Goal: Submit feedback/report problem: Submit feedback/report problem

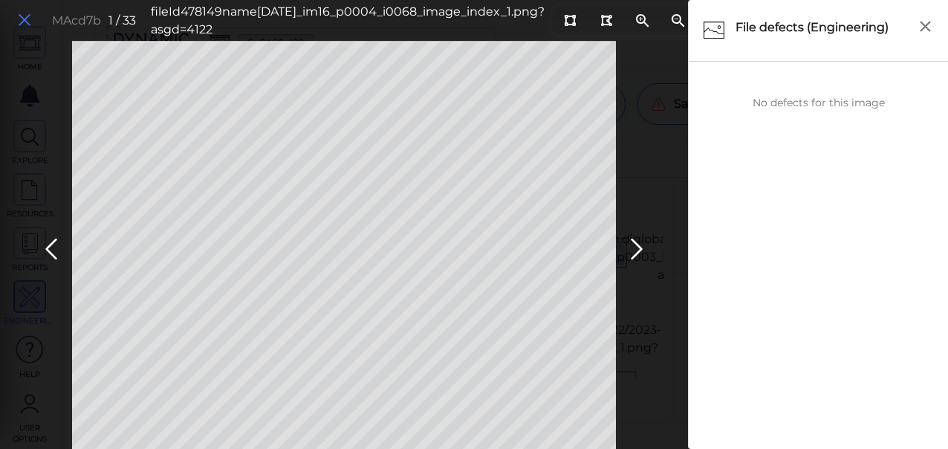
click at [26, 22] on icon at bounding box center [24, 20] width 16 height 20
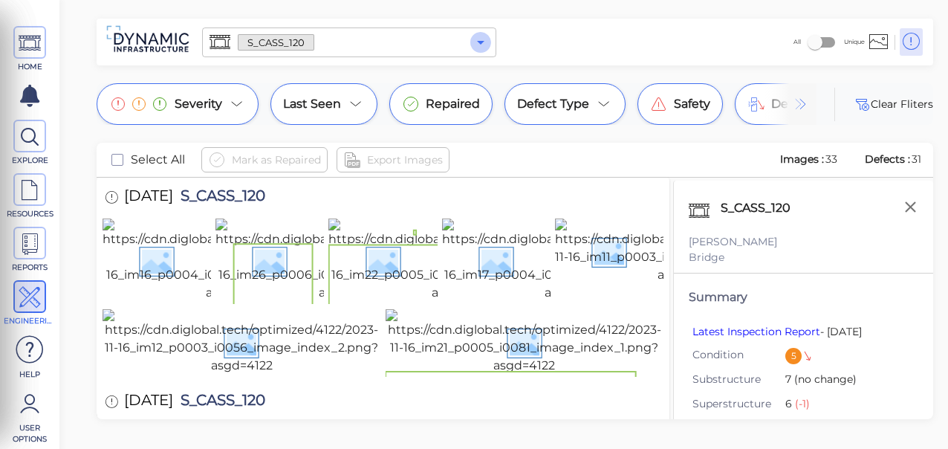
click at [478, 42] on icon "Open" at bounding box center [481, 42] width 18 height 18
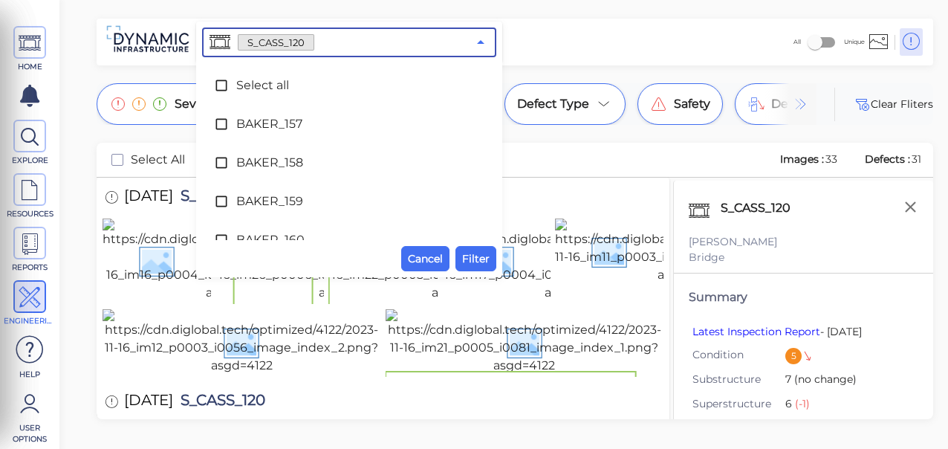
scroll to position [7049, 0]
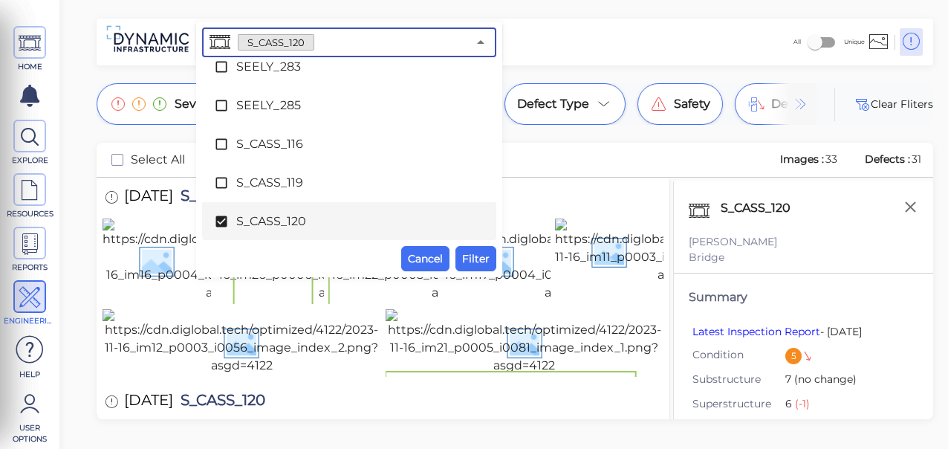
click at [219, 218] on icon at bounding box center [220, 221] width 11 height 11
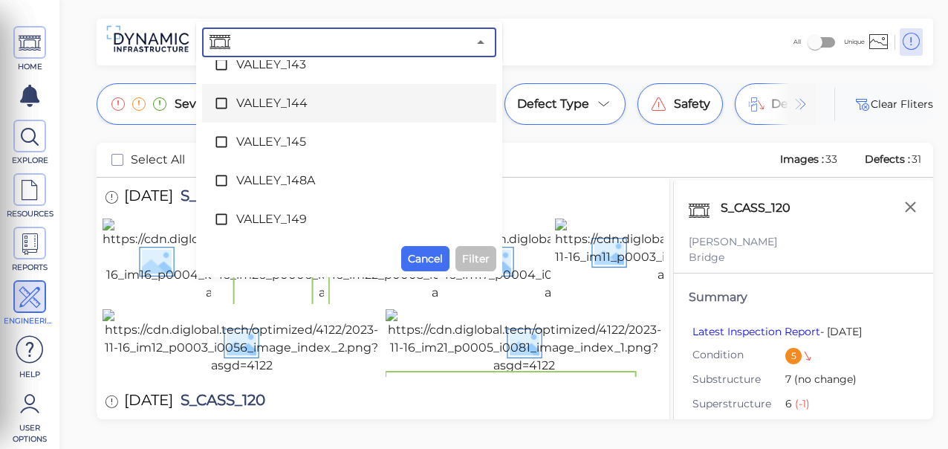
scroll to position [8463, 0]
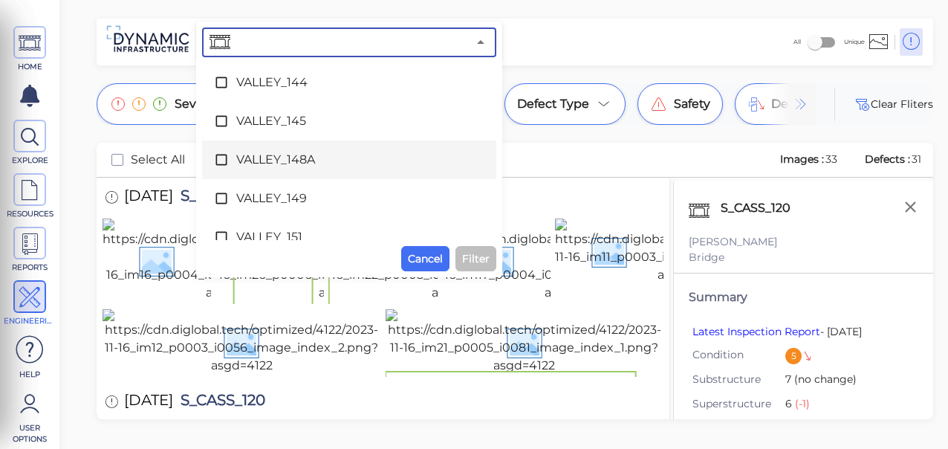
click at [217, 163] on icon at bounding box center [221, 159] width 15 height 15
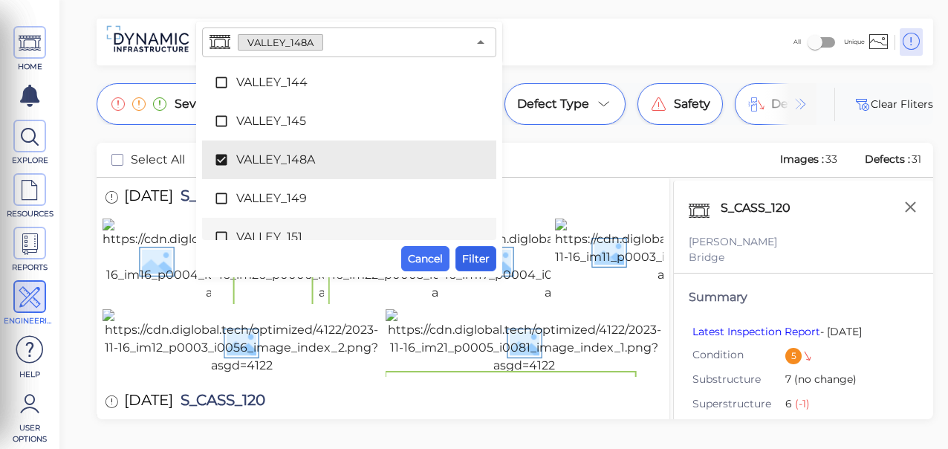
click at [478, 251] on span "Filter" at bounding box center [475, 259] width 27 height 18
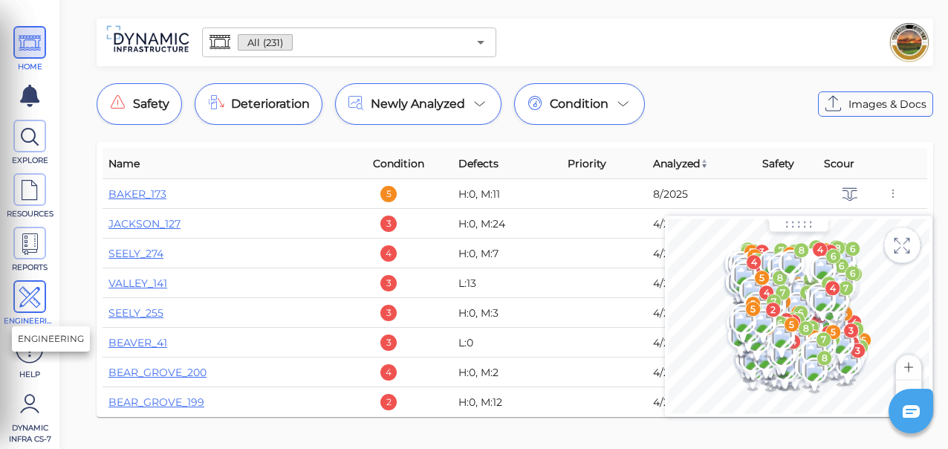
click at [33, 297] on icon at bounding box center [30, 297] width 22 height 33
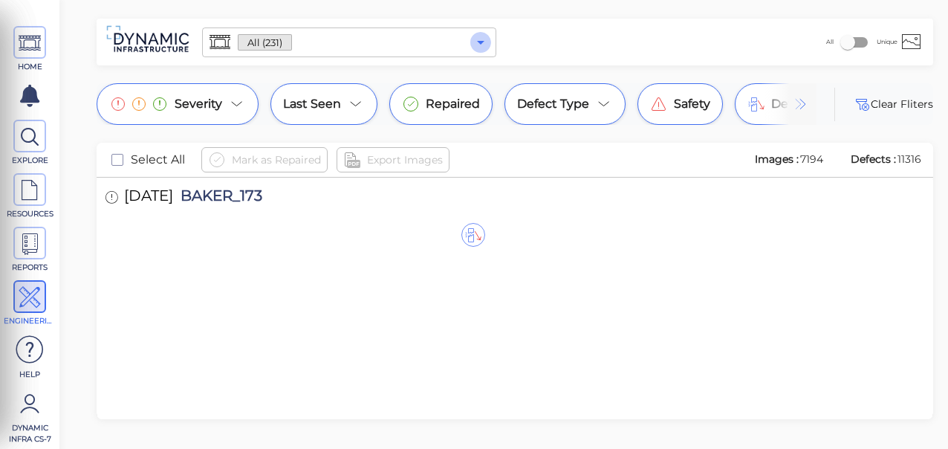
click at [481, 42] on icon "Open" at bounding box center [480, 43] width 7 height 4
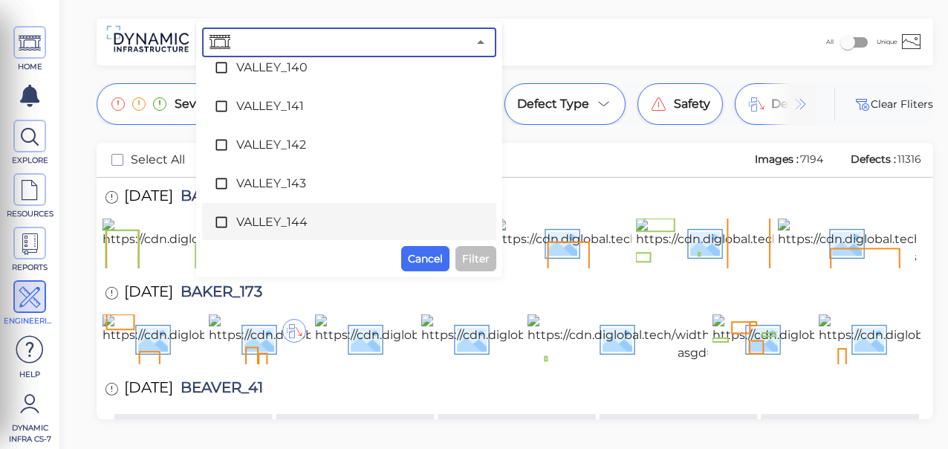
scroll to position [8480, 0]
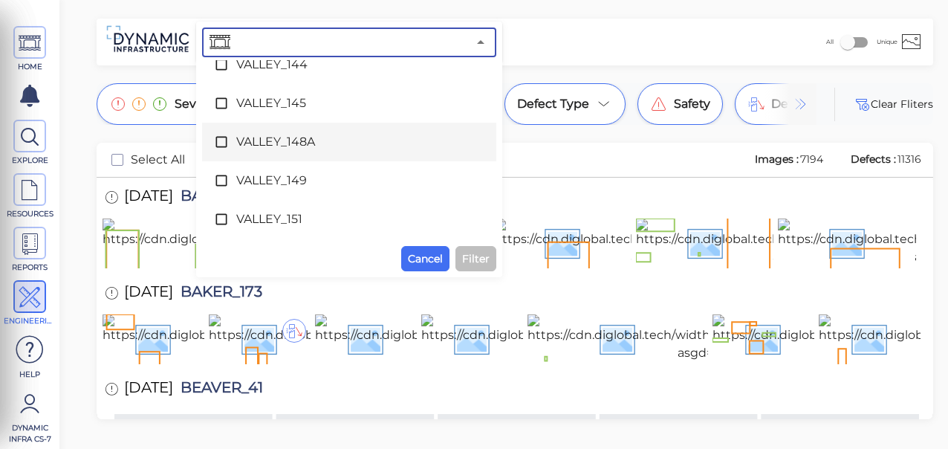
click at [219, 146] on icon at bounding box center [221, 141] width 15 height 15
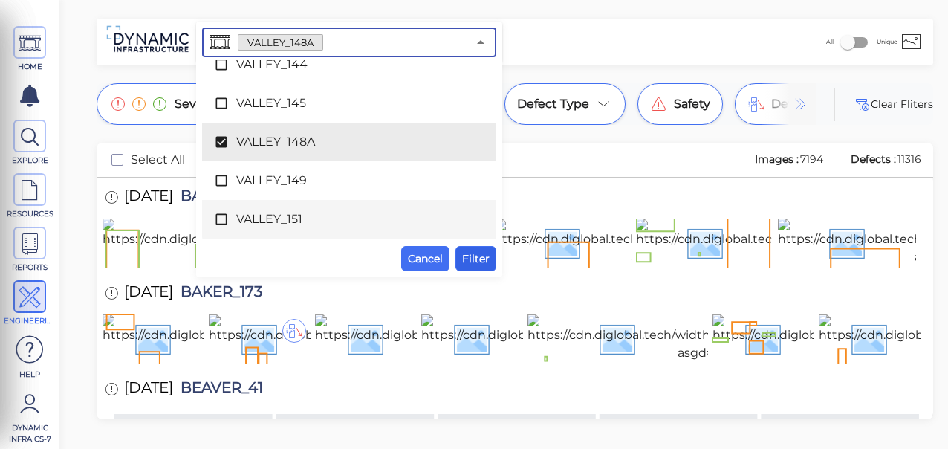
click at [478, 262] on span "Filter" at bounding box center [475, 259] width 27 height 18
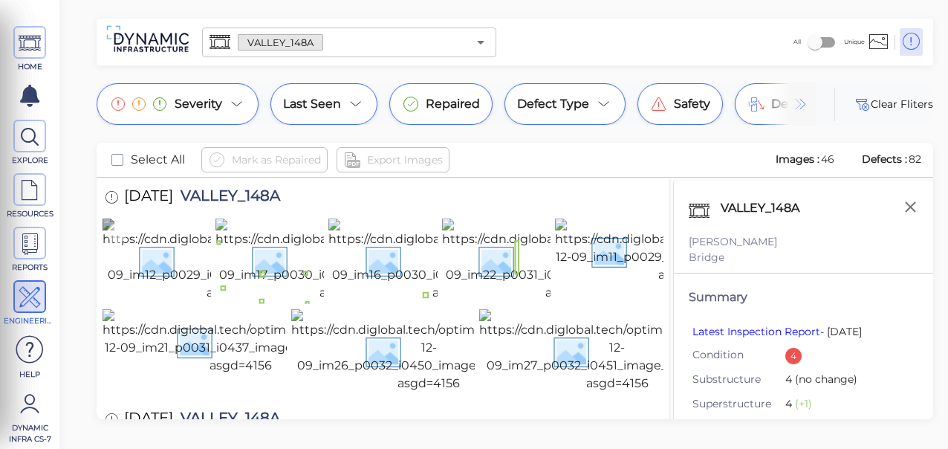
click at [155, 282] on img at bounding box center [238, 259] width 270 height 83
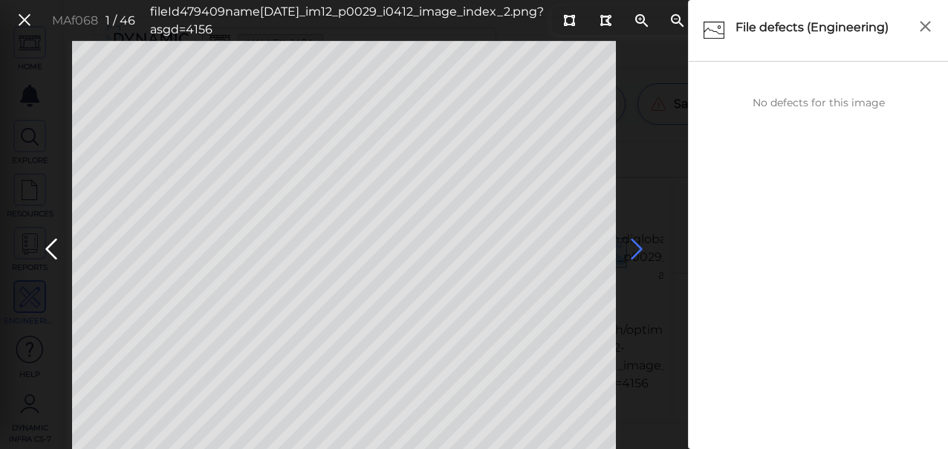
click at [634, 240] on icon at bounding box center [637, 249] width 24 height 29
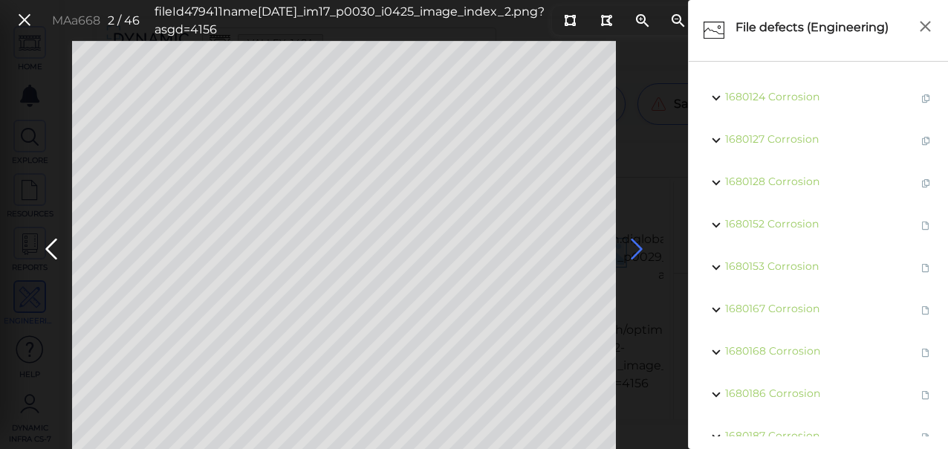
click at [634, 250] on icon at bounding box center [637, 249] width 24 height 29
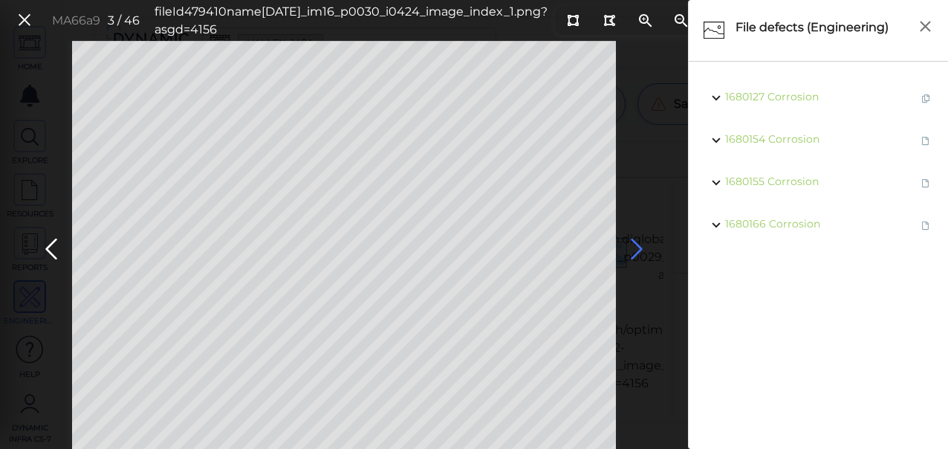
click at [636, 247] on icon at bounding box center [637, 249] width 24 height 29
click at [637, 249] on icon at bounding box center [637, 249] width 24 height 29
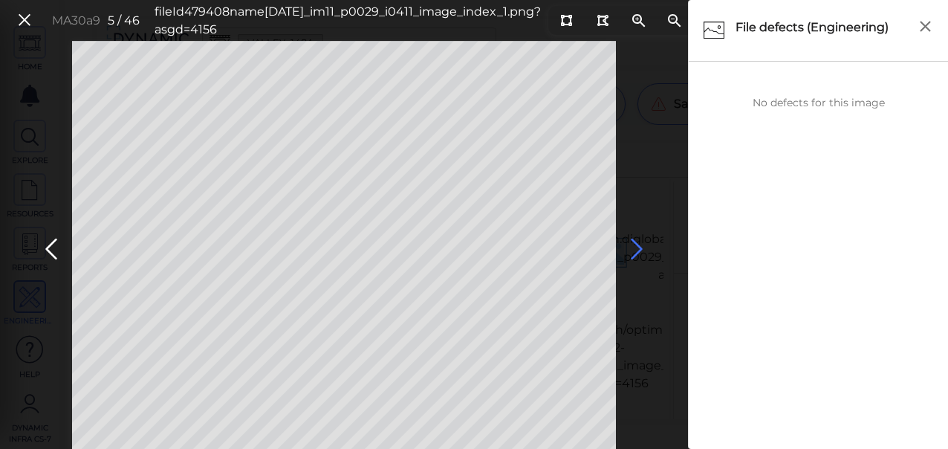
click at [637, 250] on icon at bounding box center [637, 249] width 24 height 29
click at [637, 245] on icon at bounding box center [637, 249] width 24 height 29
click at [634, 247] on icon at bounding box center [637, 249] width 24 height 29
click at [636, 248] on icon at bounding box center [637, 249] width 24 height 29
click at [637, 250] on icon at bounding box center [637, 249] width 24 height 29
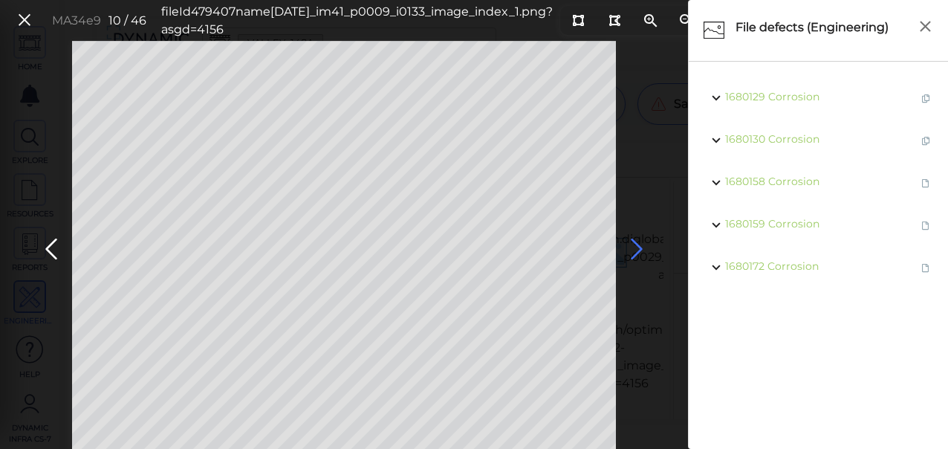
click at [637, 250] on icon at bounding box center [637, 249] width 24 height 29
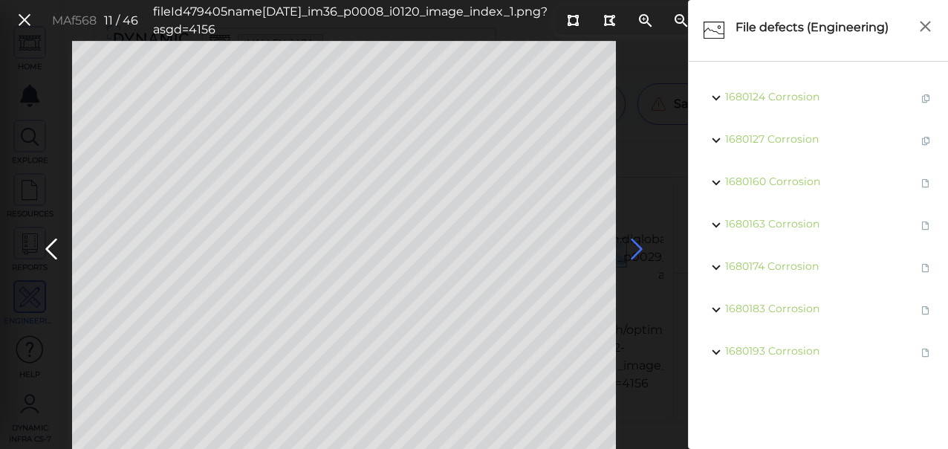
click at [637, 250] on icon at bounding box center [637, 249] width 24 height 29
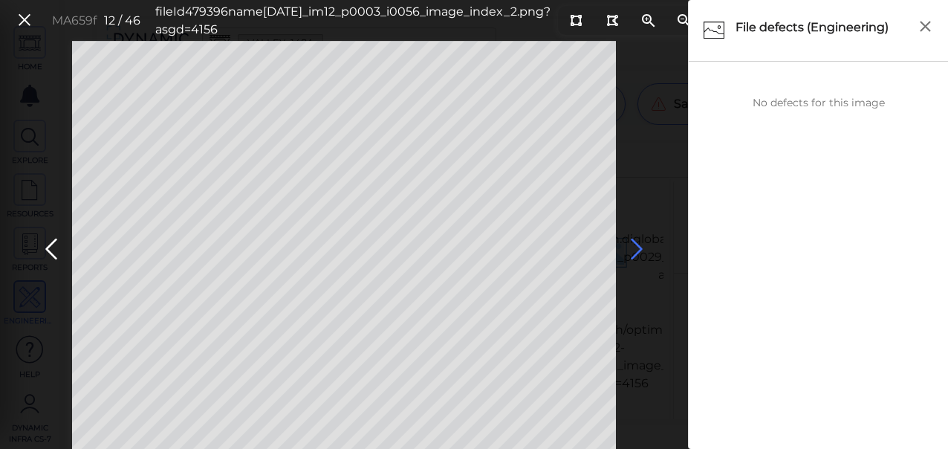
click at [632, 241] on icon at bounding box center [637, 249] width 24 height 29
click at [633, 248] on icon at bounding box center [637, 249] width 24 height 29
click at [634, 252] on icon at bounding box center [637, 249] width 24 height 29
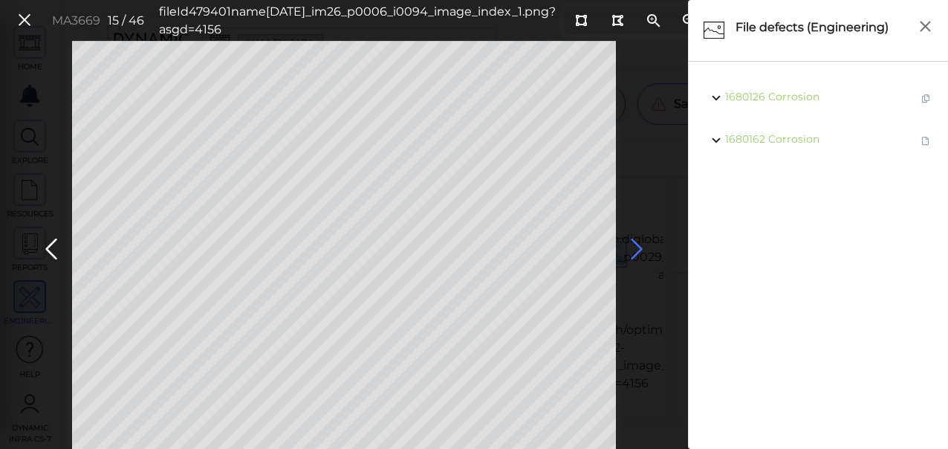
click at [633, 252] on icon at bounding box center [637, 249] width 24 height 29
click at [633, 248] on icon at bounding box center [637, 249] width 24 height 29
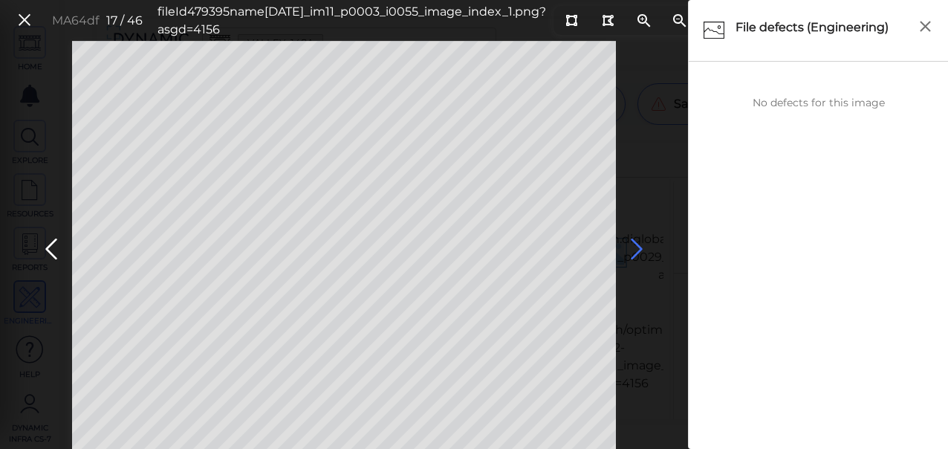
click at [633, 248] on icon at bounding box center [637, 249] width 24 height 29
click at [635, 247] on icon at bounding box center [637, 249] width 24 height 29
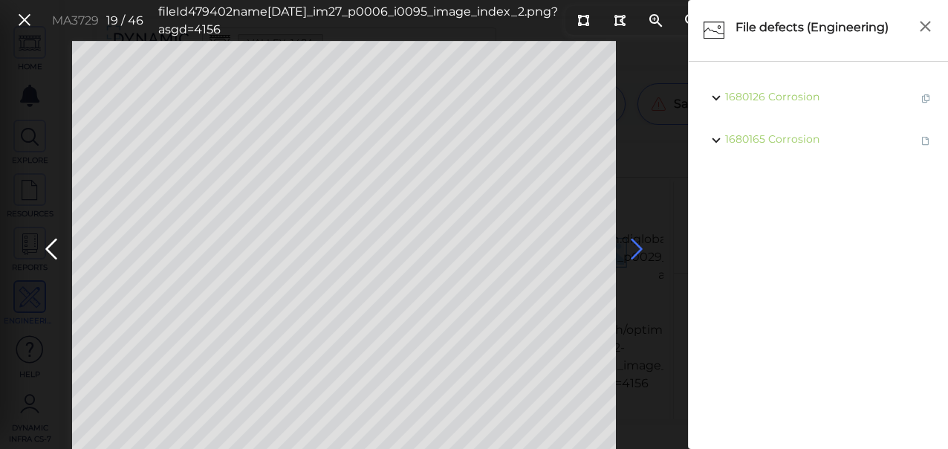
click at [631, 247] on icon at bounding box center [637, 249] width 24 height 29
click at [633, 247] on icon at bounding box center [637, 249] width 24 height 29
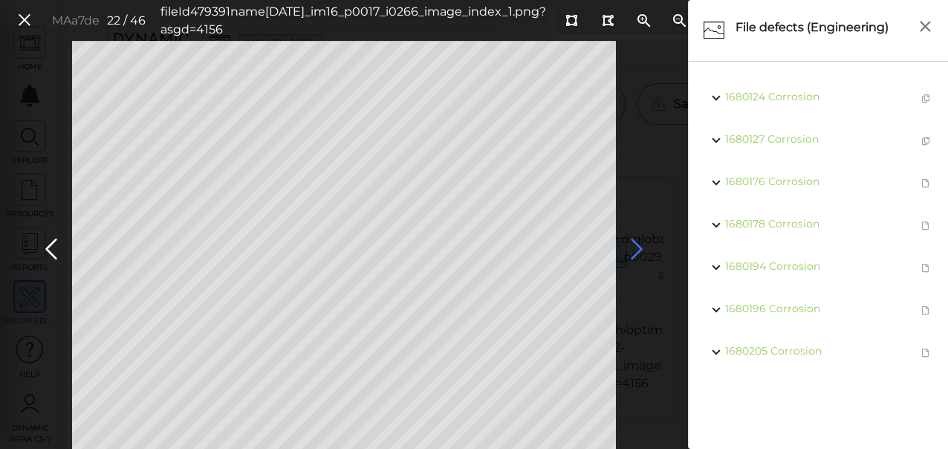
click at [633, 247] on icon at bounding box center [637, 249] width 24 height 29
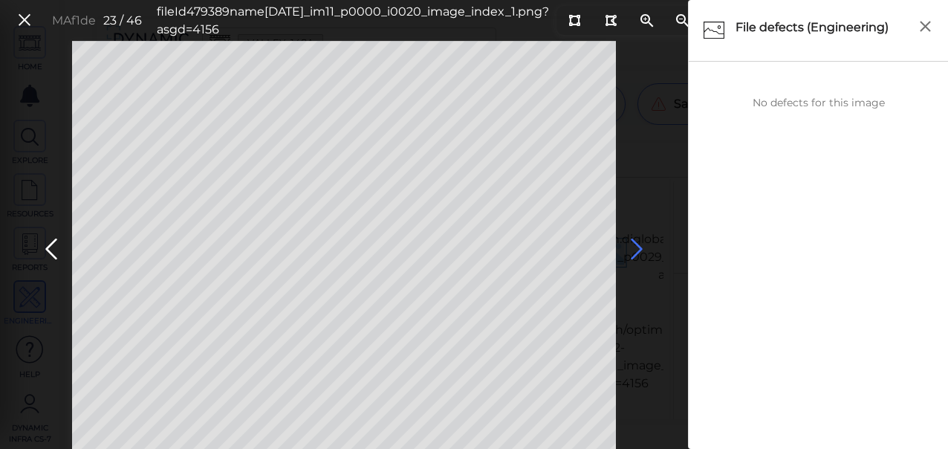
click at [633, 247] on icon at bounding box center [637, 249] width 24 height 29
click at [634, 249] on icon at bounding box center [637, 249] width 24 height 29
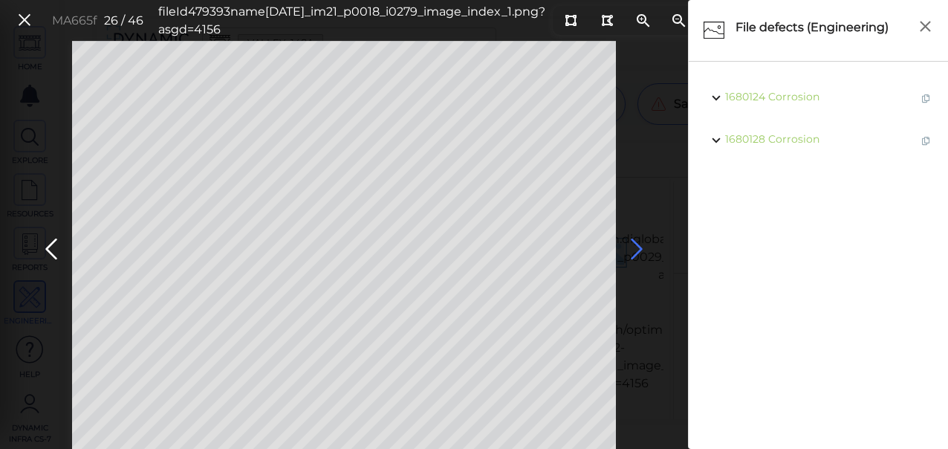
click at [634, 249] on icon at bounding box center [637, 249] width 24 height 29
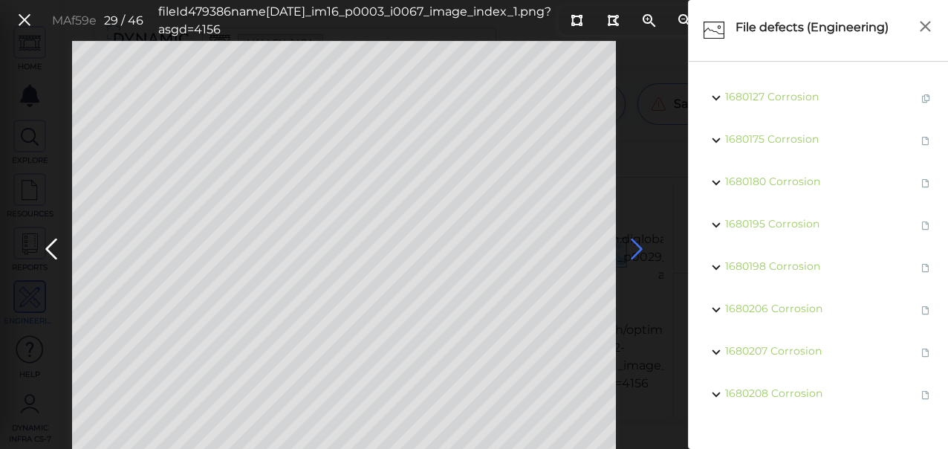
click at [633, 250] on icon at bounding box center [637, 249] width 24 height 29
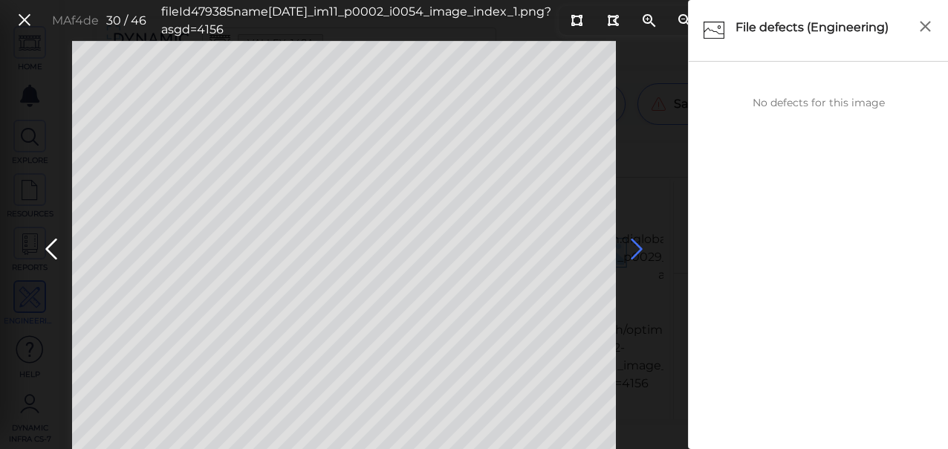
click at [633, 250] on icon at bounding box center [637, 249] width 24 height 29
click at [636, 250] on icon at bounding box center [637, 249] width 24 height 29
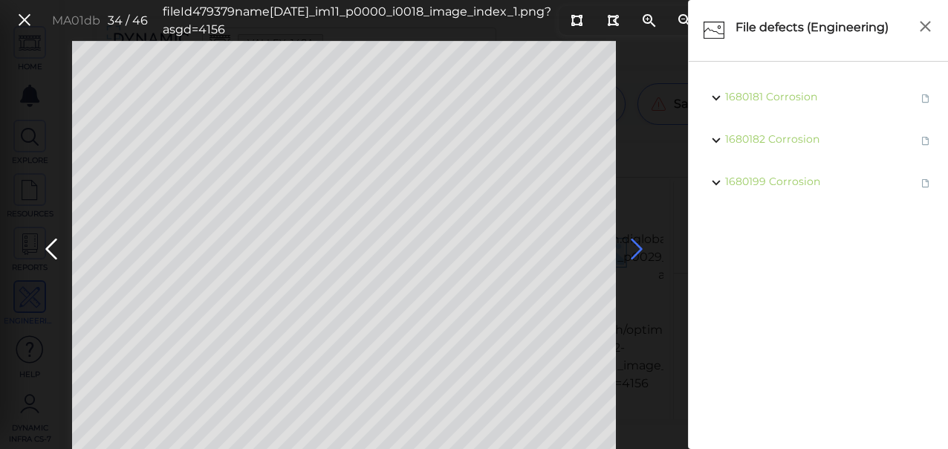
click at [636, 250] on icon at bounding box center [637, 249] width 24 height 29
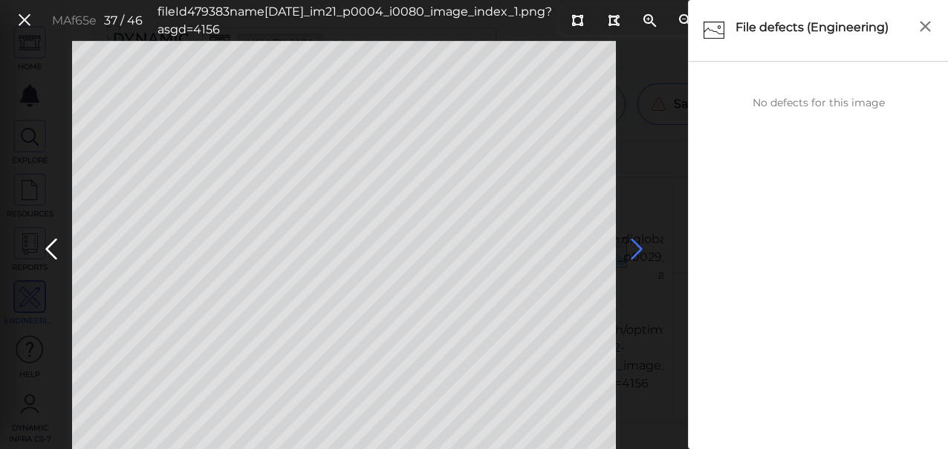
click at [636, 250] on icon at bounding box center [637, 249] width 24 height 29
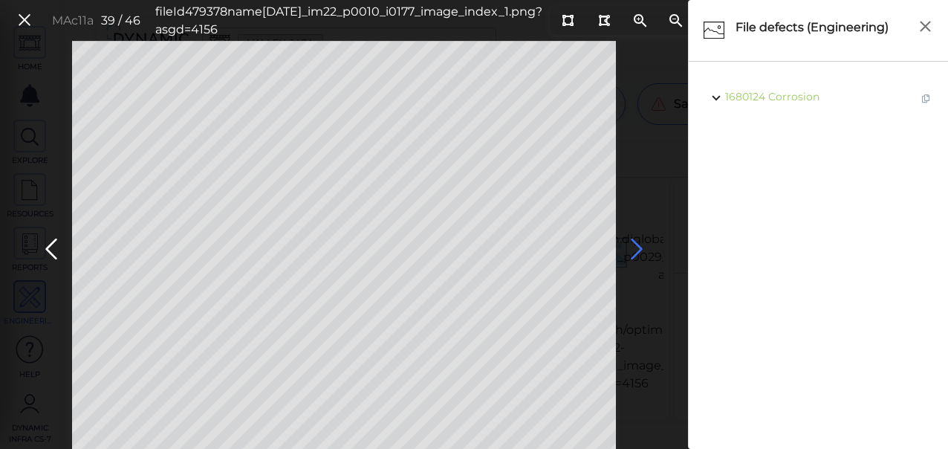
click at [636, 250] on icon at bounding box center [637, 249] width 24 height 29
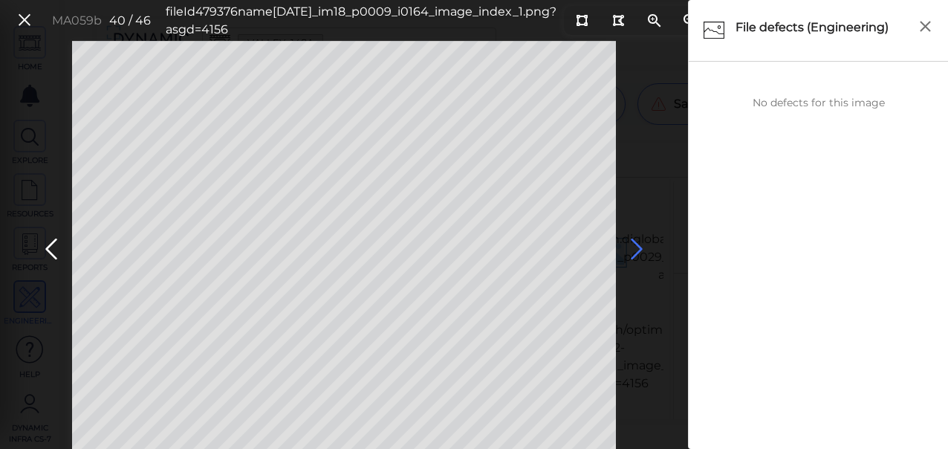
click at [636, 250] on icon at bounding box center [637, 249] width 24 height 29
click at [634, 250] on icon at bounding box center [637, 249] width 24 height 29
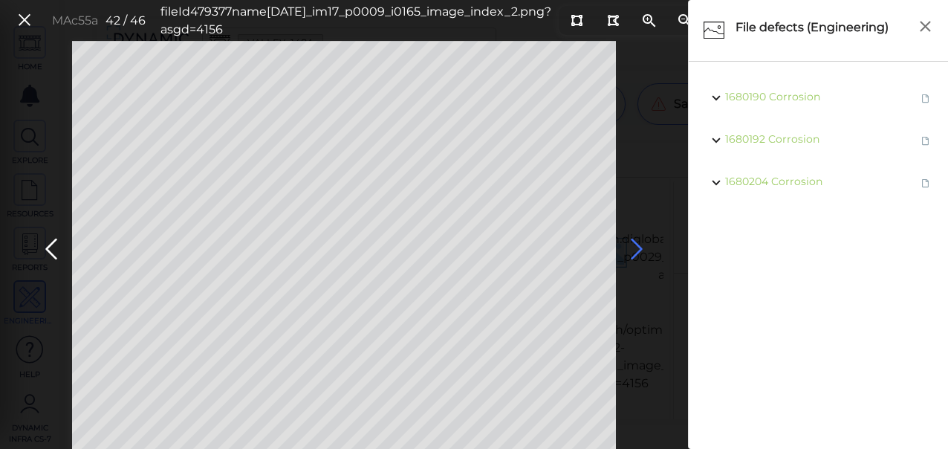
click at [634, 250] on icon at bounding box center [637, 249] width 24 height 29
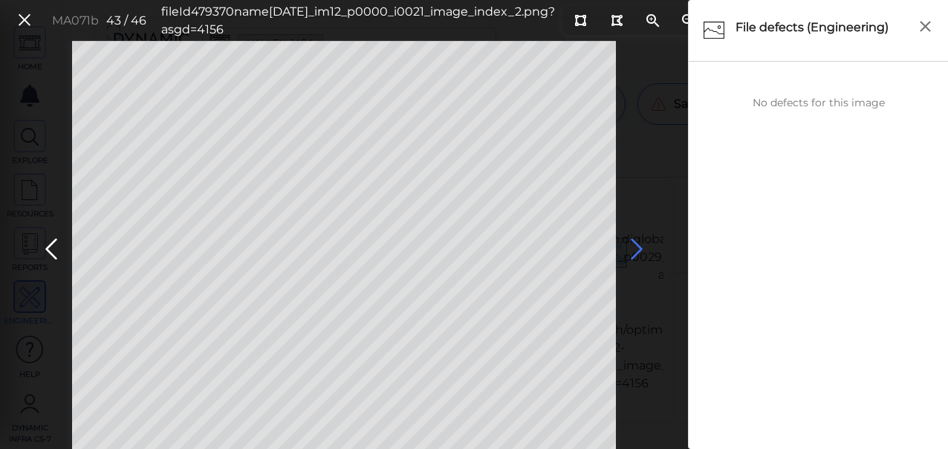
click at [634, 250] on icon at bounding box center [637, 249] width 24 height 29
click at [636, 250] on icon at bounding box center [637, 249] width 24 height 29
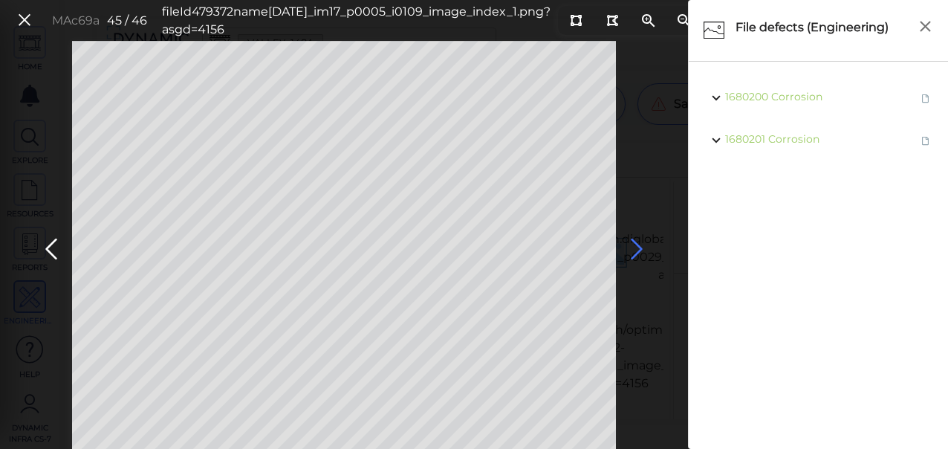
click at [636, 250] on icon at bounding box center [637, 249] width 24 height 29
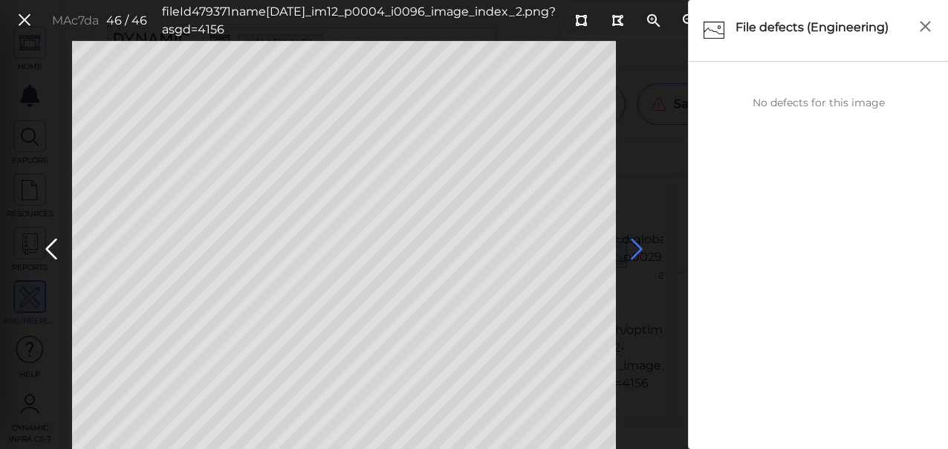
click at [636, 254] on icon at bounding box center [637, 249] width 24 height 29
click at [27, 22] on icon at bounding box center [24, 20] width 16 height 20
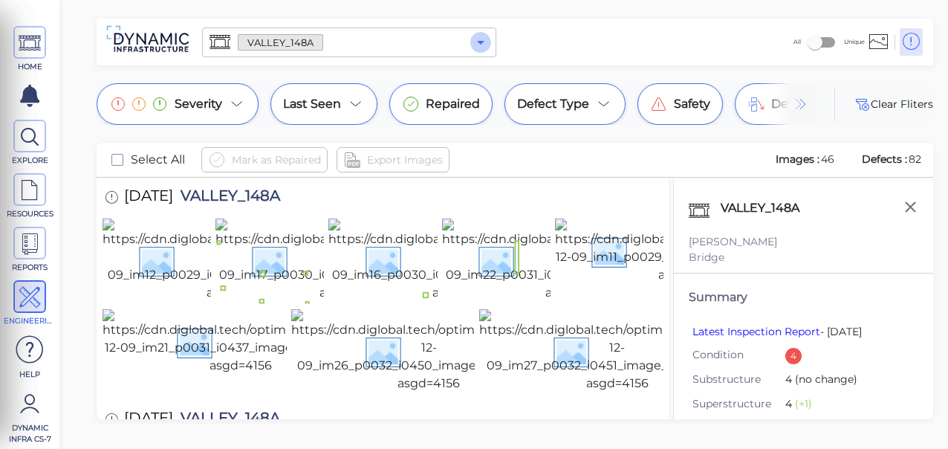
click at [477, 42] on icon "Open" at bounding box center [481, 42] width 18 height 18
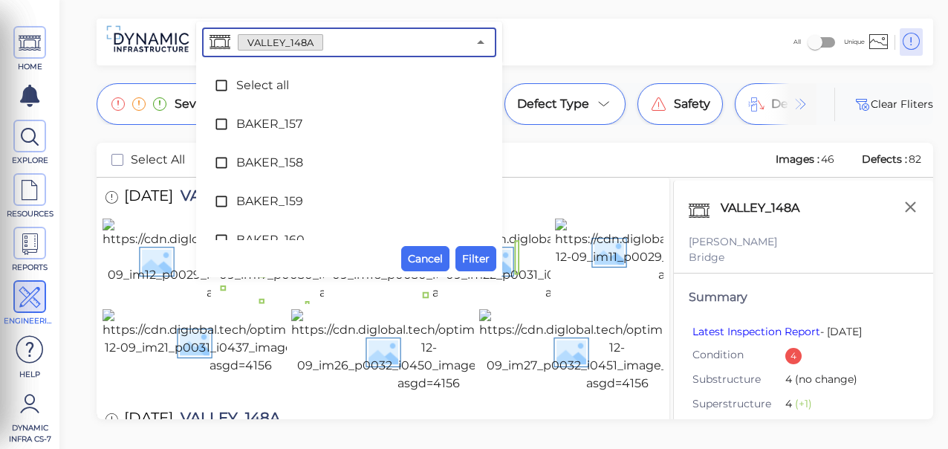
scroll to position [8401, 0]
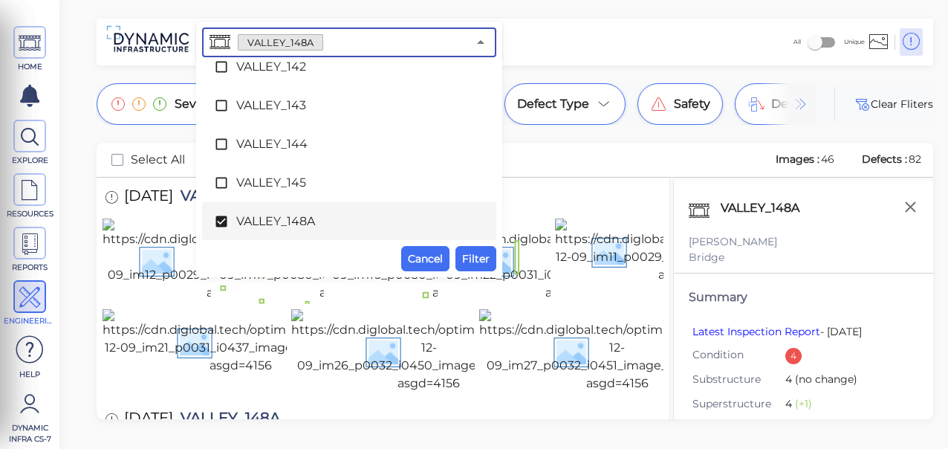
click at [217, 223] on icon at bounding box center [220, 221] width 11 height 11
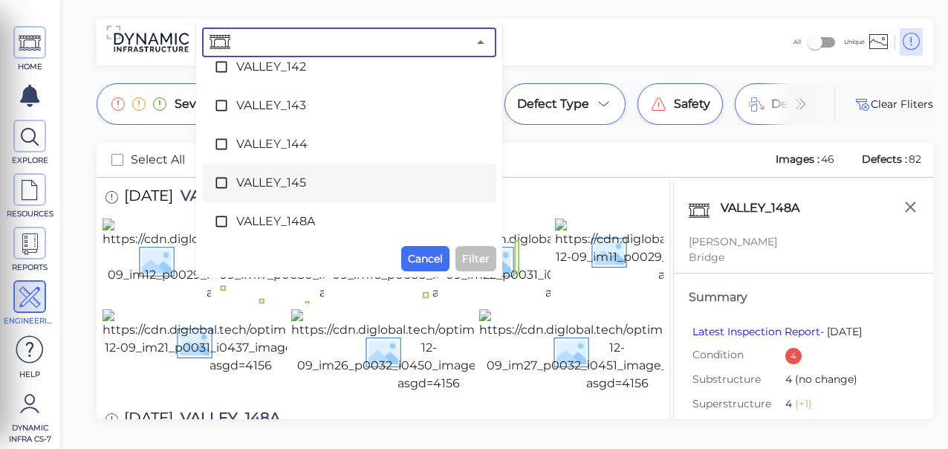
click at [218, 184] on icon at bounding box center [221, 182] width 15 height 15
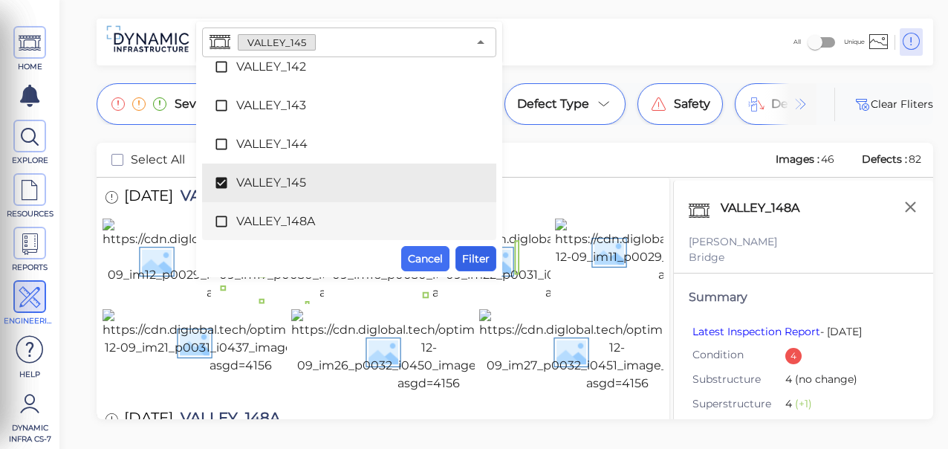
click at [469, 256] on span "Filter" at bounding box center [475, 259] width 27 height 18
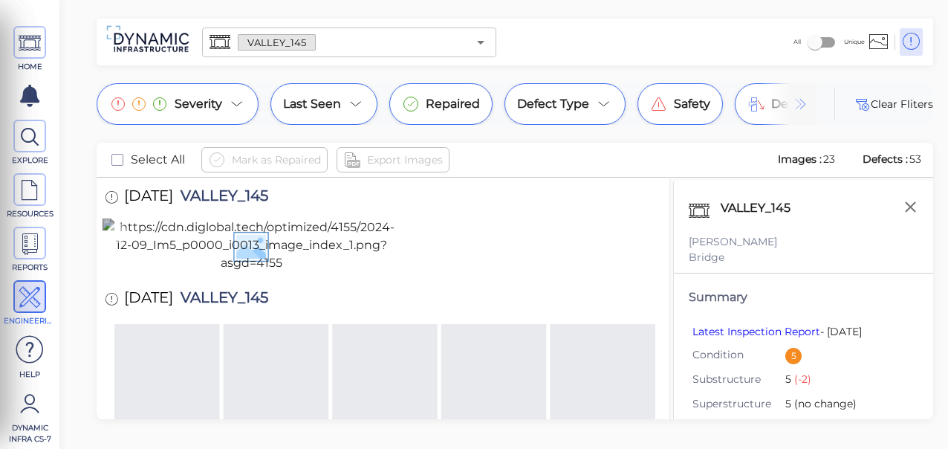
click at [300, 272] on img at bounding box center [251, 244] width 297 height 53
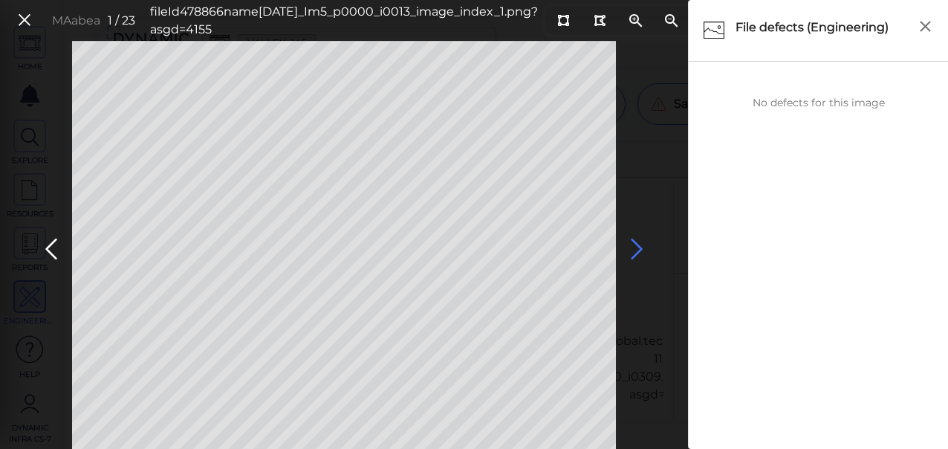
click at [631, 247] on icon at bounding box center [637, 249] width 24 height 29
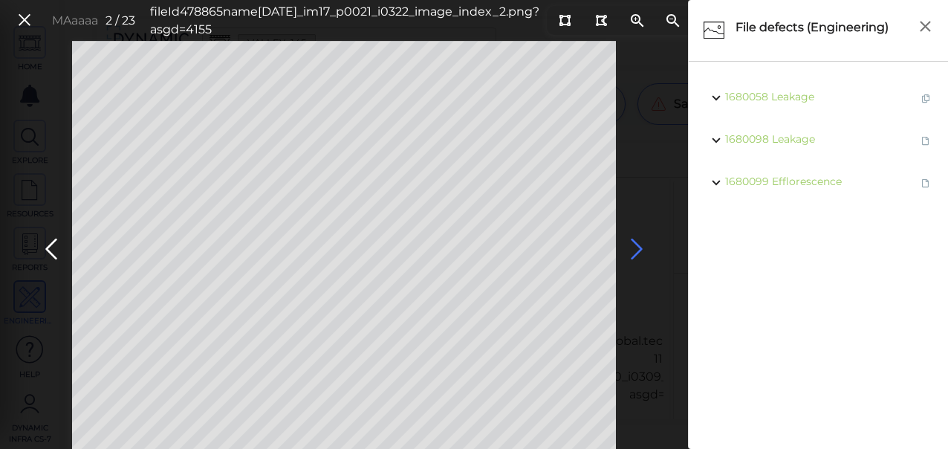
click at [631, 247] on icon at bounding box center [637, 249] width 24 height 29
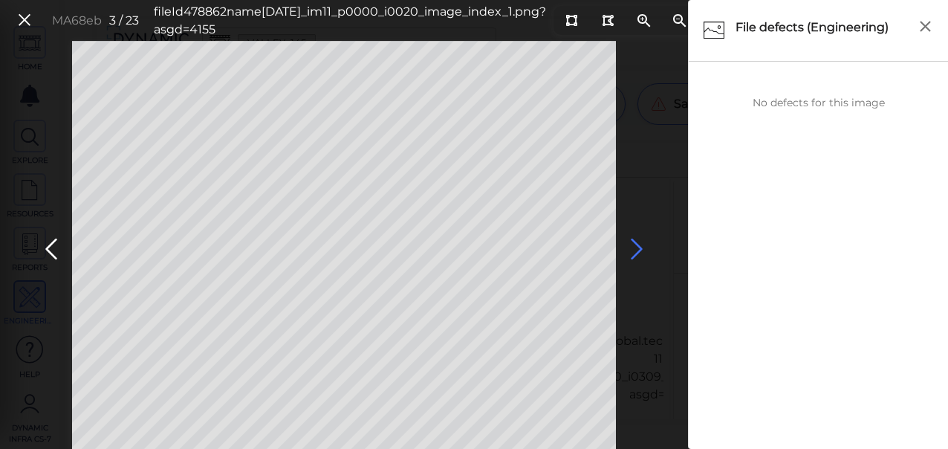
click at [631, 247] on icon at bounding box center [637, 249] width 24 height 29
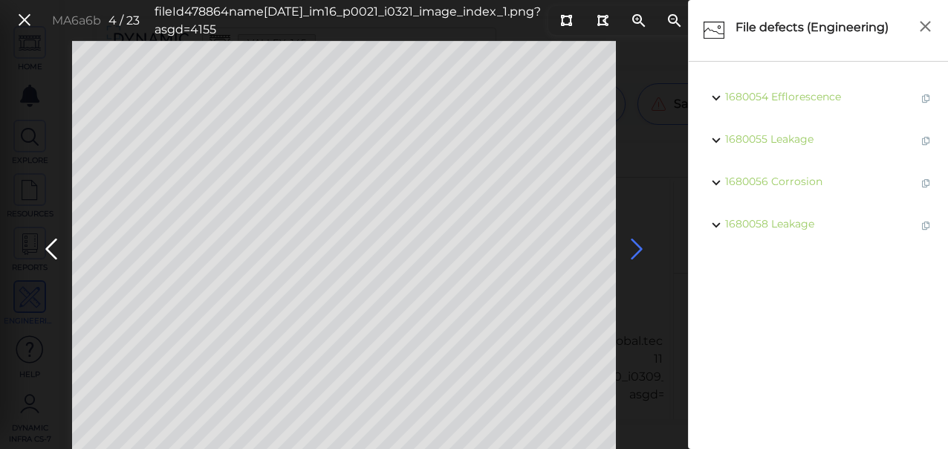
click at [633, 247] on icon at bounding box center [637, 249] width 24 height 29
click at [634, 247] on icon at bounding box center [637, 249] width 24 height 29
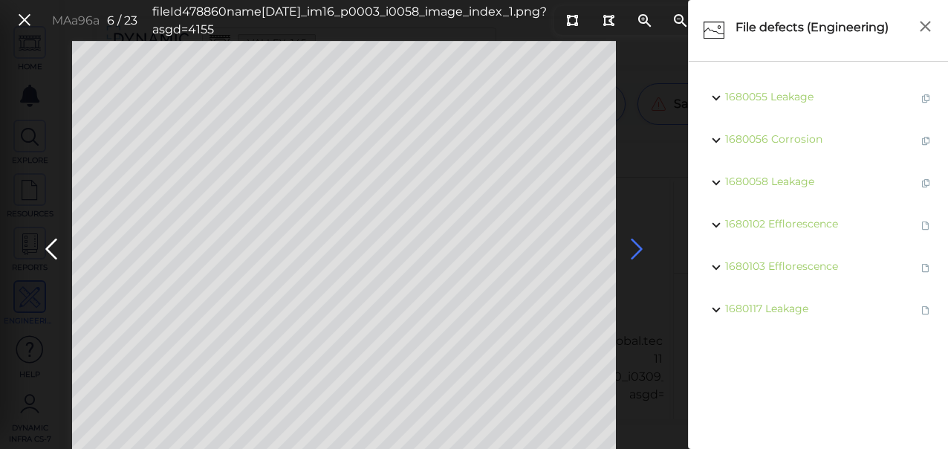
click at [633, 250] on icon at bounding box center [637, 249] width 24 height 29
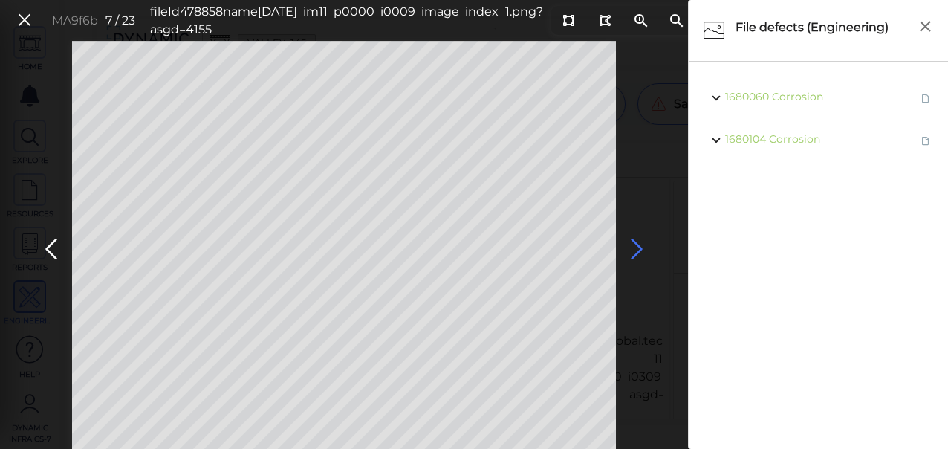
click at [634, 250] on icon at bounding box center [637, 249] width 24 height 29
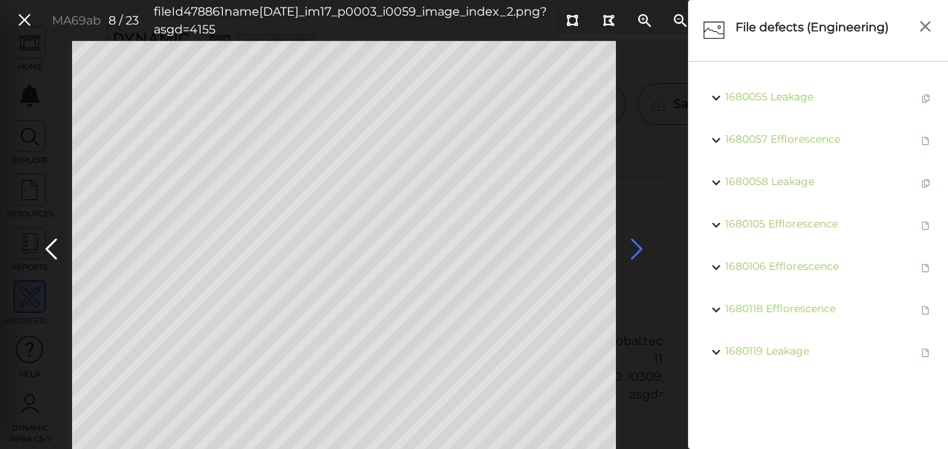
click at [637, 250] on icon at bounding box center [637, 249] width 24 height 29
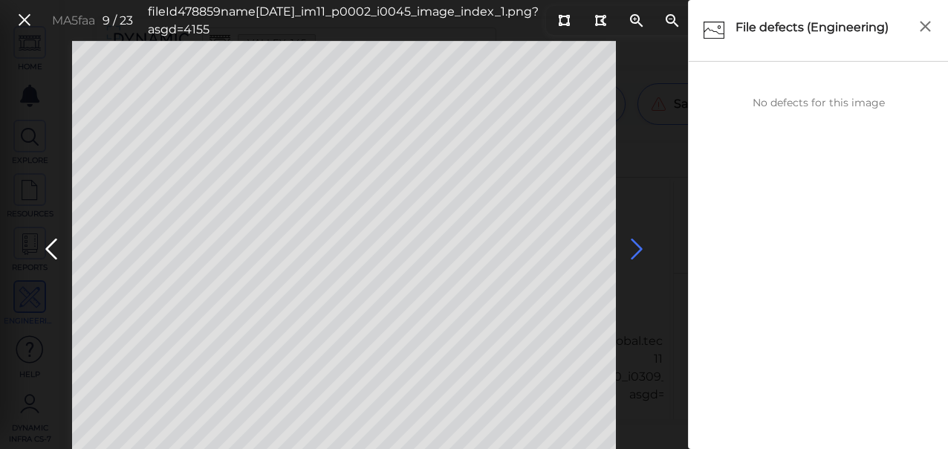
click at [636, 250] on icon at bounding box center [637, 249] width 24 height 29
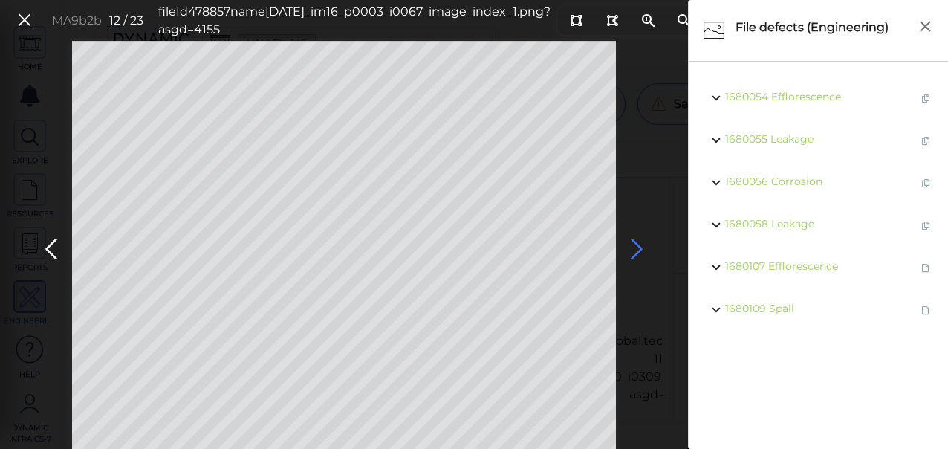
click at [636, 250] on icon at bounding box center [637, 249] width 24 height 29
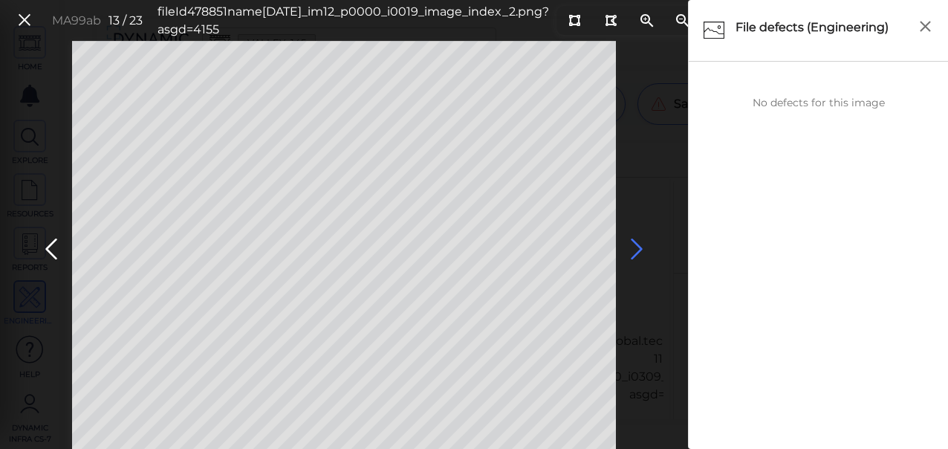
click at [636, 250] on icon at bounding box center [637, 249] width 24 height 29
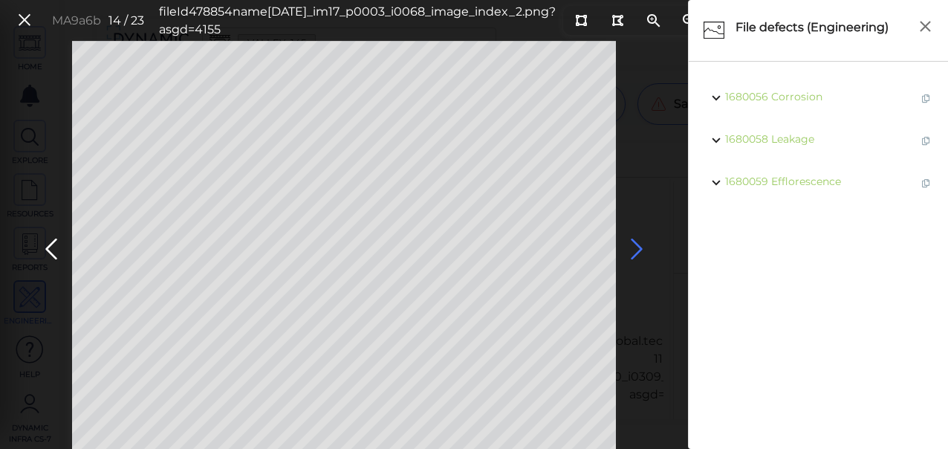
click at [637, 249] on icon at bounding box center [637, 249] width 24 height 29
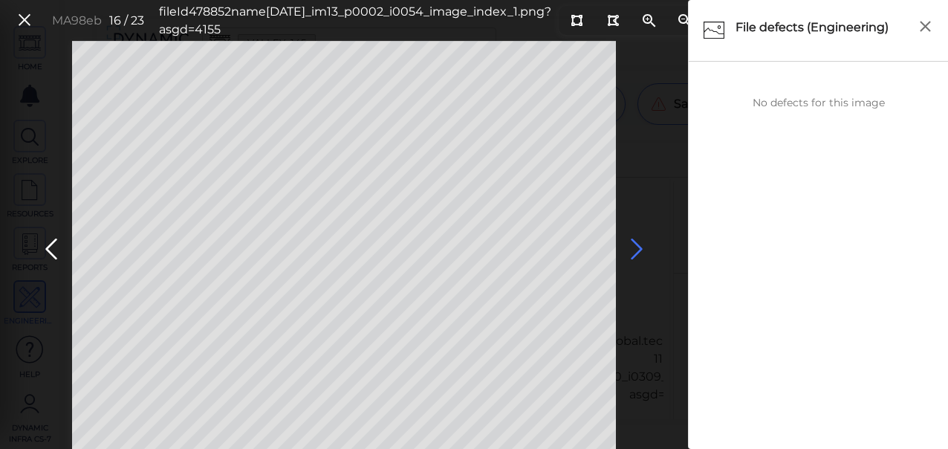
click at [637, 249] on icon at bounding box center [637, 249] width 24 height 29
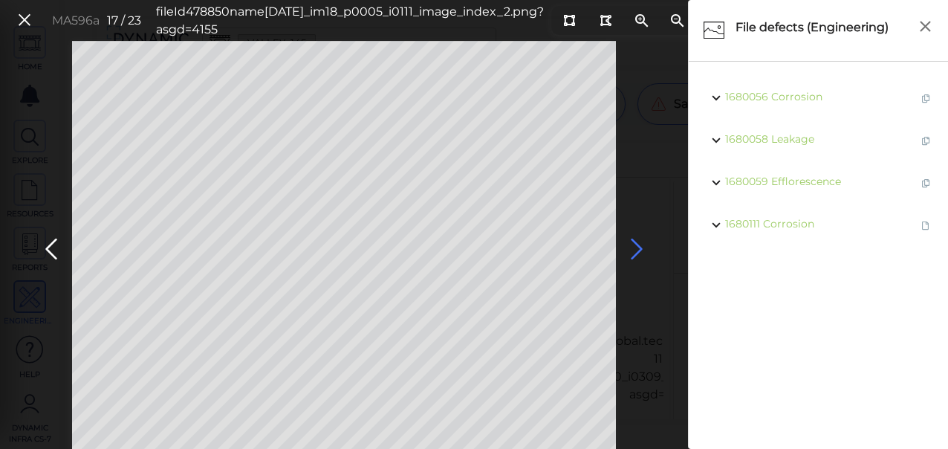
click at [638, 250] on icon at bounding box center [637, 249] width 24 height 29
click at [637, 250] on icon at bounding box center [637, 249] width 24 height 29
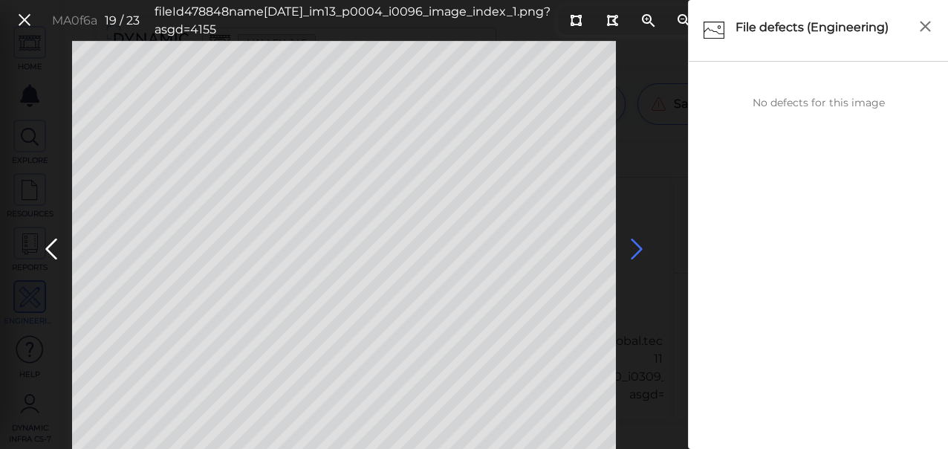
click at [637, 250] on icon at bounding box center [637, 249] width 24 height 29
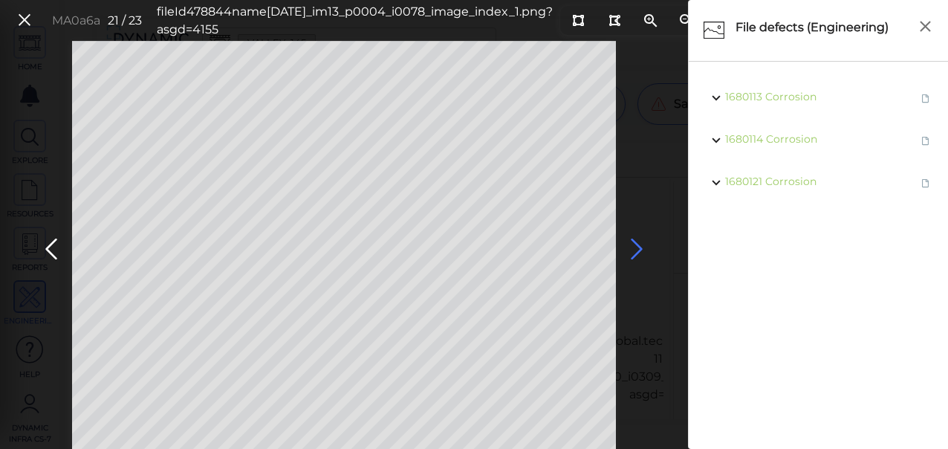
click at [637, 250] on icon at bounding box center [637, 249] width 24 height 29
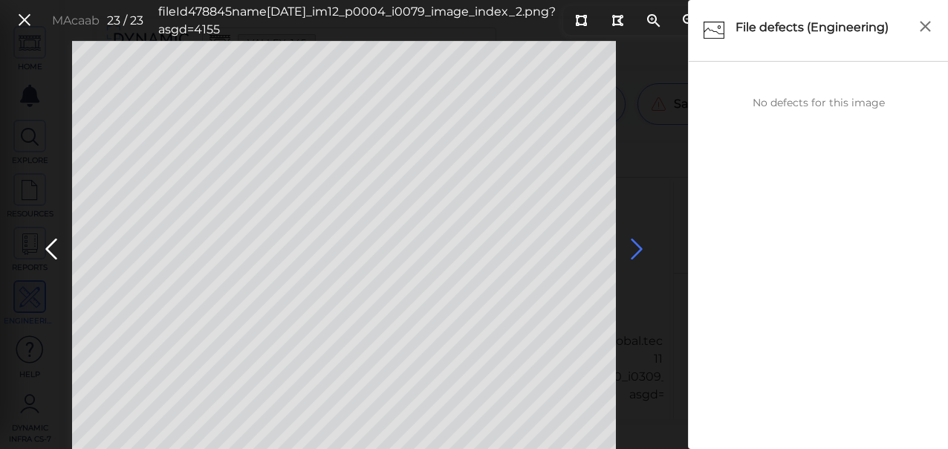
click at [637, 250] on icon at bounding box center [637, 249] width 24 height 29
click at [21, 21] on icon at bounding box center [24, 20] width 16 height 20
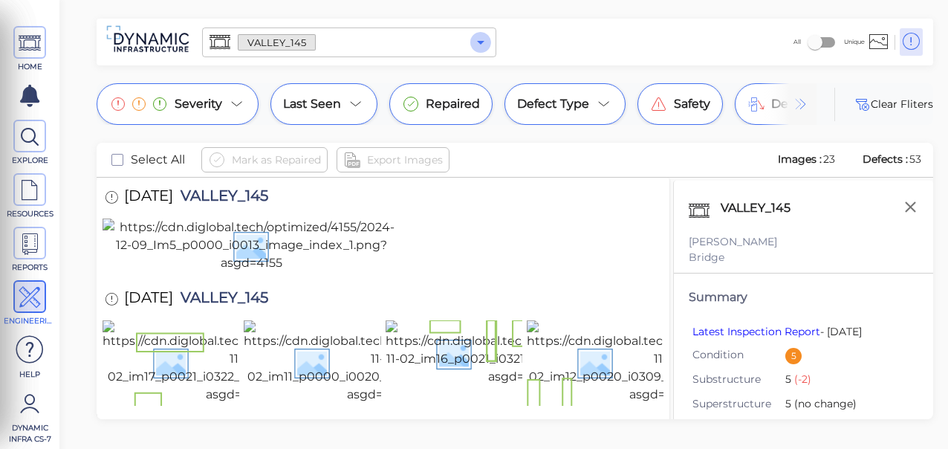
click at [481, 38] on icon "Open" at bounding box center [481, 42] width 18 height 18
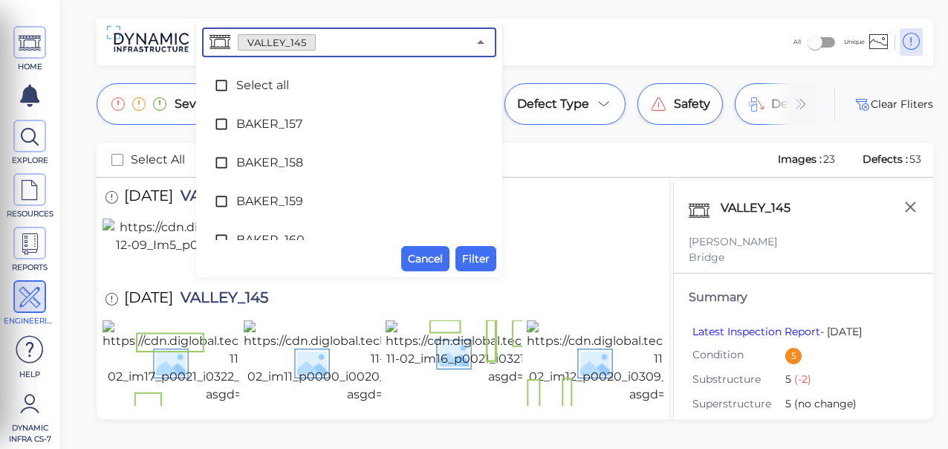
scroll to position [8362, 0]
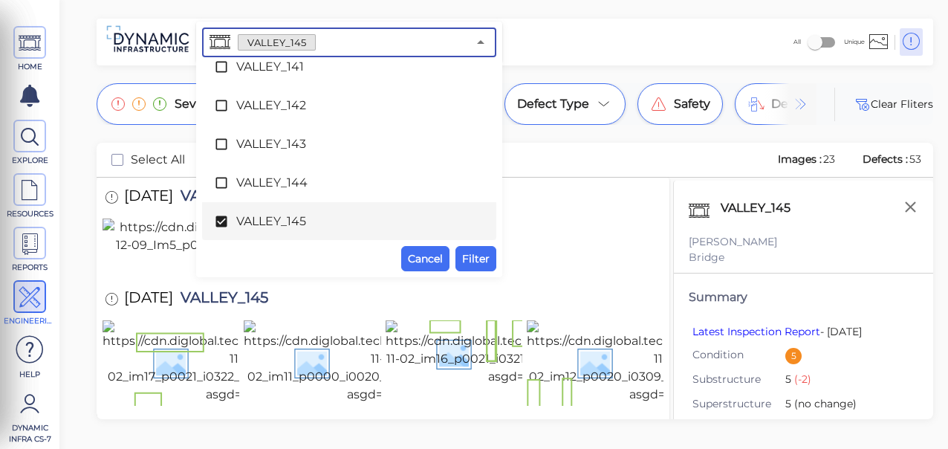
click at [226, 222] on icon at bounding box center [220, 221] width 11 height 11
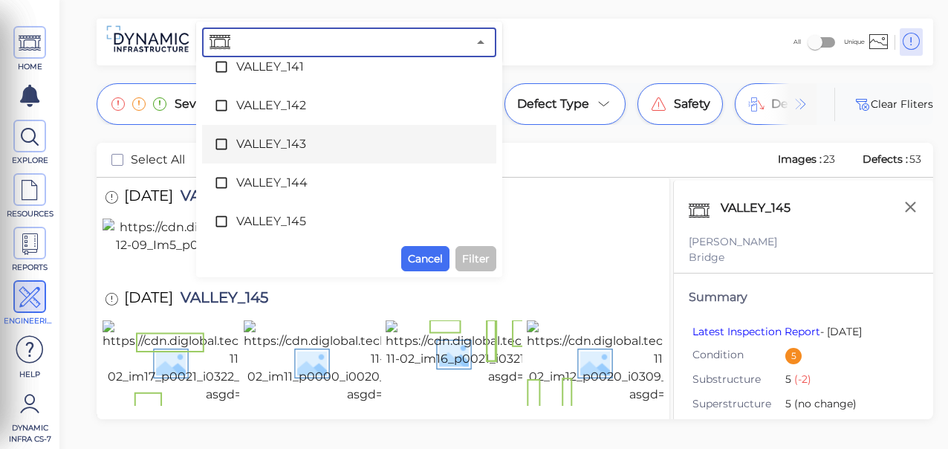
click at [221, 146] on icon at bounding box center [221, 144] width 15 height 15
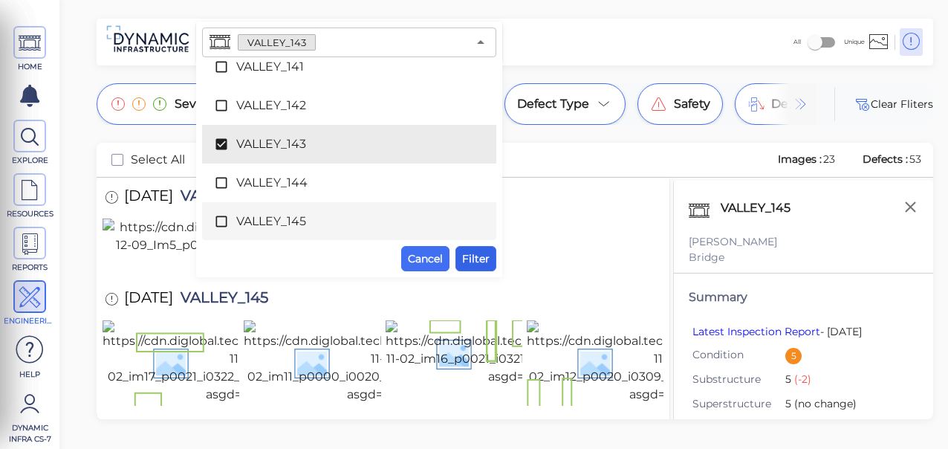
click at [478, 259] on span "Filter" at bounding box center [475, 259] width 27 height 18
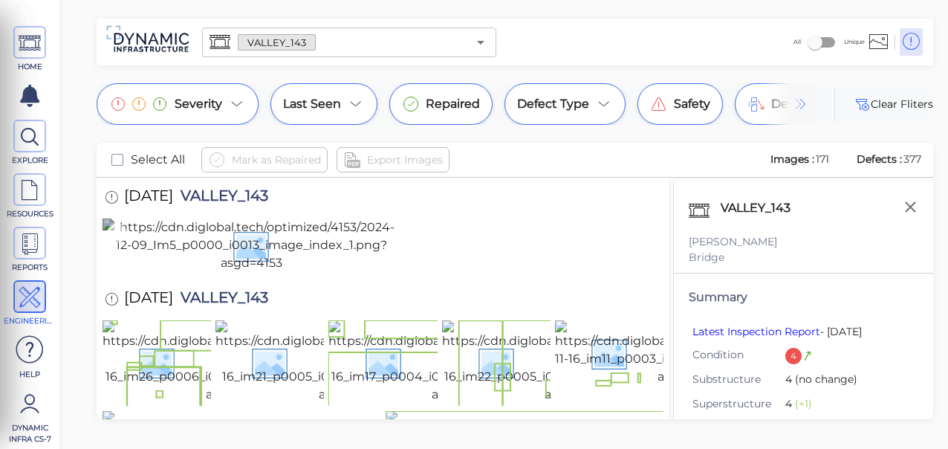
click at [228, 272] on img at bounding box center [251, 244] width 297 height 53
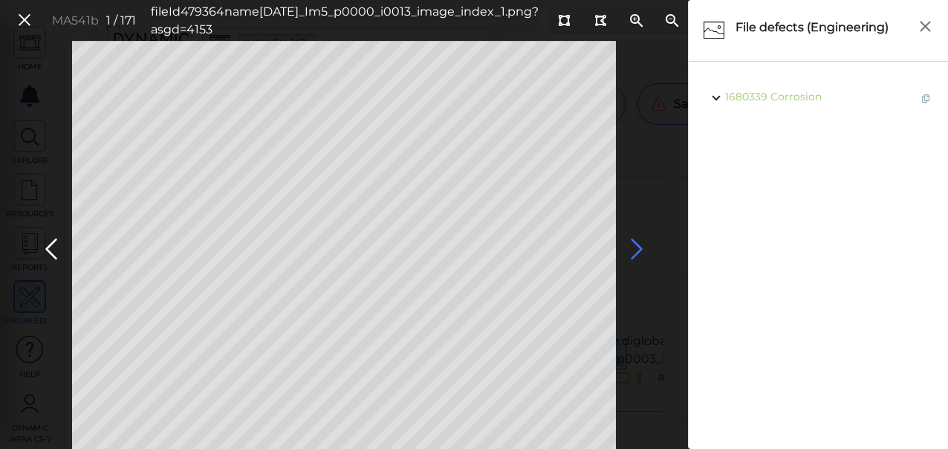
click at [633, 244] on icon at bounding box center [637, 249] width 24 height 29
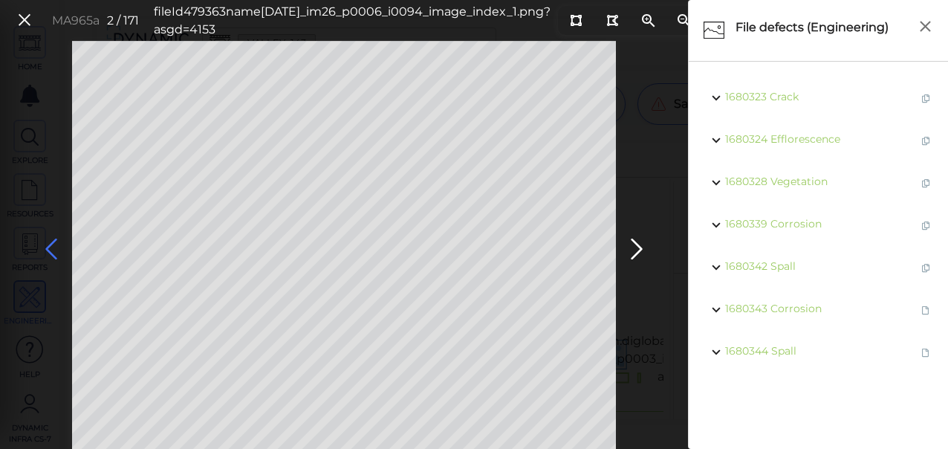
click at [52, 248] on icon at bounding box center [51, 249] width 24 height 29
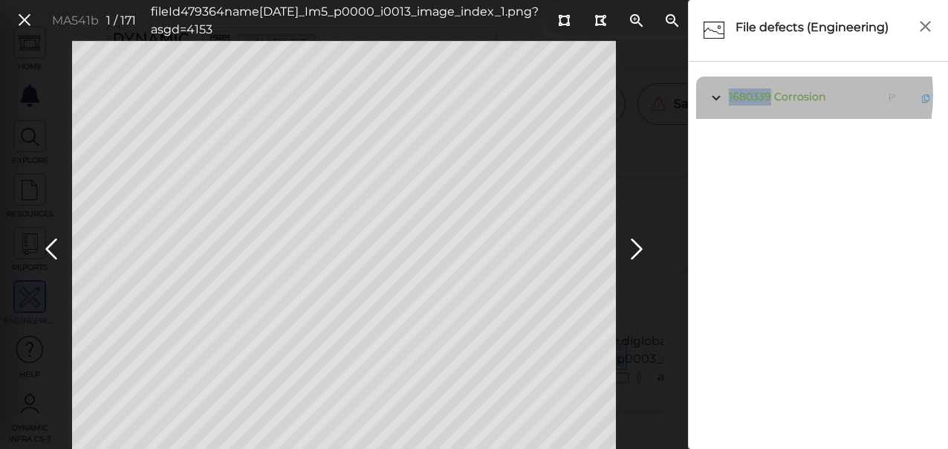
click at [768, 95] on span "1680339" at bounding box center [750, 96] width 42 height 13
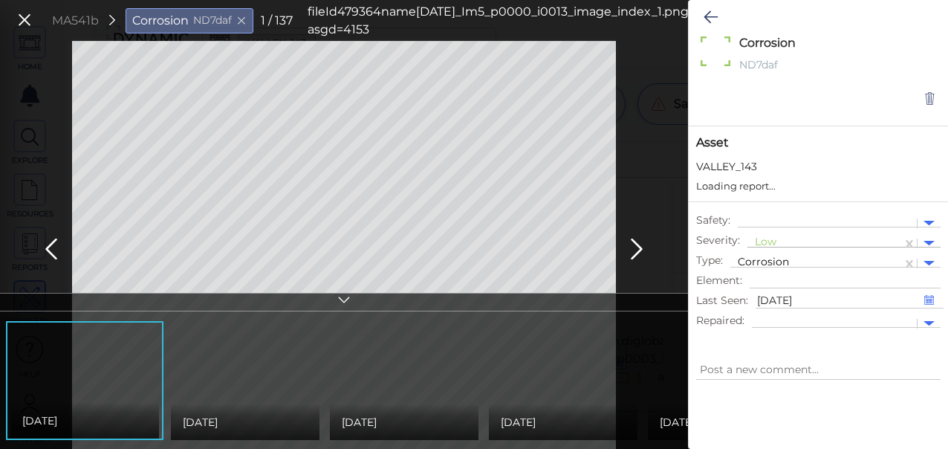
type textarea "x"
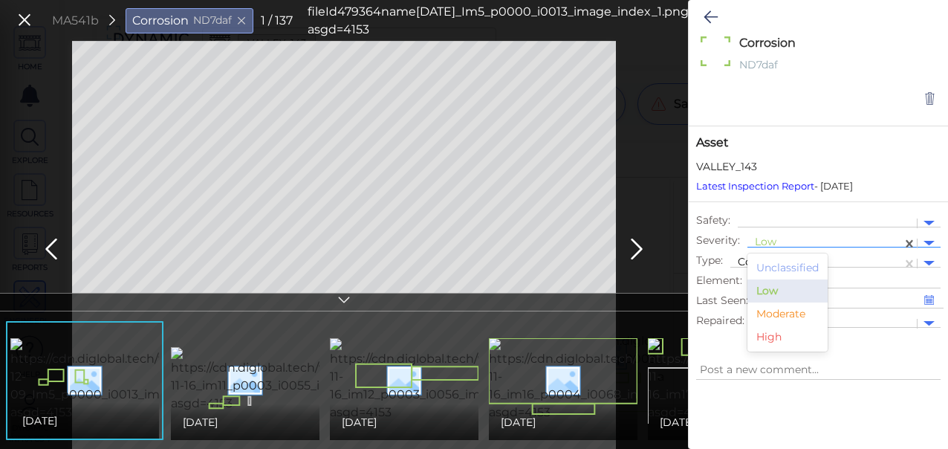
click at [777, 242] on div at bounding box center [825, 243] width 140 height 16
click at [776, 309] on div "Moderate" at bounding box center [787, 313] width 80 height 23
type textarea "x"
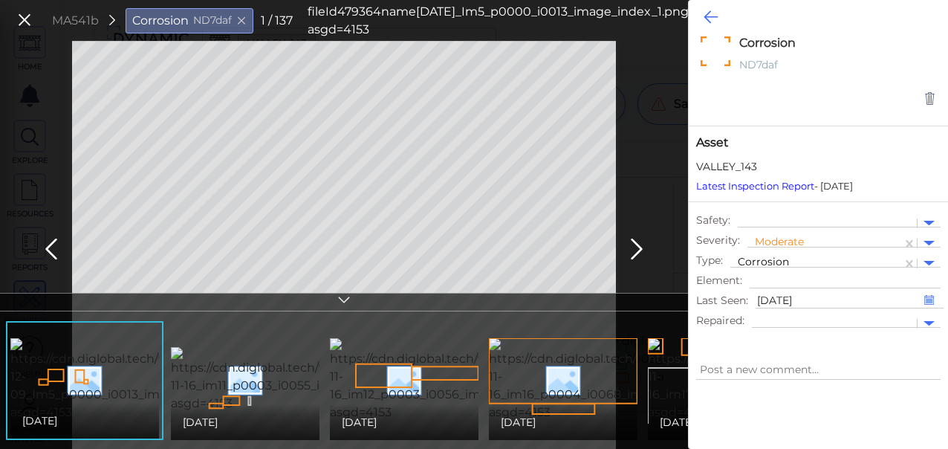
click at [716, 16] on icon at bounding box center [710, 17] width 14 height 18
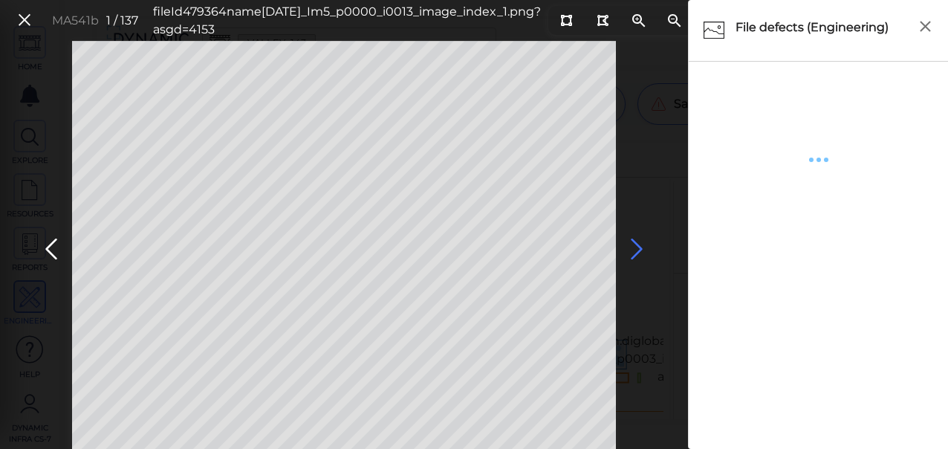
click at [639, 247] on icon at bounding box center [637, 249] width 24 height 29
click at [771, 137] on span "1680345 Corrosion" at bounding box center [775, 140] width 100 height 19
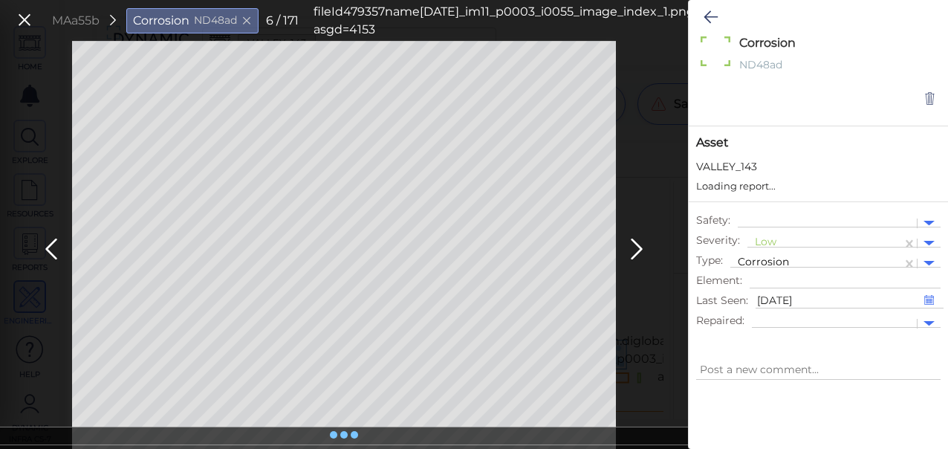
type textarea "x"
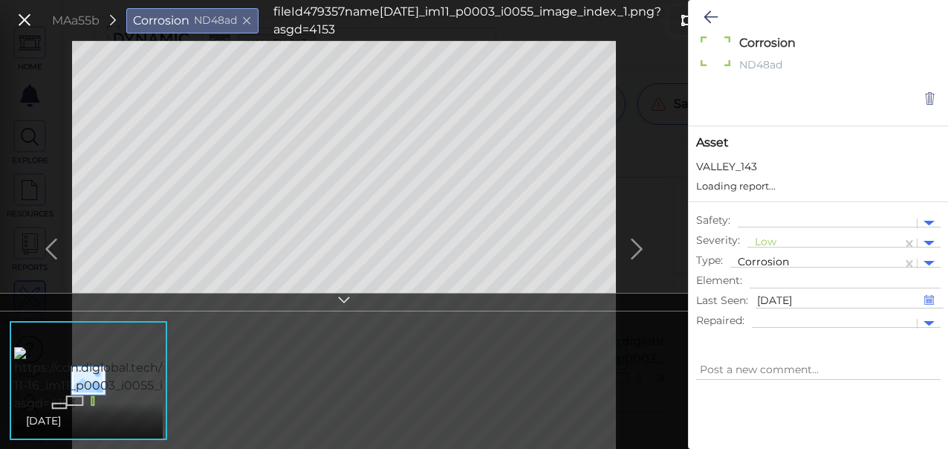
type textarea "x"
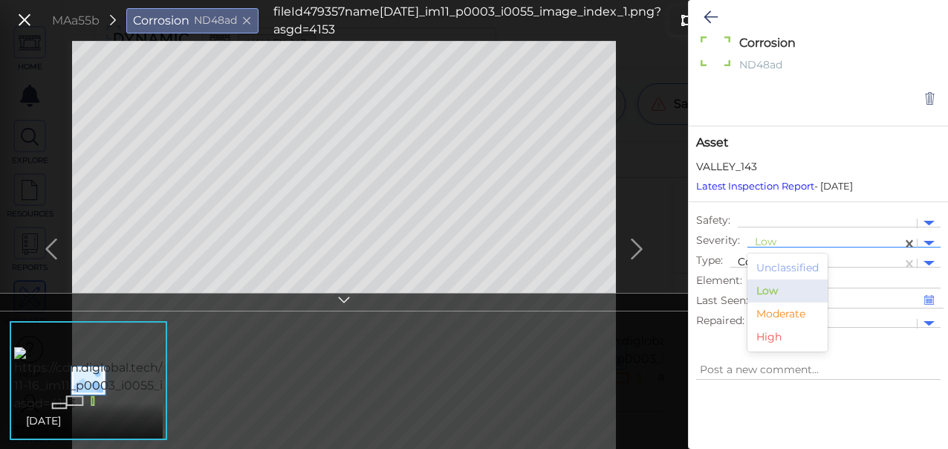
click at [771, 239] on div at bounding box center [825, 243] width 140 height 16
click at [776, 314] on div "Moderate" at bounding box center [787, 313] width 80 height 23
type textarea "x"
click at [711, 13] on icon at bounding box center [710, 17] width 14 height 18
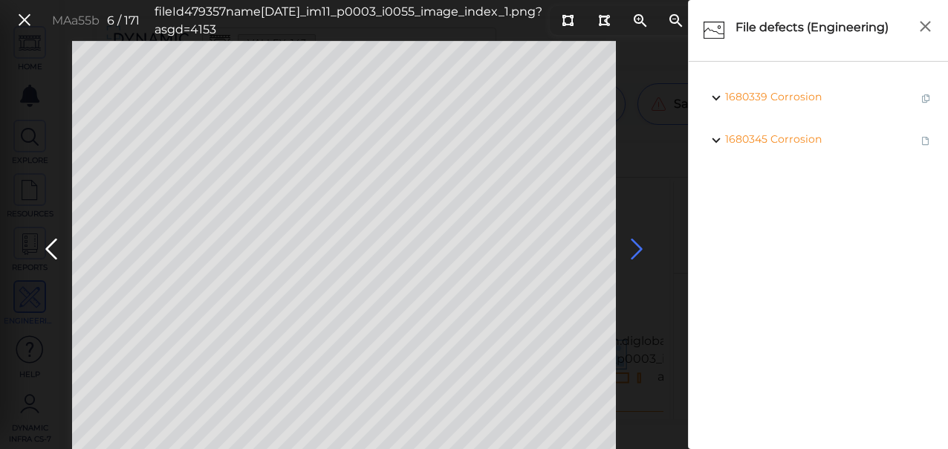
click at [639, 248] on icon at bounding box center [637, 249] width 24 height 29
click at [633, 250] on icon at bounding box center [637, 249] width 24 height 29
click at [638, 247] on icon at bounding box center [637, 249] width 24 height 29
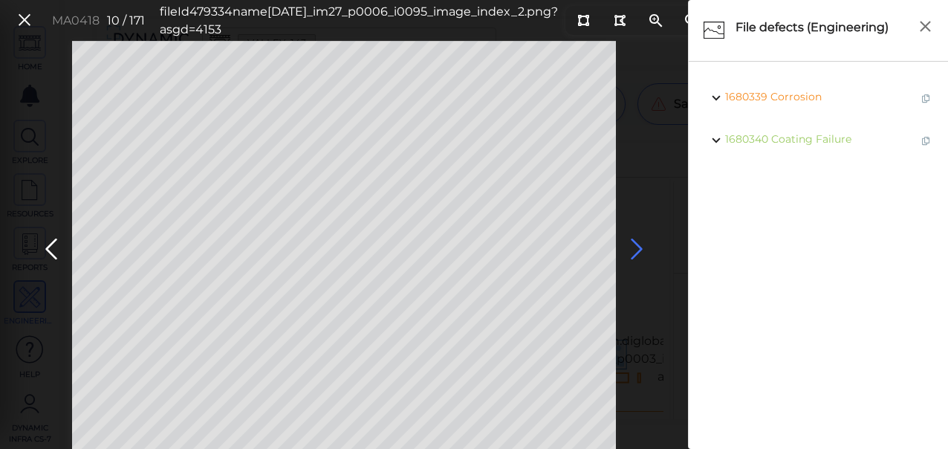
click at [637, 249] on icon at bounding box center [637, 249] width 24 height 29
click at [634, 254] on icon at bounding box center [637, 249] width 24 height 29
click at [633, 244] on icon at bounding box center [637, 249] width 24 height 29
click at [633, 246] on icon at bounding box center [637, 249] width 24 height 29
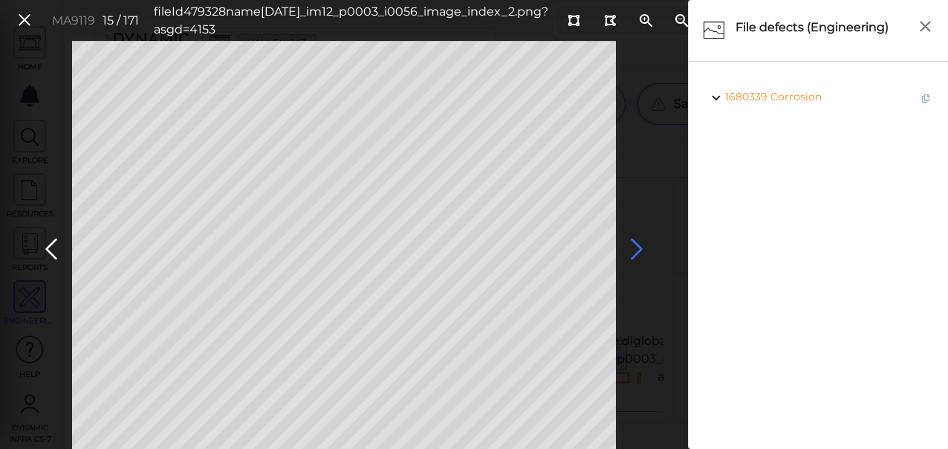
click at [633, 246] on icon at bounding box center [637, 249] width 24 height 29
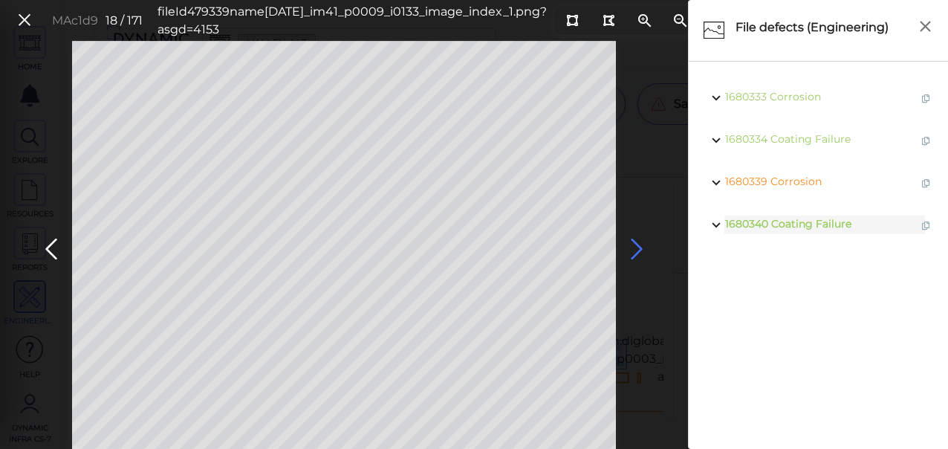
click at [637, 247] on icon at bounding box center [637, 249] width 24 height 29
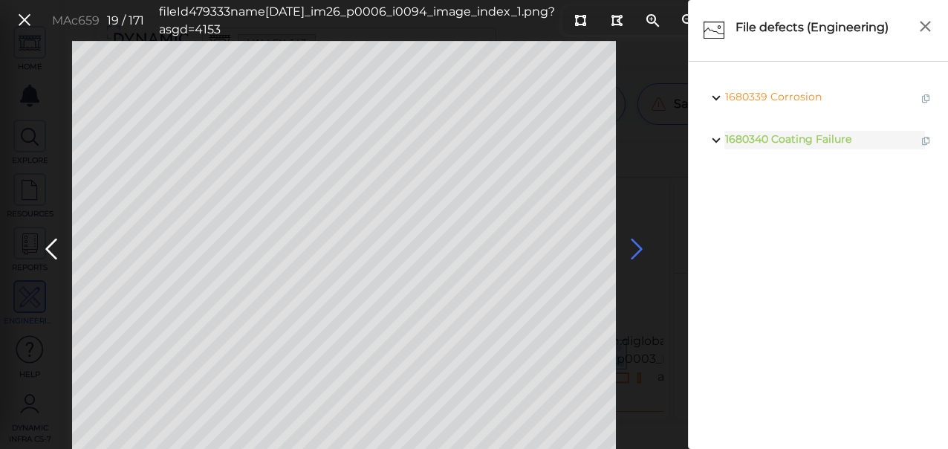
click at [637, 247] on icon at bounding box center [637, 249] width 24 height 29
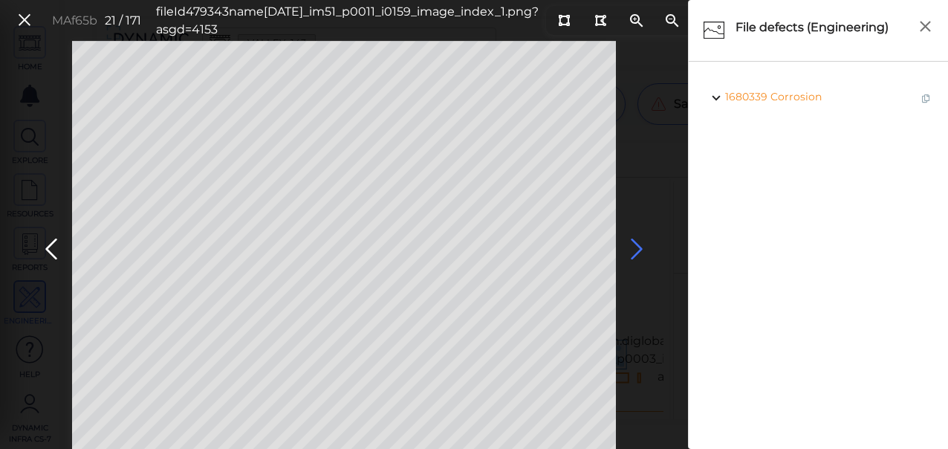
click at [636, 247] on icon at bounding box center [637, 249] width 24 height 29
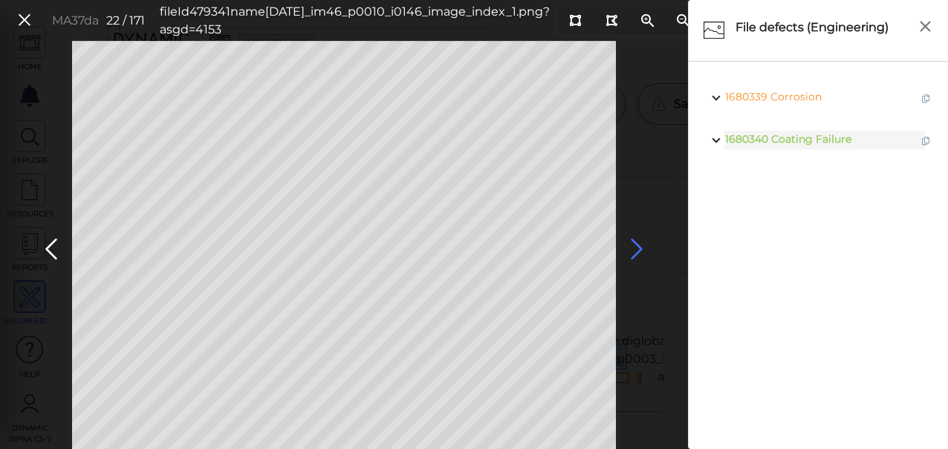
click at [636, 247] on icon at bounding box center [637, 249] width 24 height 29
click at [634, 250] on icon at bounding box center [637, 249] width 24 height 29
click at [636, 250] on icon at bounding box center [637, 249] width 24 height 29
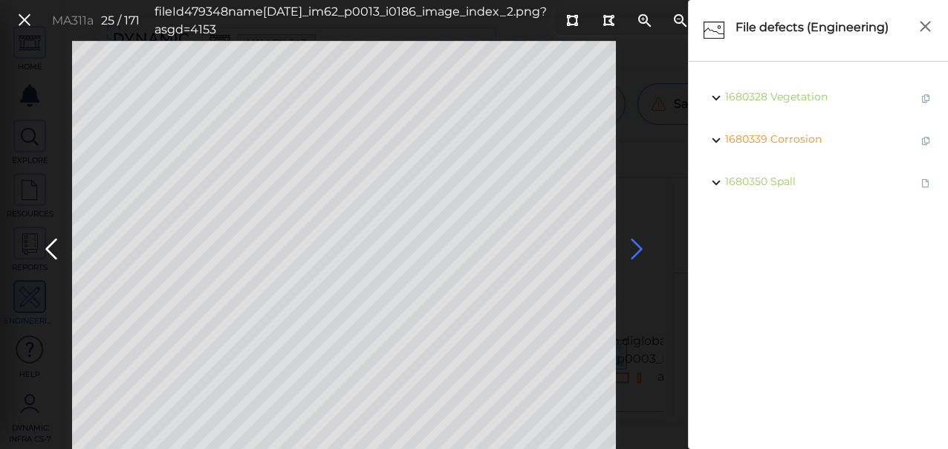
click at [636, 250] on icon at bounding box center [637, 249] width 24 height 29
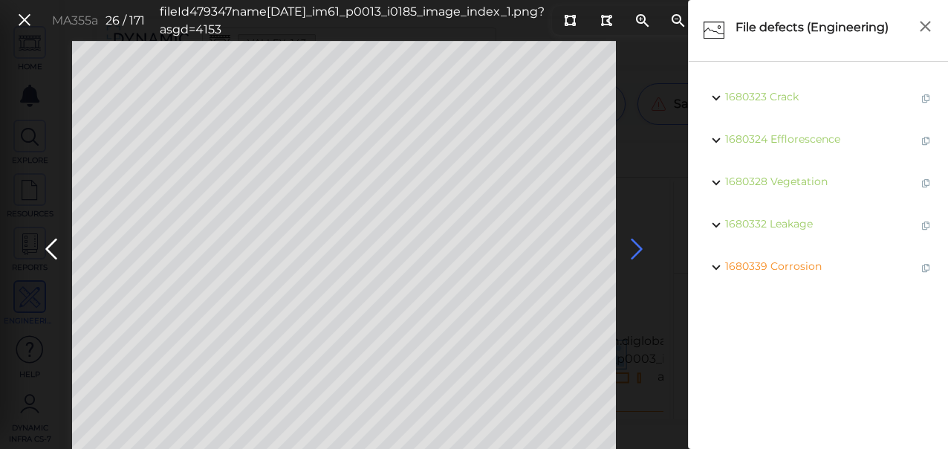
click at [636, 250] on icon at bounding box center [637, 249] width 24 height 29
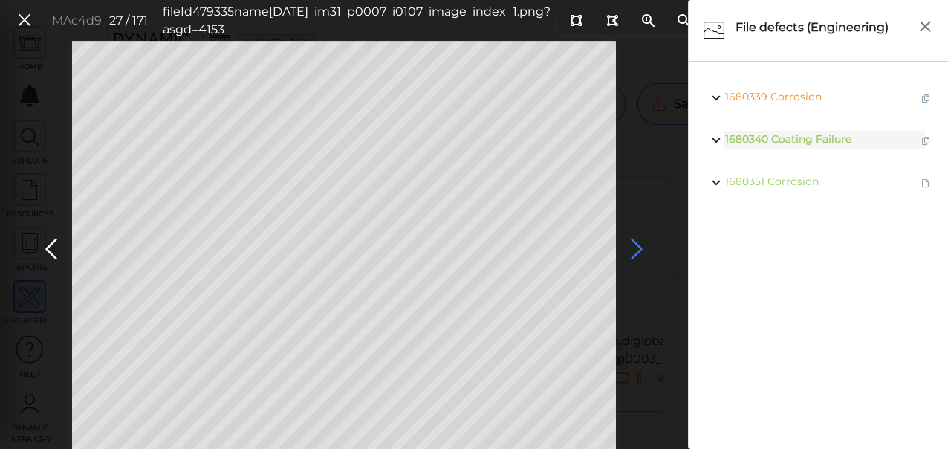
click at [630, 249] on icon at bounding box center [637, 249] width 24 height 29
click at [634, 249] on icon at bounding box center [637, 249] width 24 height 29
click at [635, 249] on icon at bounding box center [637, 249] width 24 height 29
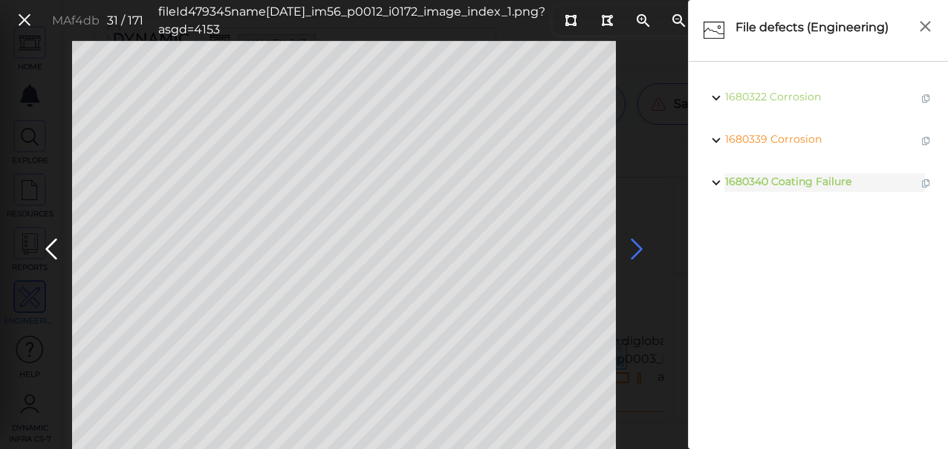
click at [637, 248] on icon at bounding box center [637, 249] width 24 height 29
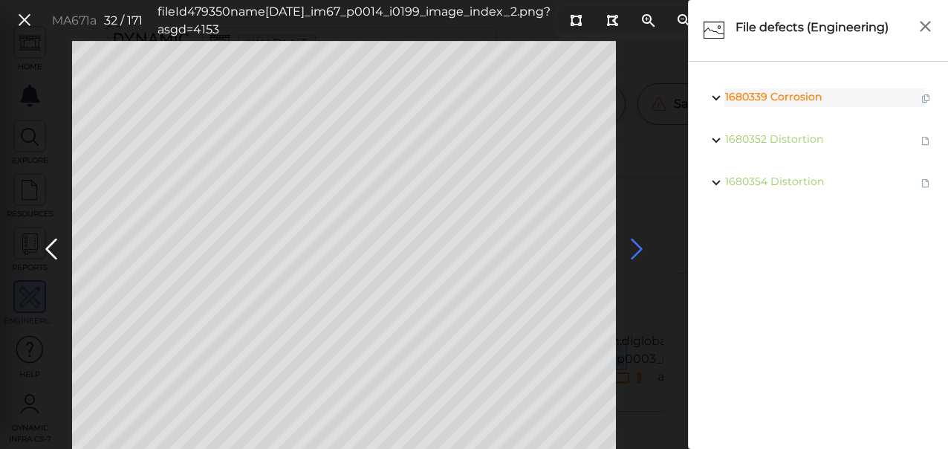
click at [637, 253] on icon at bounding box center [637, 249] width 24 height 29
click at [636, 252] on icon at bounding box center [637, 249] width 24 height 29
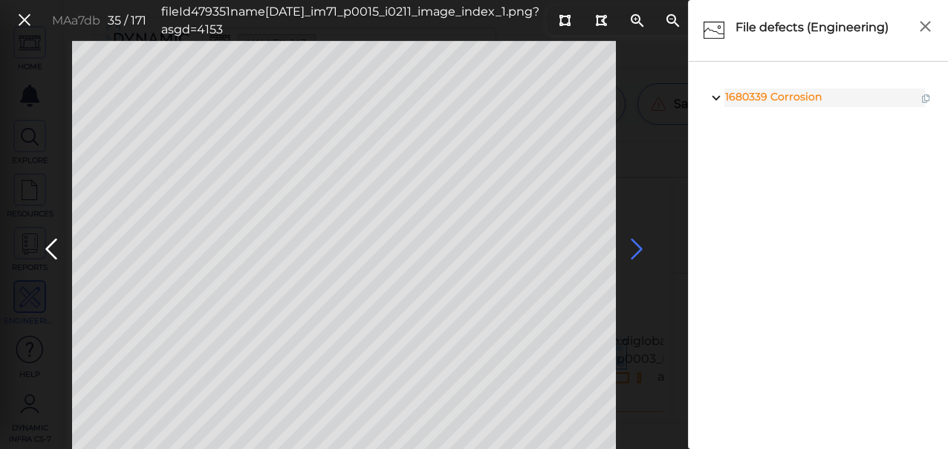
click at [636, 251] on icon at bounding box center [637, 249] width 24 height 29
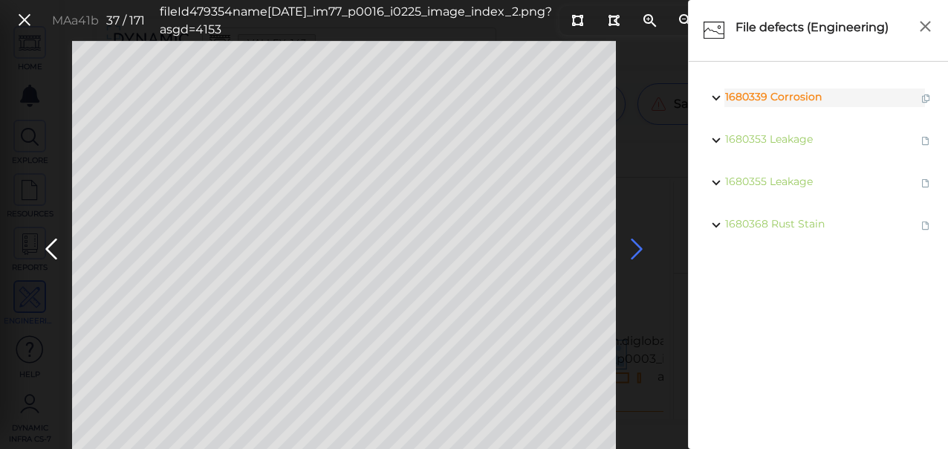
click at [636, 251] on icon at bounding box center [637, 249] width 24 height 29
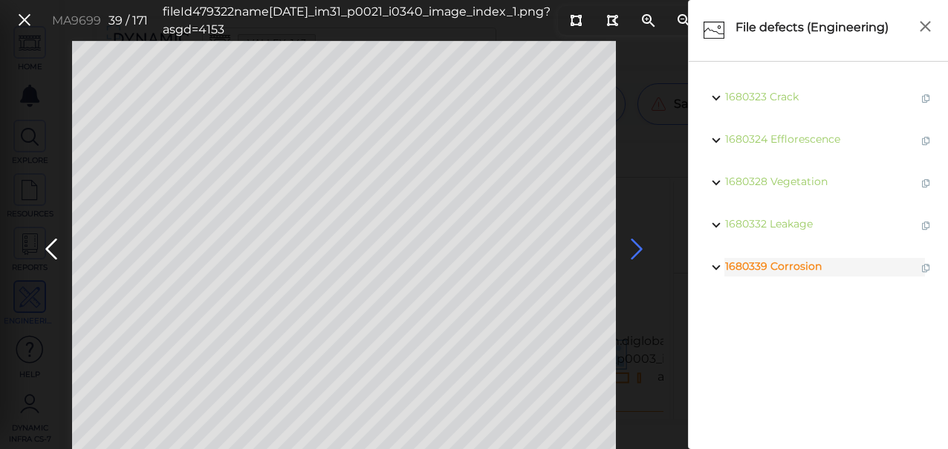
click at [636, 251] on icon at bounding box center [637, 249] width 24 height 29
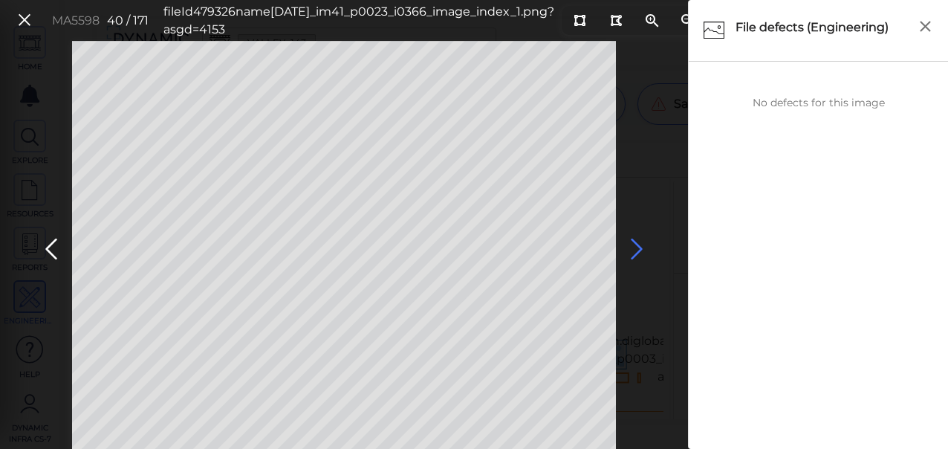
click at [636, 251] on icon at bounding box center [637, 249] width 24 height 29
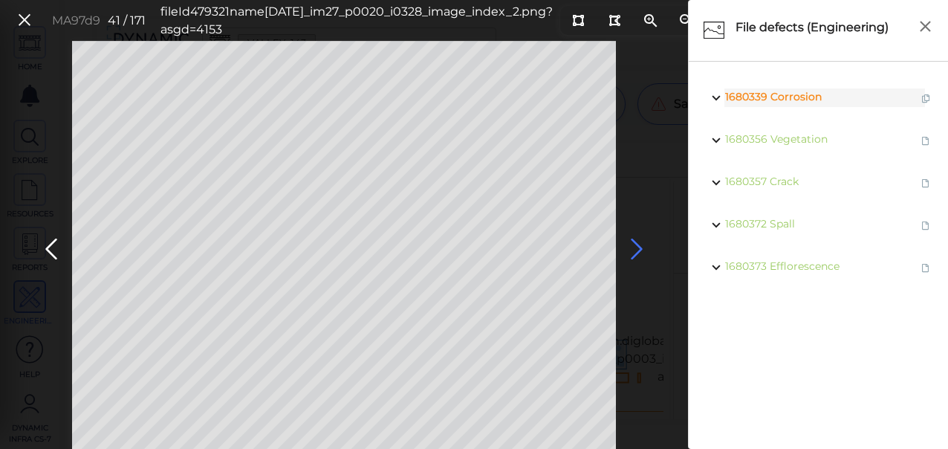
click at [636, 251] on icon at bounding box center [637, 249] width 24 height 29
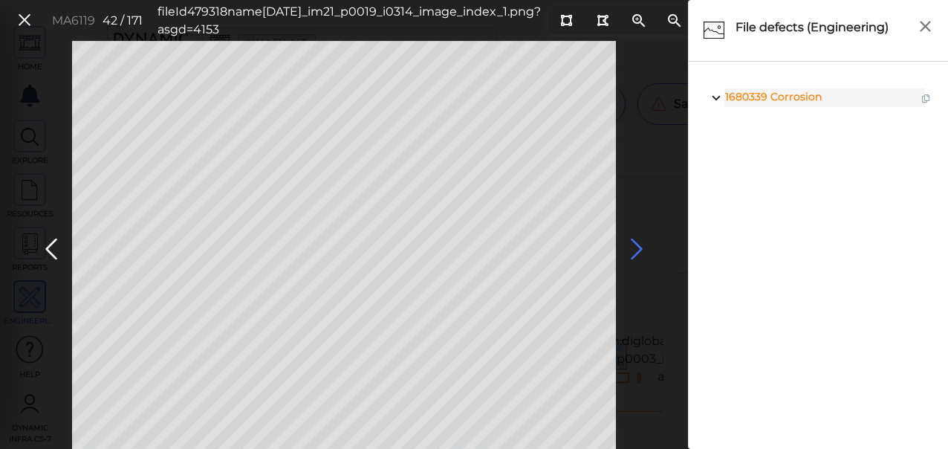
click at [636, 250] on icon at bounding box center [637, 249] width 24 height 29
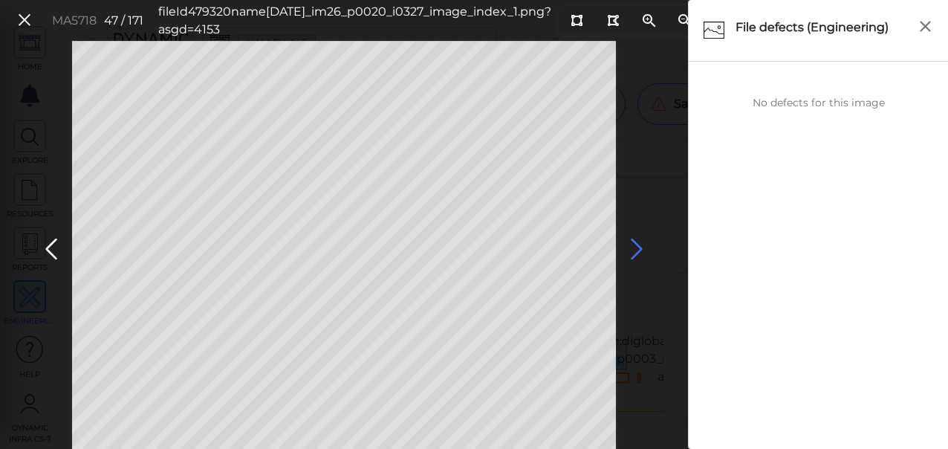
click at [636, 250] on icon at bounding box center [637, 249] width 24 height 29
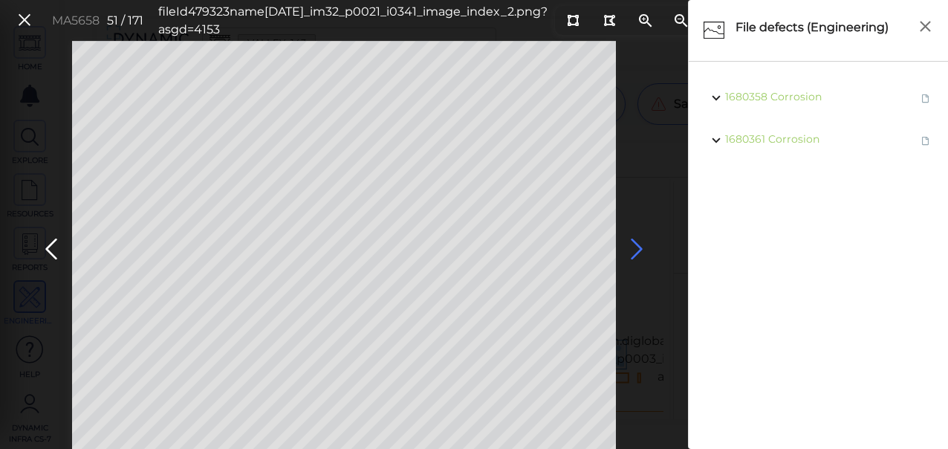
click at [636, 250] on icon at bounding box center [637, 249] width 24 height 29
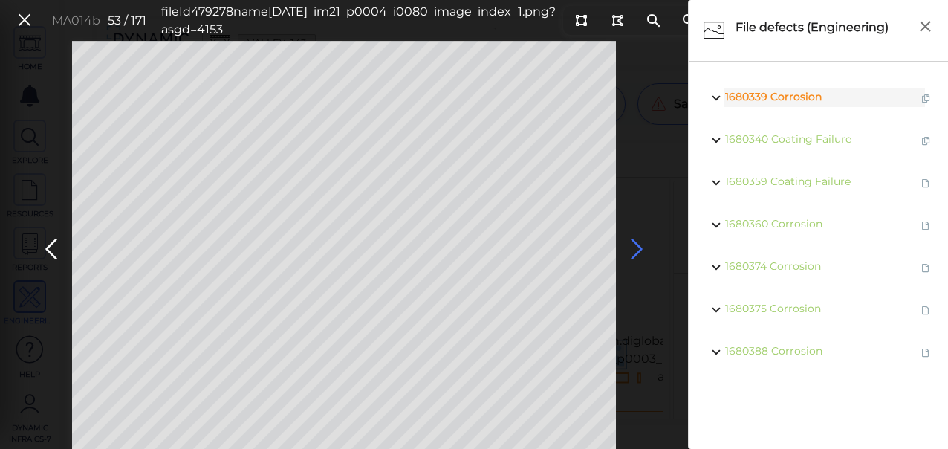
click at [636, 250] on icon at bounding box center [637, 249] width 24 height 29
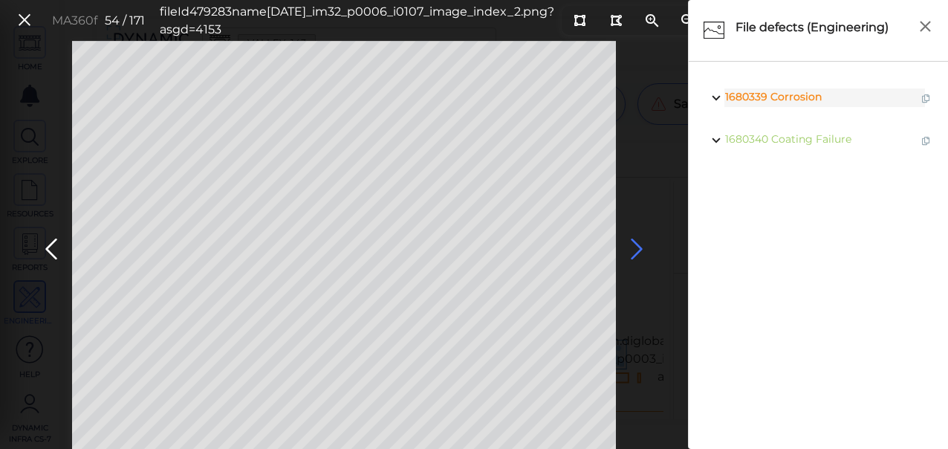
click at [636, 250] on icon at bounding box center [637, 249] width 24 height 29
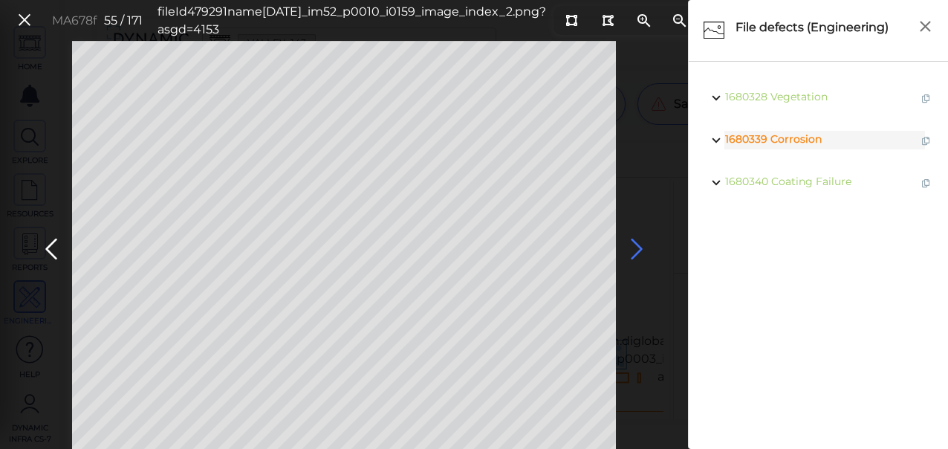
click at [636, 250] on icon at bounding box center [637, 249] width 24 height 29
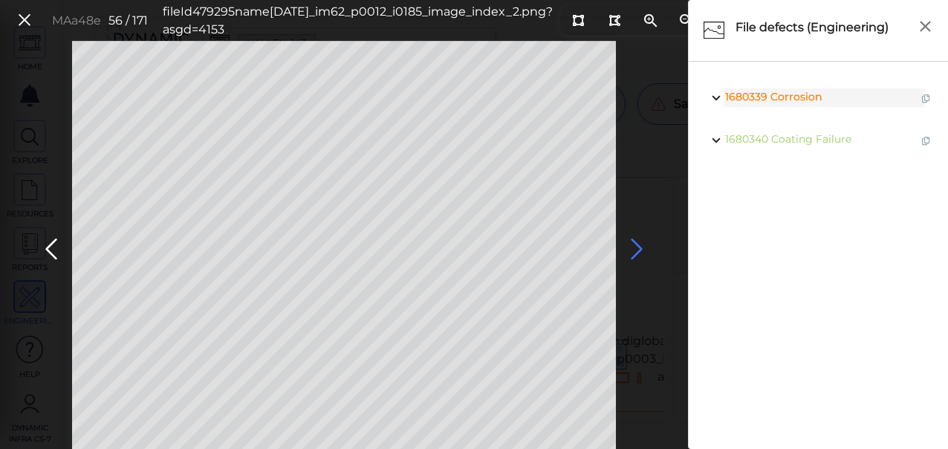
click at [636, 250] on icon at bounding box center [637, 249] width 24 height 29
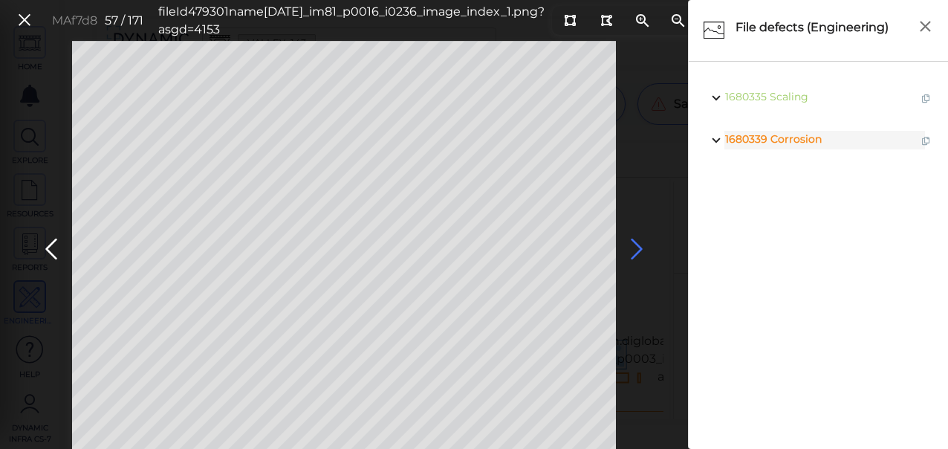
click at [636, 250] on icon at bounding box center [637, 249] width 24 height 29
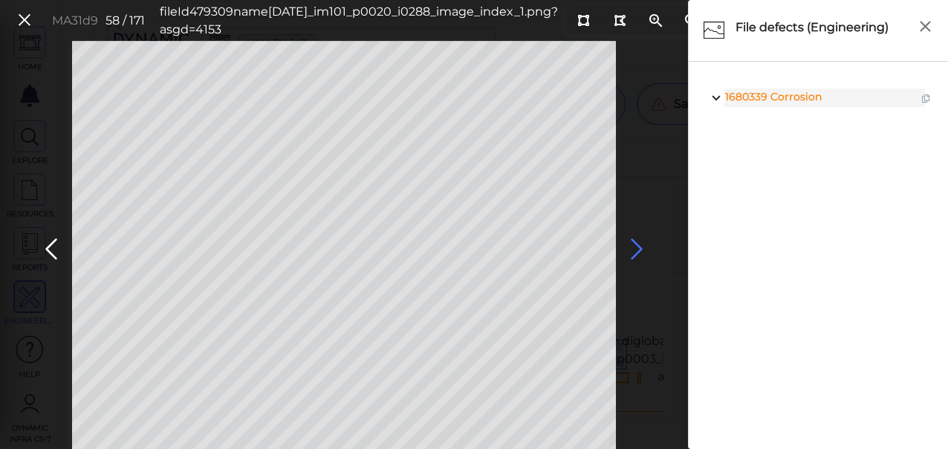
click at [640, 250] on icon at bounding box center [637, 249] width 24 height 29
click at [640, 248] on icon at bounding box center [637, 249] width 24 height 29
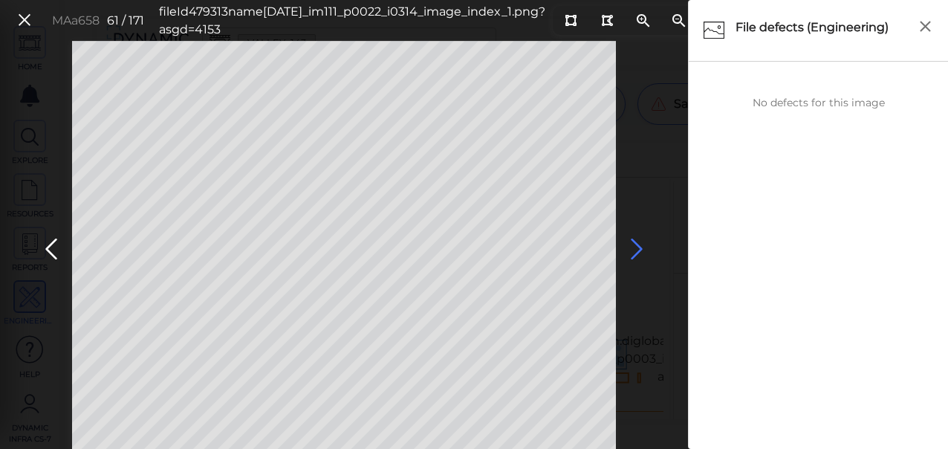
click at [639, 249] on icon at bounding box center [637, 249] width 24 height 29
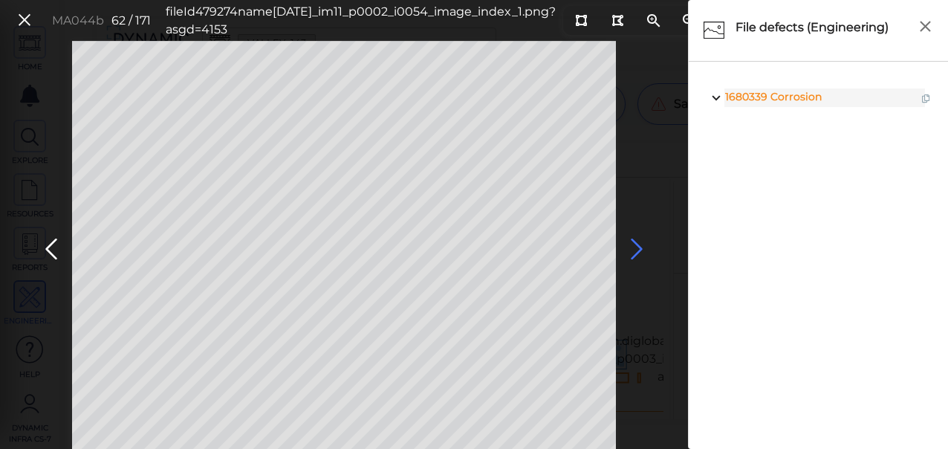
click at [639, 249] on icon at bounding box center [637, 249] width 24 height 29
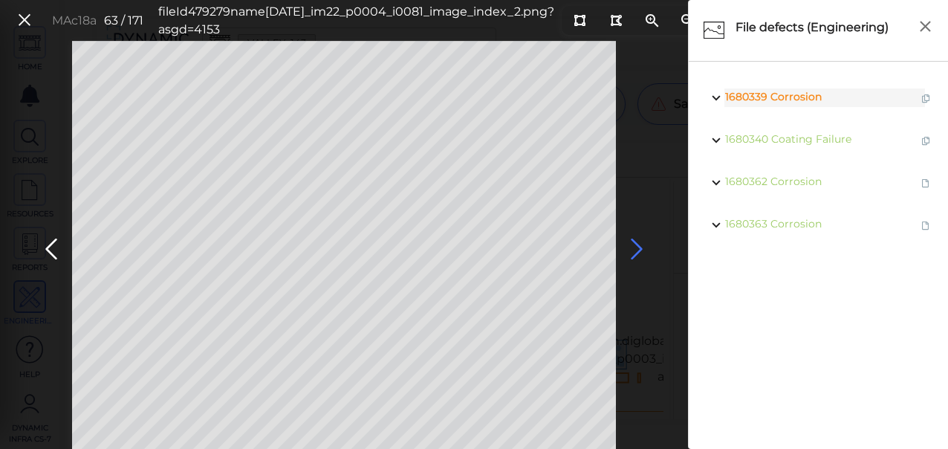
click at [636, 250] on icon at bounding box center [637, 249] width 24 height 29
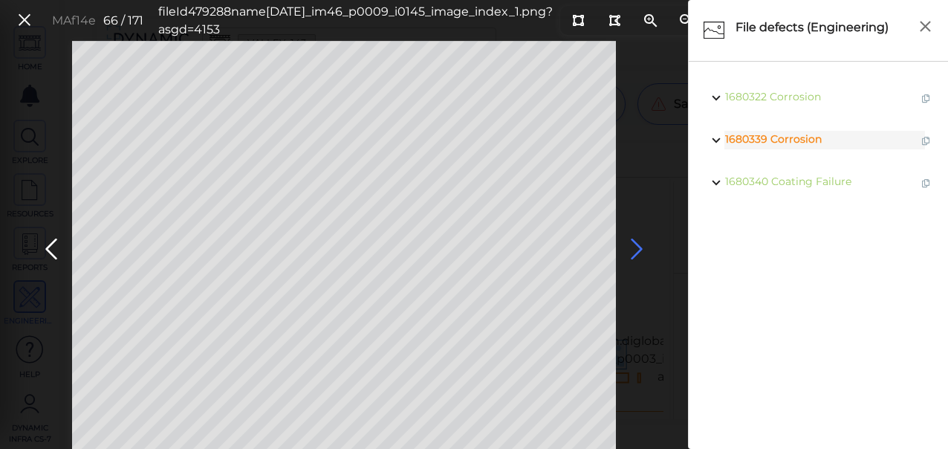
drag, startPoint x: 636, startPoint y: 250, endPoint x: 638, endPoint y: 261, distance: 12.1
click at [638, 261] on icon at bounding box center [637, 249] width 24 height 29
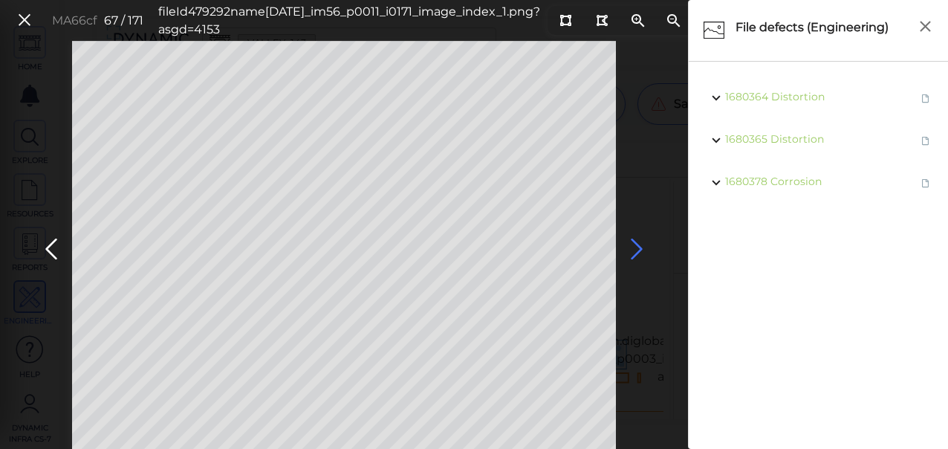
click at [634, 253] on icon at bounding box center [637, 249] width 24 height 29
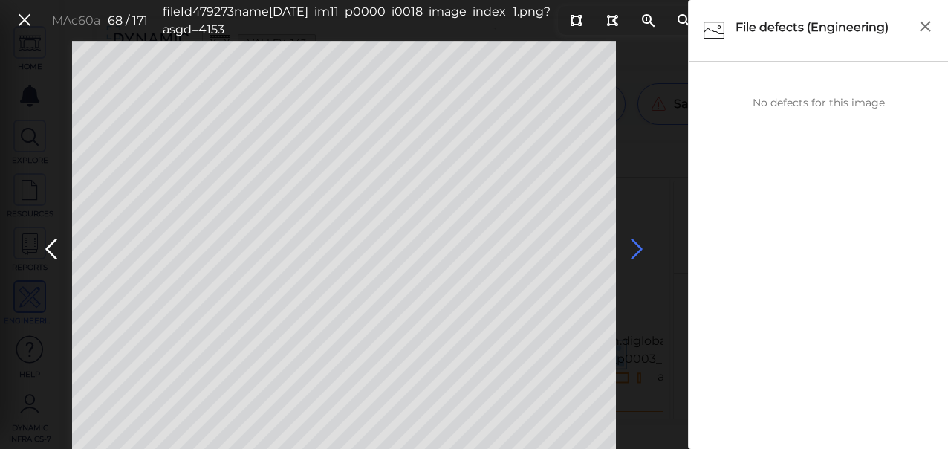
click at [634, 253] on icon at bounding box center [637, 249] width 24 height 29
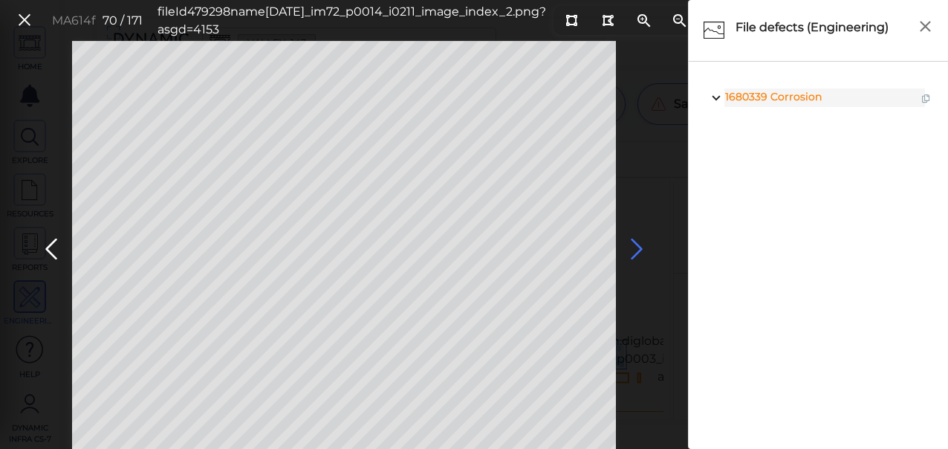
click at [634, 253] on icon at bounding box center [637, 249] width 24 height 29
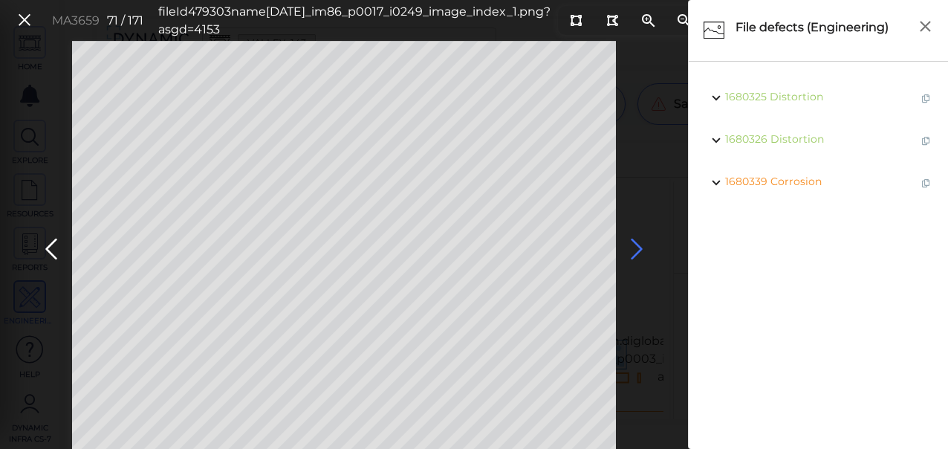
click at [636, 252] on icon at bounding box center [637, 249] width 24 height 29
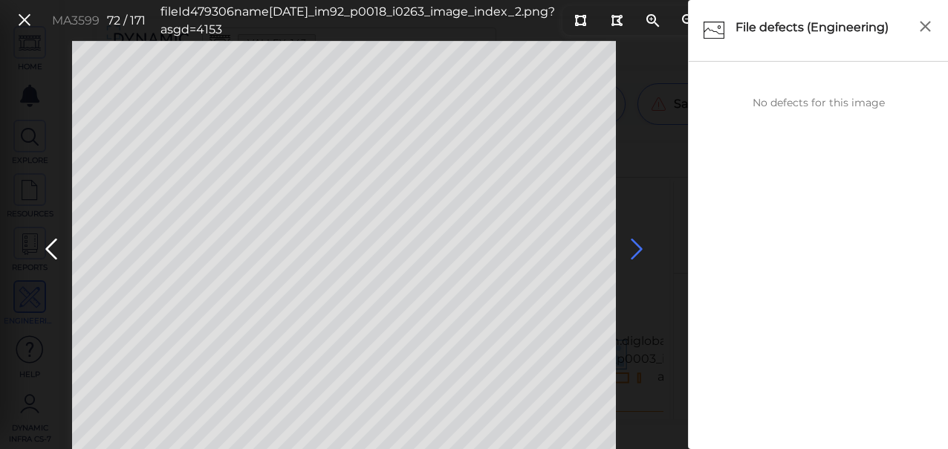
click at [636, 250] on icon at bounding box center [637, 249] width 24 height 29
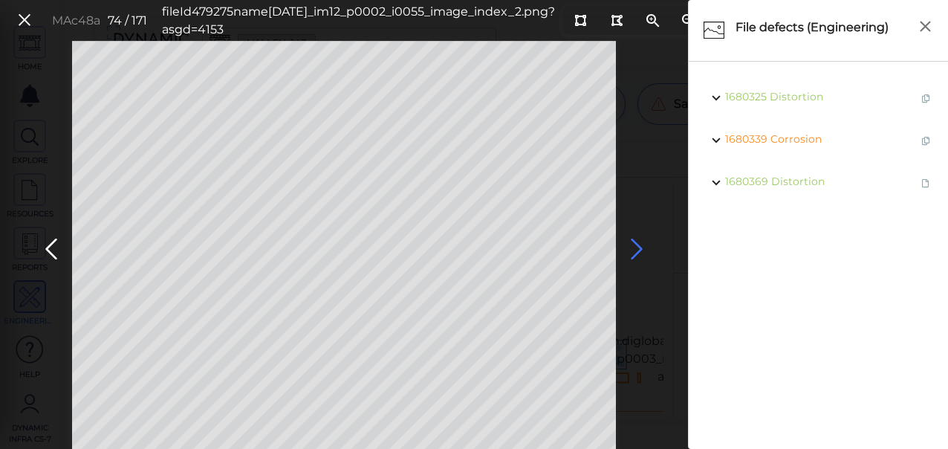
click at [636, 250] on icon at bounding box center [637, 249] width 24 height 29
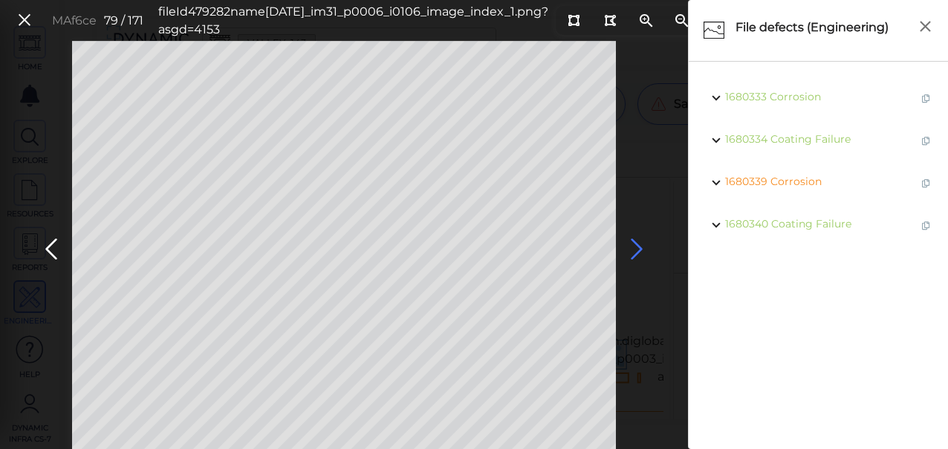
click at [636, 250] on icon at bounding box center [637, 249] width 24 height 29
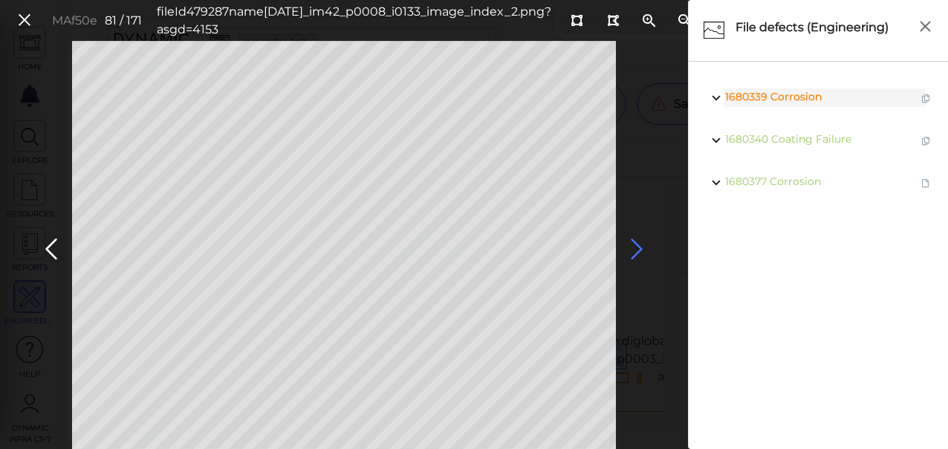
click at [636, 249] on icon at bounding box center [637, 249] width 24 height 29
click at [635, 249] on icon at bounding box center [637, 249] width 24 height 29
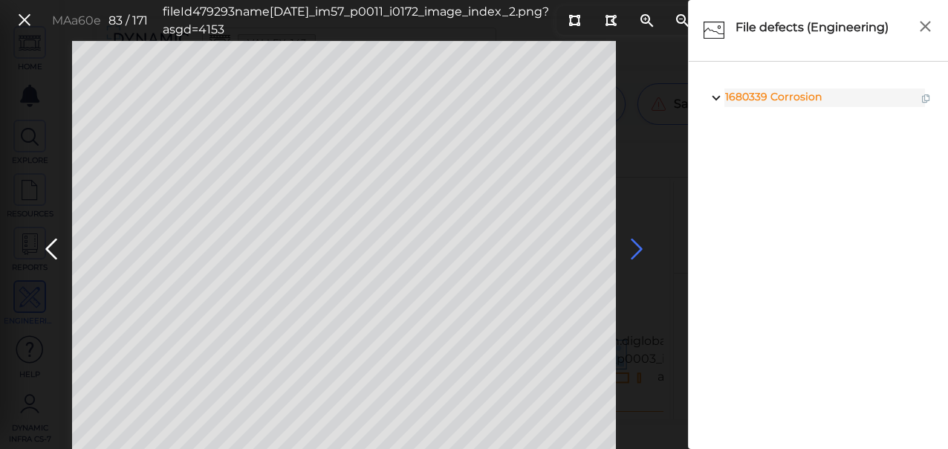
click at [635, 249] on icon at bounding box center [637, 249] width 24 height 29
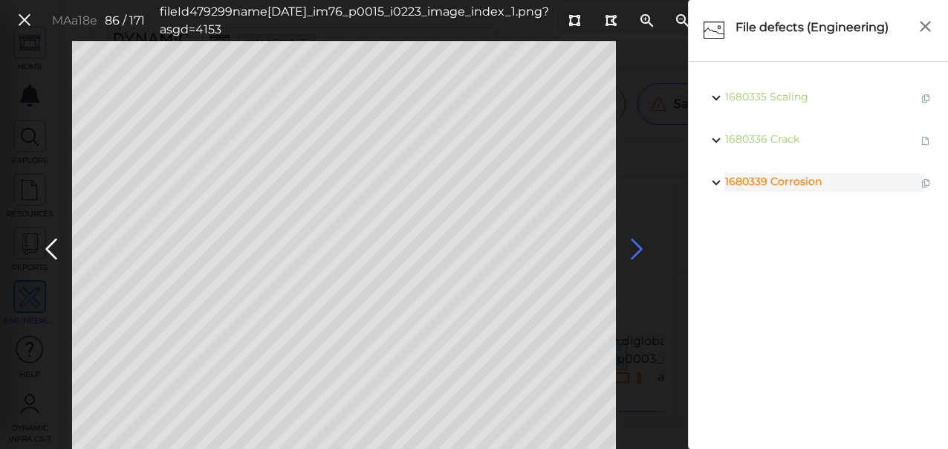
click at [635, 249] on icon at bounding box center [637, 249] width 24 height 29
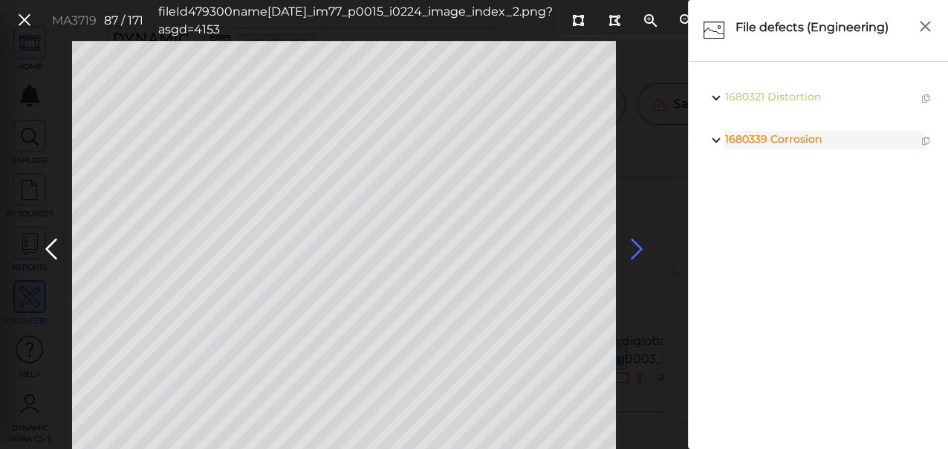
click at [635, 249] on icon at bounding box center [637, 249] width 24 height 29
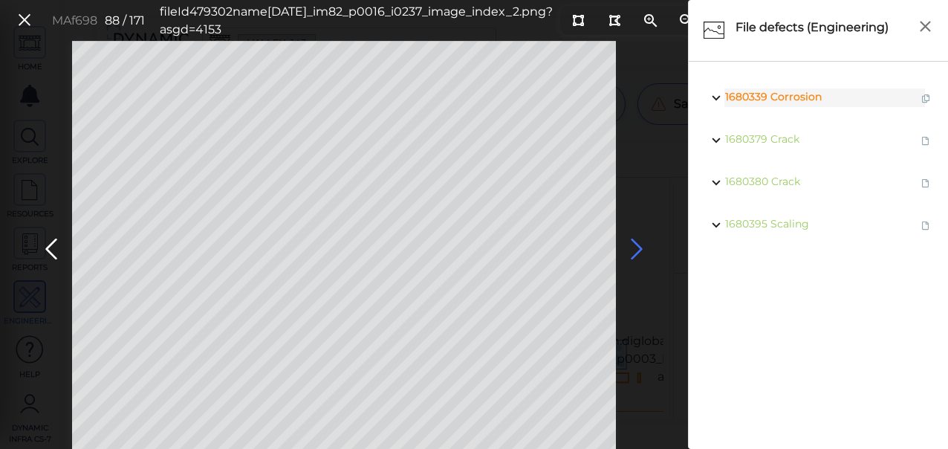
click at [635, 249] on icon at bounding box center [637, 249] width 24 height 29
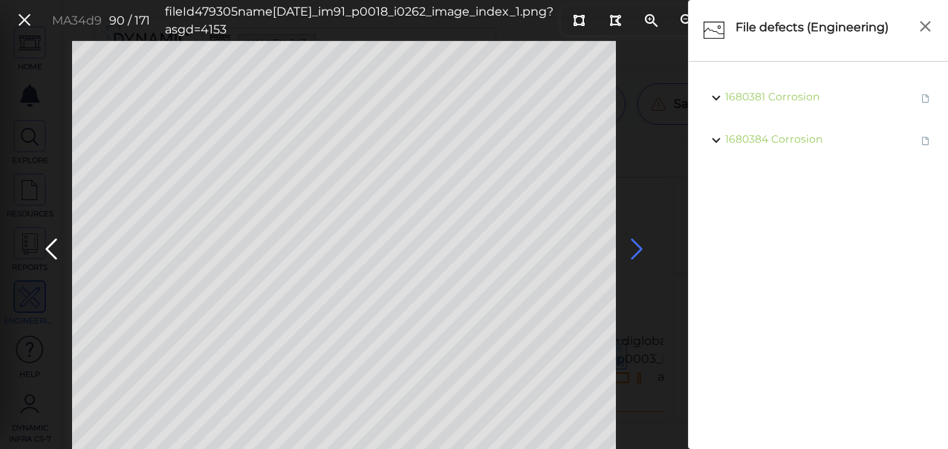
click at [637, 250] on icon at bounding box center [637, 249] width 24 height 29
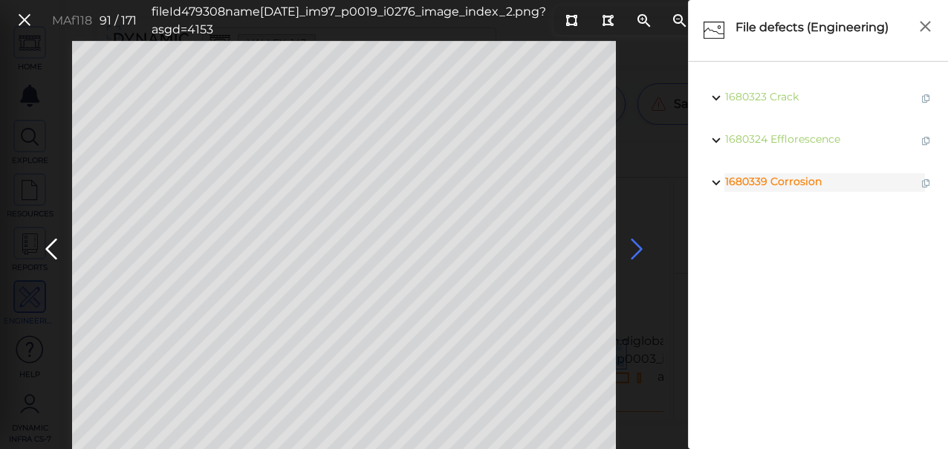
click at [636, 245] on icon at bounding box center [637, 249] width 24 height 29
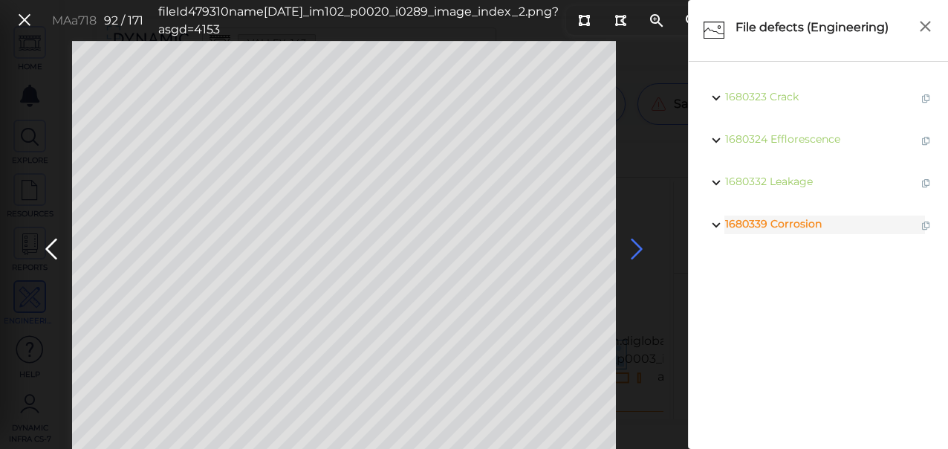
click at [636, 247] on icon at bounding box center [637, 249] width 24 height 29
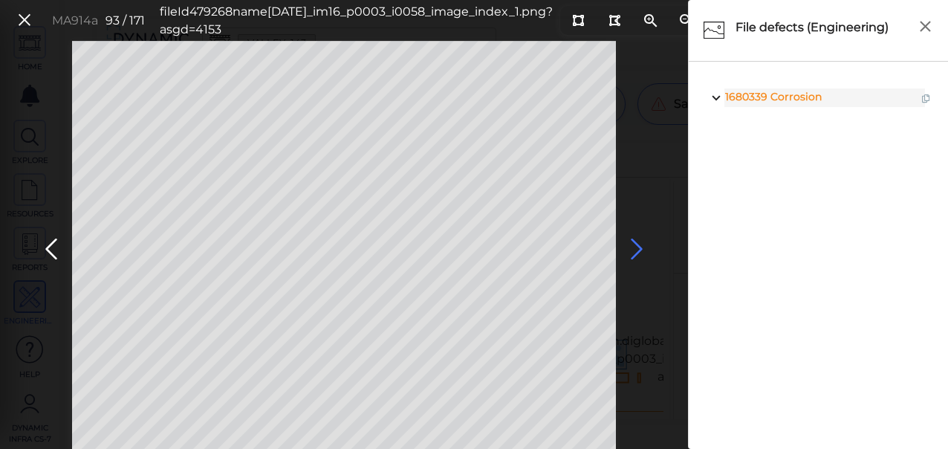
click at [636, 247] on icon at bounding box center [637, 249] width 24 height 29
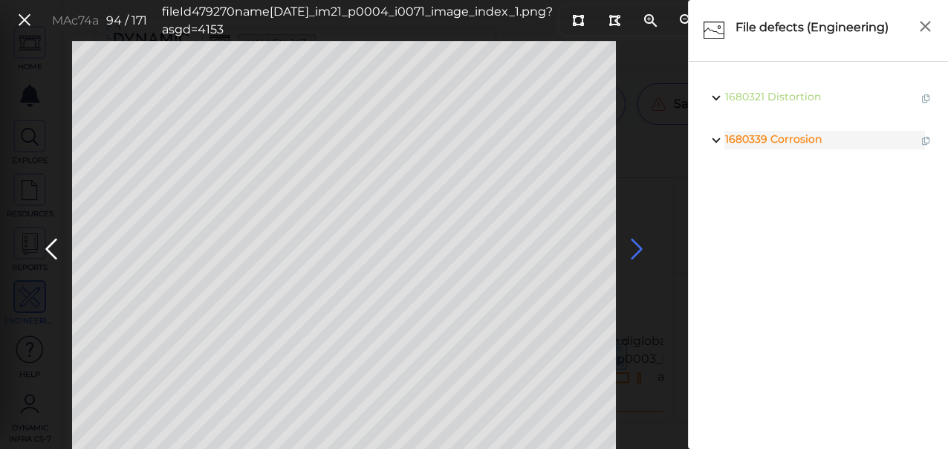
click at [636, 247] on icon at bounding box center [637, 249] width 24 height 29
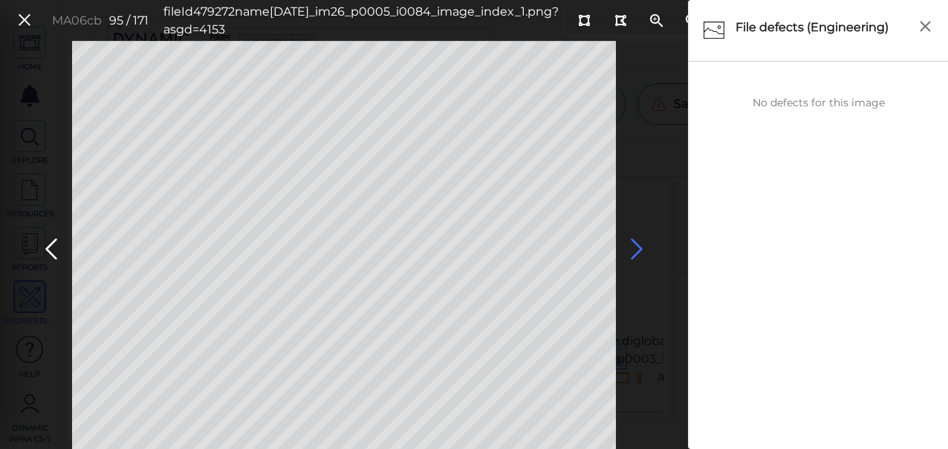
click at [636, 247] on icon at bounding box center [637, 249] width 24 height 29
click at [636, 246] on icon at bounding box center [637, 249] width 24 height 29
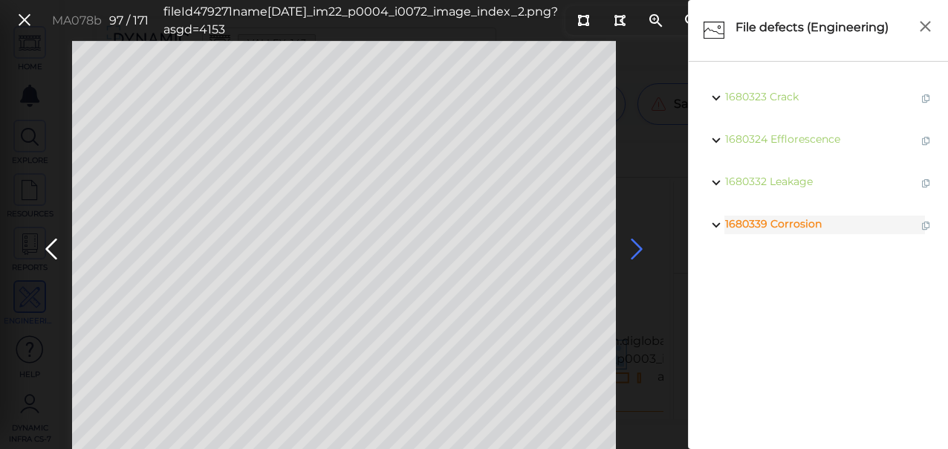
click at [636, 246] on icon at bounding box center [637, 249] width 24 height 29
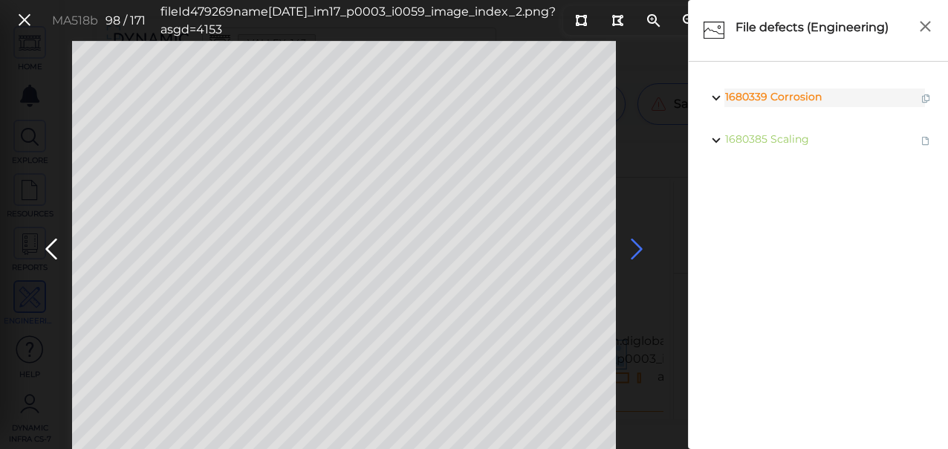
click at [635, 246] on icon at bounding box center [637, 249] width 24 height 29
click at [634, 247] on icon at bounding box center [637, 249] width 24 height 29
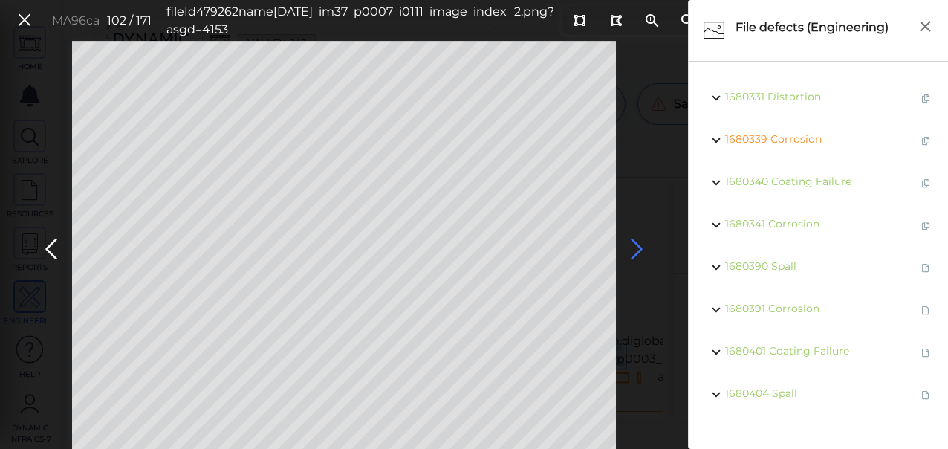
click at [638, 245] on icon at bounding box center [637, 249] width 24 height 29
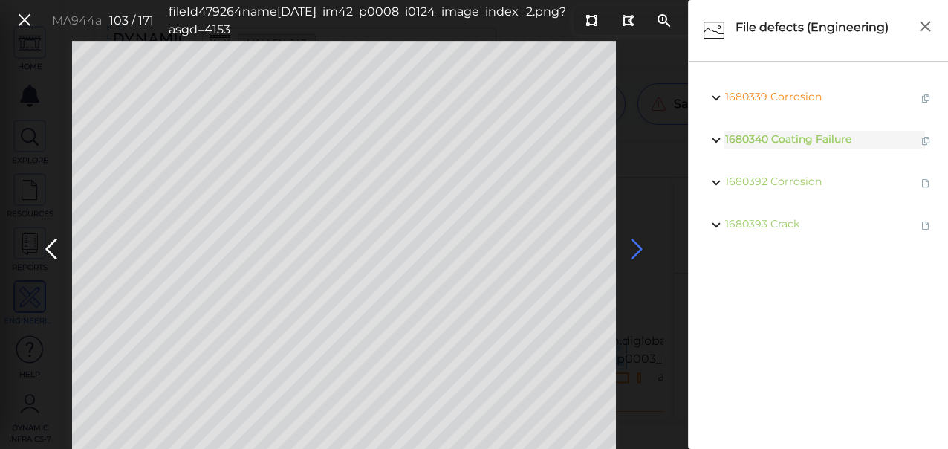
click at [633, 244] on icon at bounding box center [637, 249] width 24 height 29
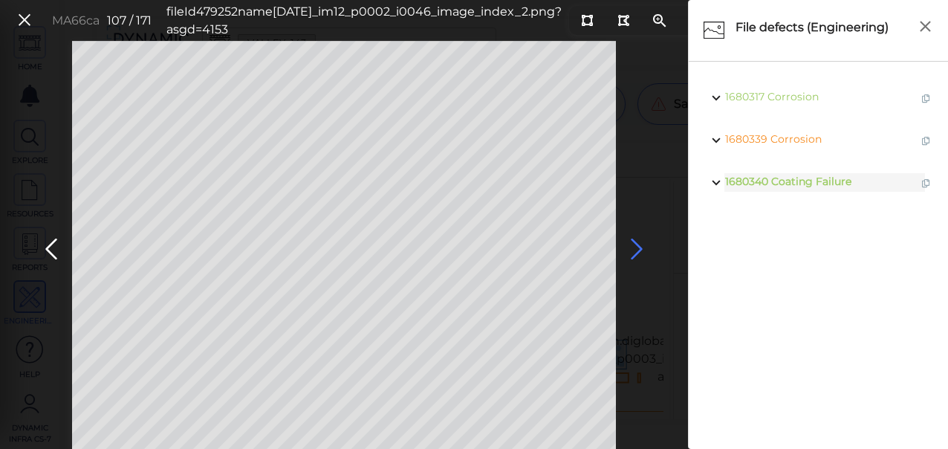
click at [633, 244] on icon at bounding box center [637, 249] width 24 height 29
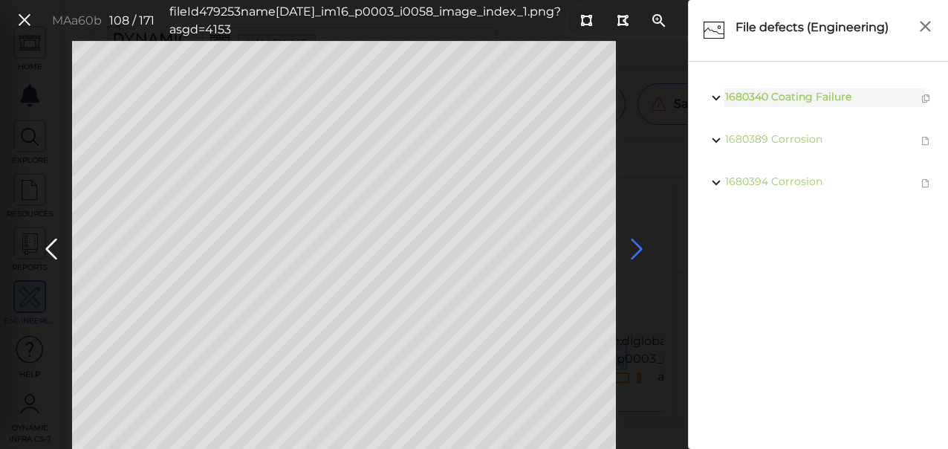
click at [636, 250] on icon at bounding box center [637, 249] width 24 height 29
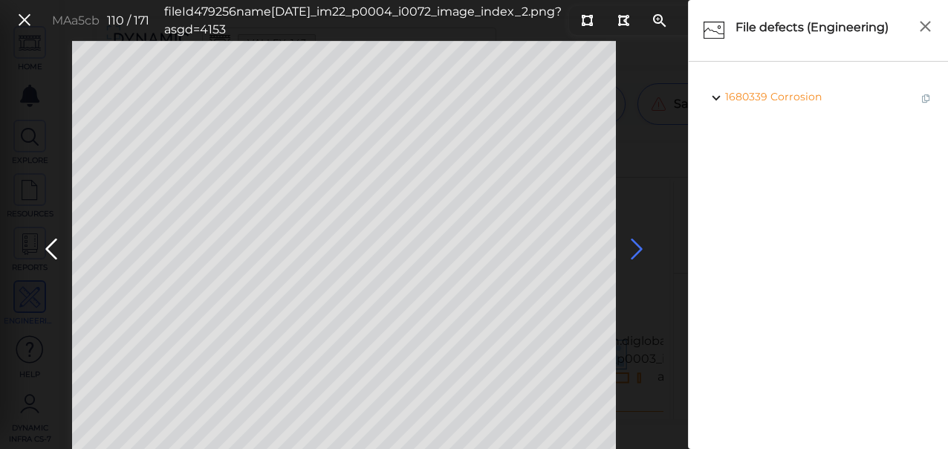
click at [636, 250] on icon at bounding box center [637, 249] width 24 height 29
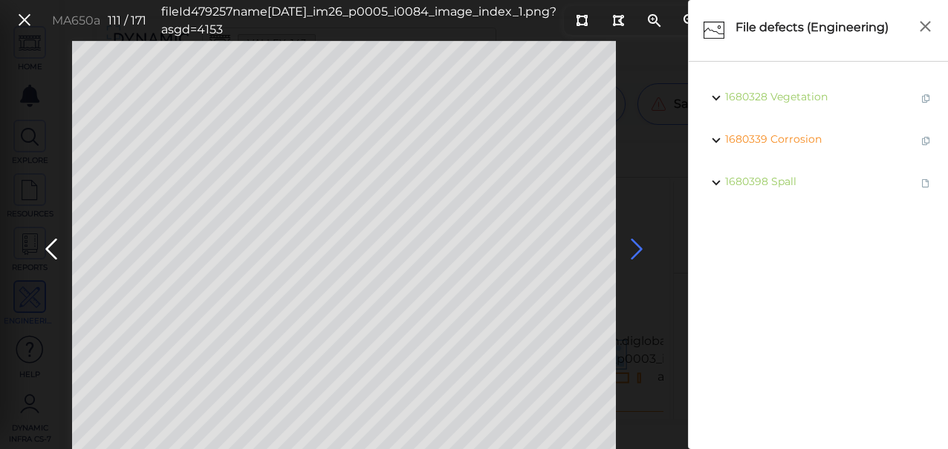
click at [637, 250] on icon at bounding box center [637, 249] width 24 height 29
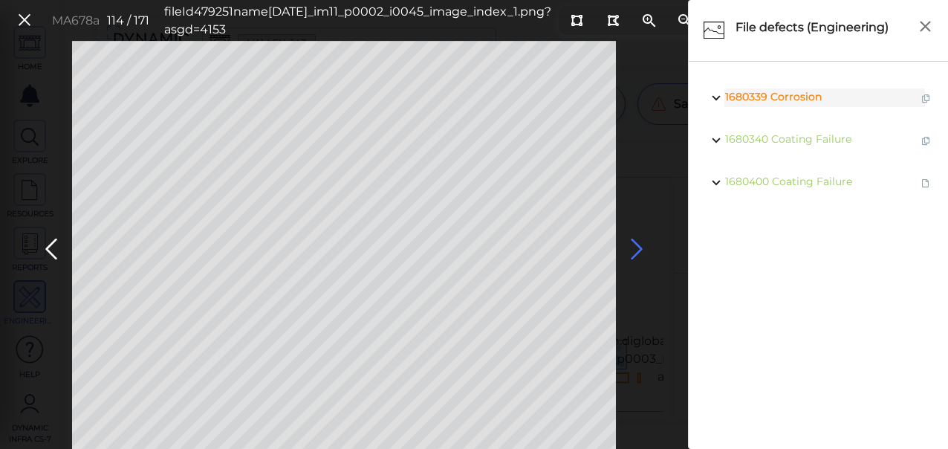
click at [634, 253] on icon at bounding box center [637, 249] width 24 height 29
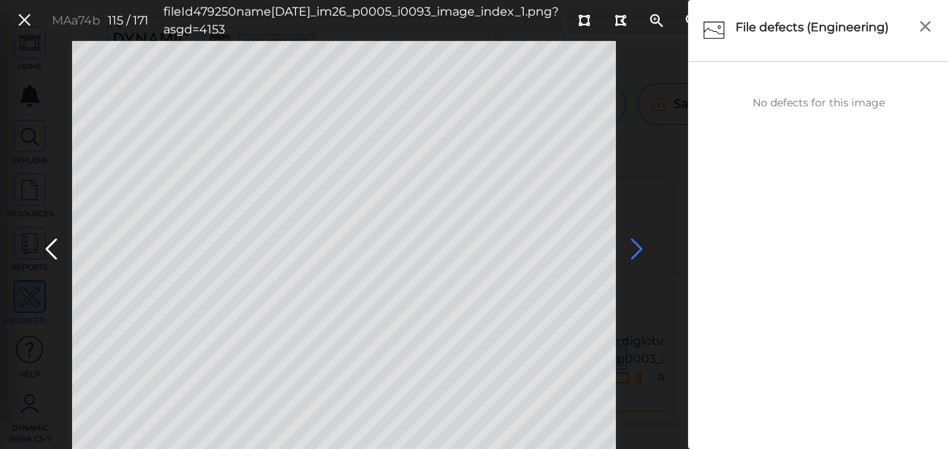
click at [634, 253] on icon at bounding box center [637, 249] width 24 height 29
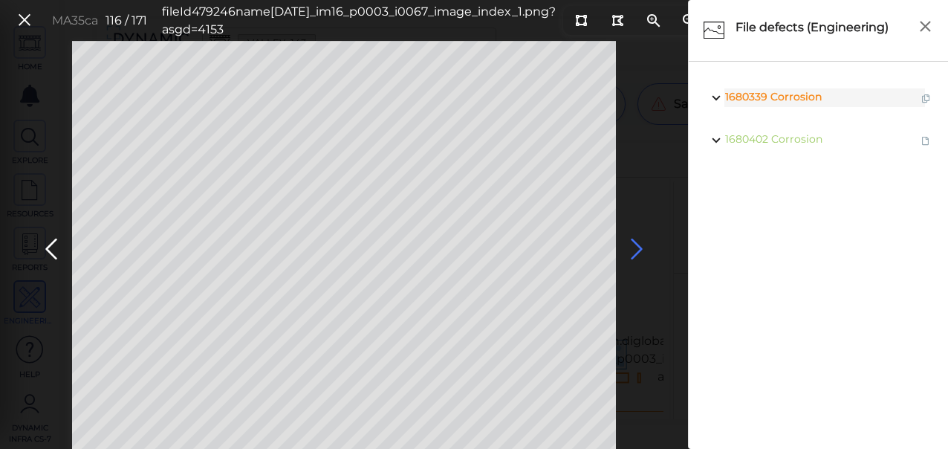
click at [634, 253] on icon at bounding box center [637, 249] width 24 height 29
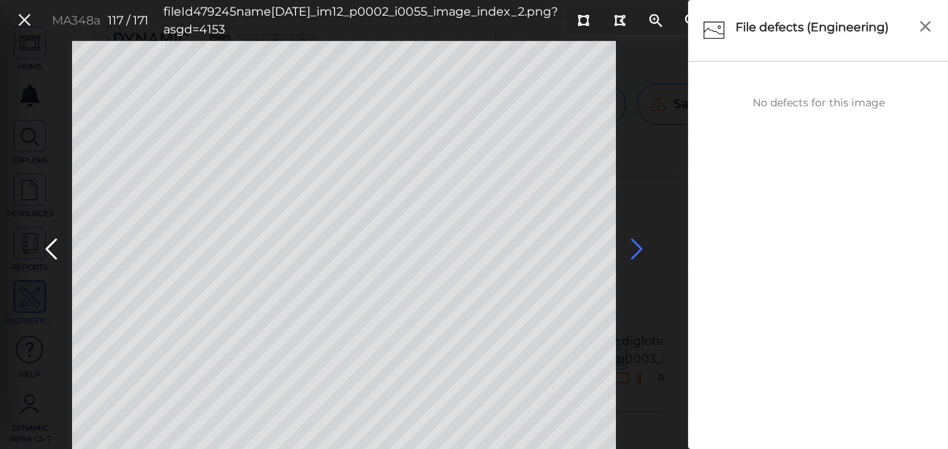
click at [634, 253] on icon at bounding box center [637, 249] width 24 height 29
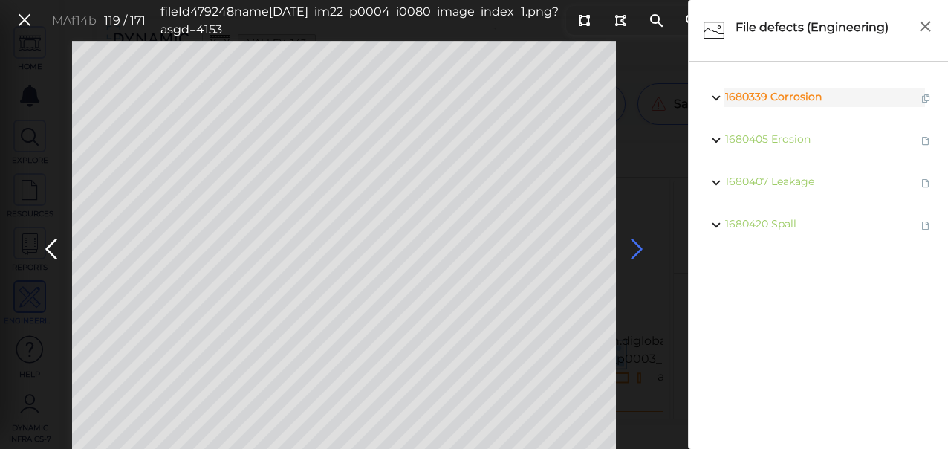
click at [634, 253] on icon at bounding box center [637, 249] width 24 height 29
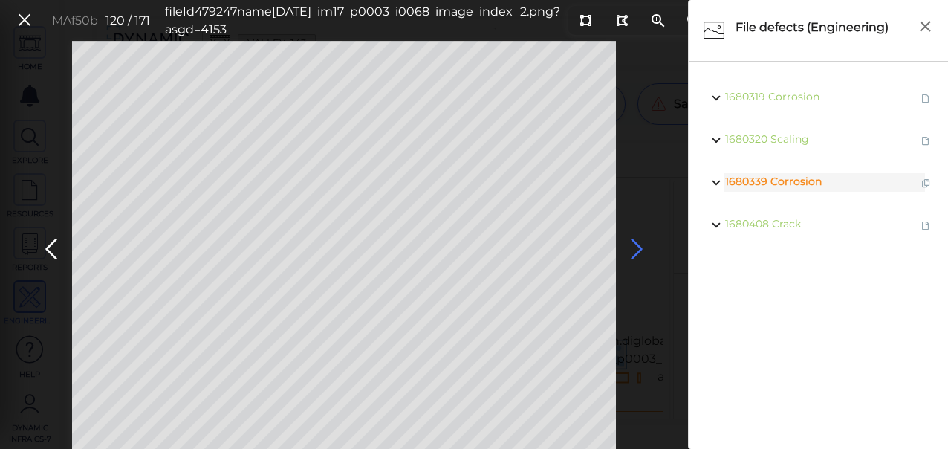
click at [634, 251] on icon at bounding box center [637, 249] width 24 height 29
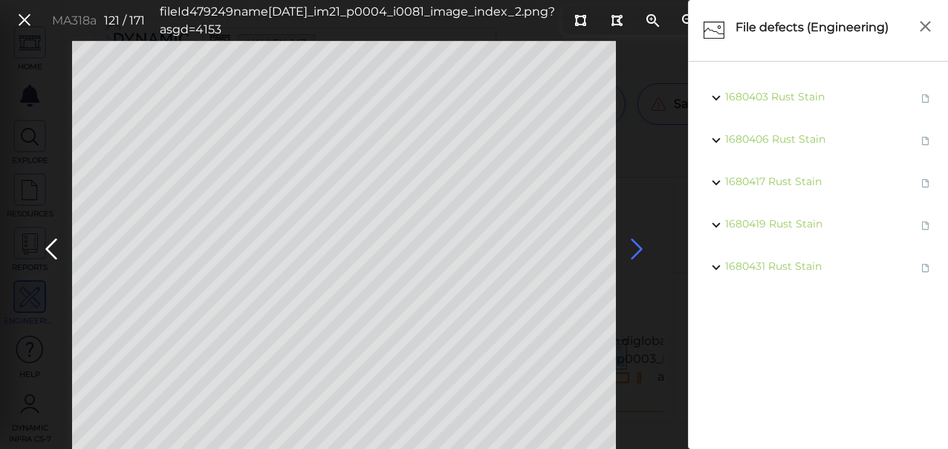
click at [633, 247] on icon at bounding box center [637, 249] width 24 height 29
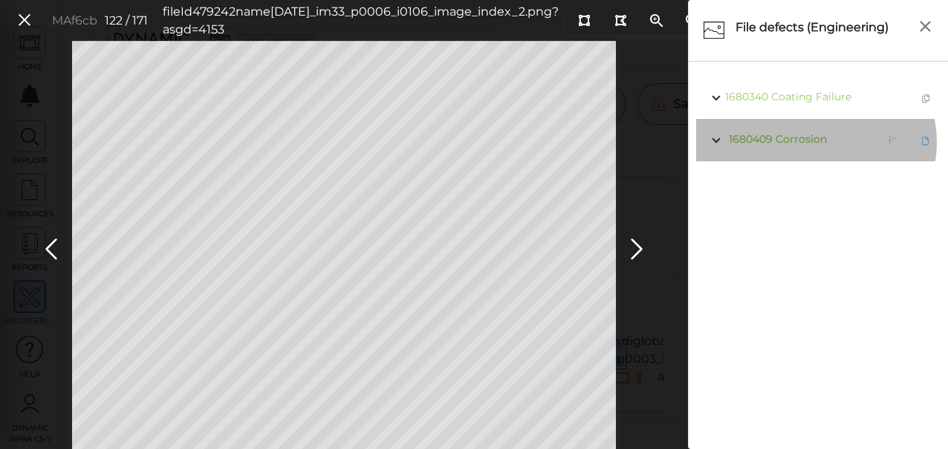
click at [815, 142] on span "Corrosion" at bounding box center [801, 138] width 51 height 13
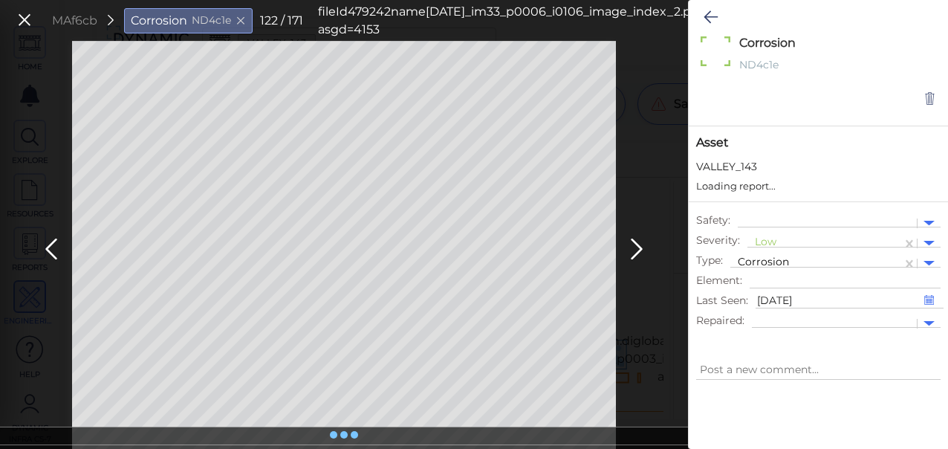
type textarea "x"
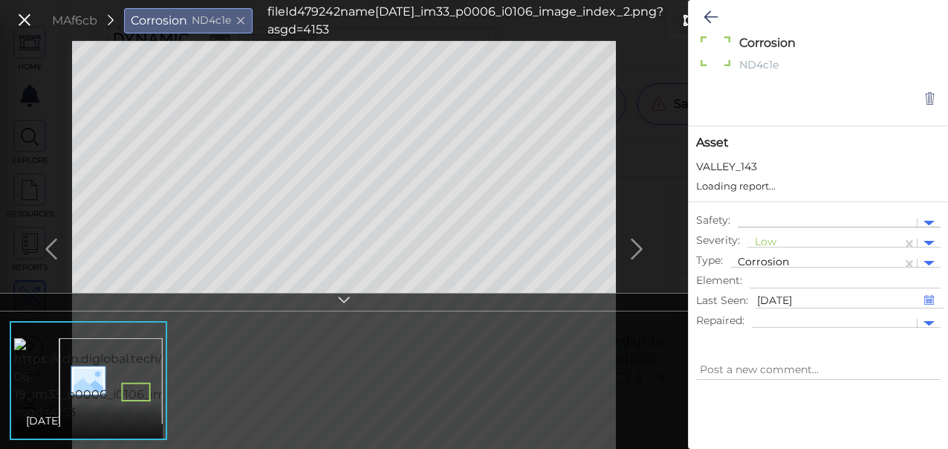
type textarea "x"
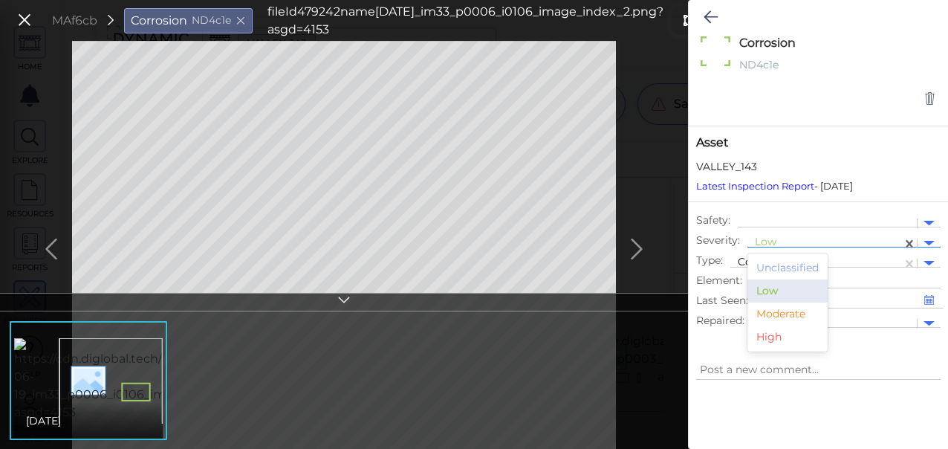
click at [787, 242] on div at bounding box center [825, 243] width 140 height 16
click at [784, 310] on div "Moderate" at bounding box center [787, 313] width 80 height 23
type textarea "x"
click at [709, 15] on icon at bounding box center [710, 17] width 14 height 18
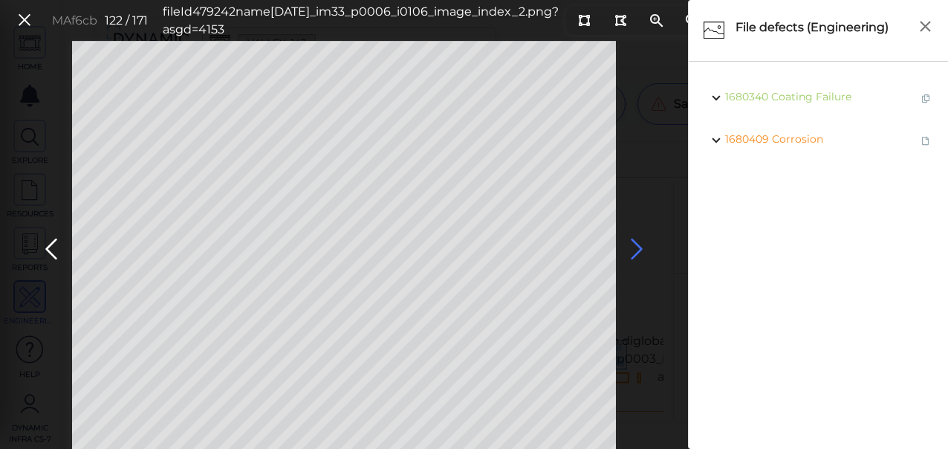
click at [640, 248] on icon at bounding box center [637, 249] width 24 height 29
click at [636, 250] on icon at bounding box center [637, 249] width 24 height 29
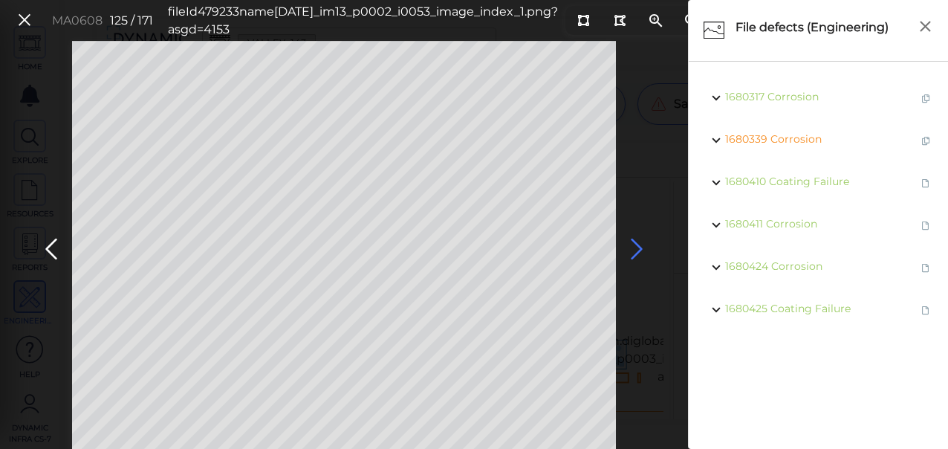
click at [636, 250] on icon at bounding box center [637, 249] width 24 height 29
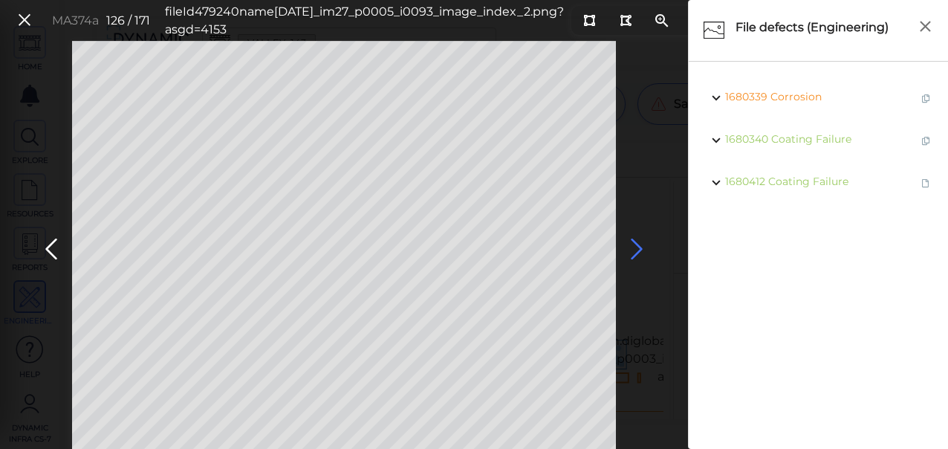
click at [638, 250] on icon at bounding box center [637, 249] width 24 height 29
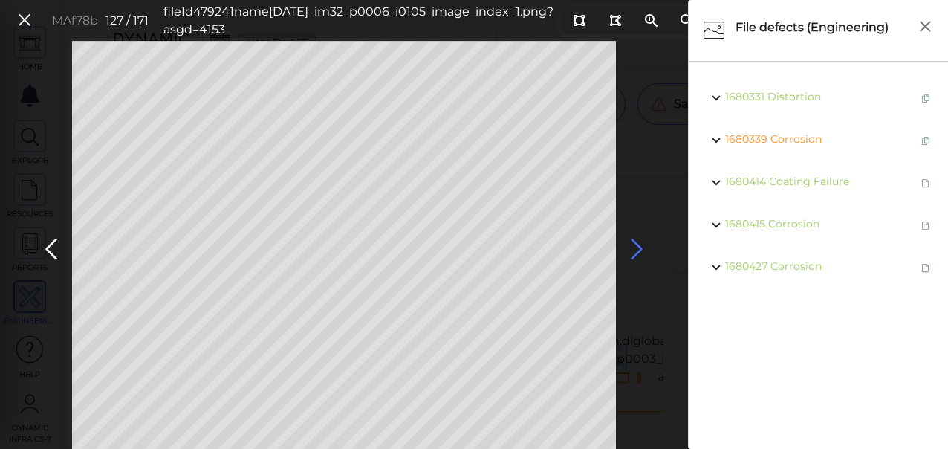
click at [637, 250] on icon at bounding box center [637, 249] width 24 height 29
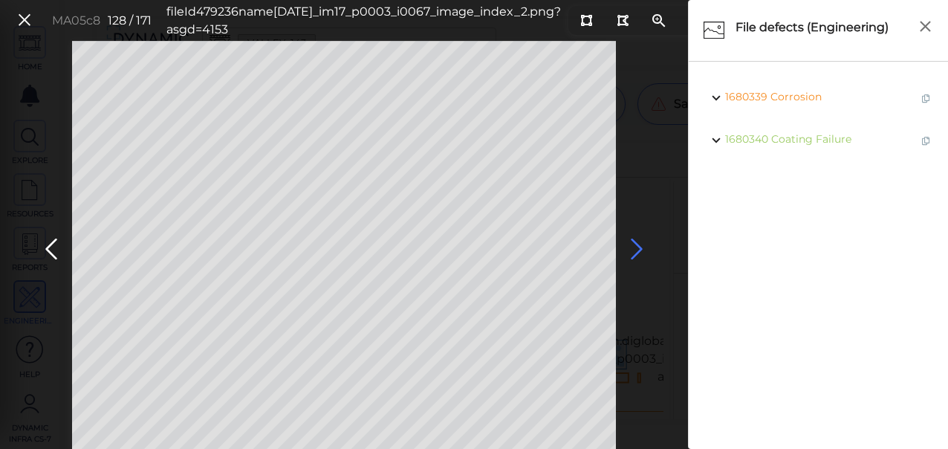
click at [637, 250] on icon at bounding box center [637, 249] width 24 height 29
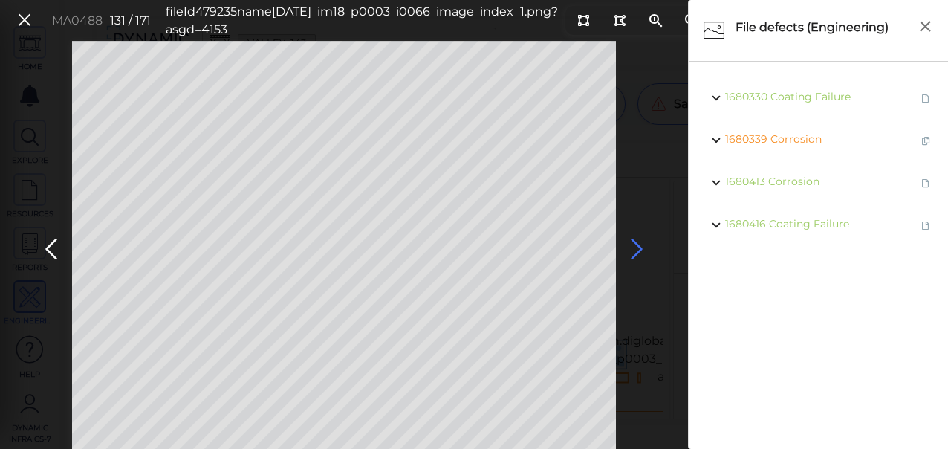
click at [637, 250] on icon at bounding box center [637, 249] width 24 height 29
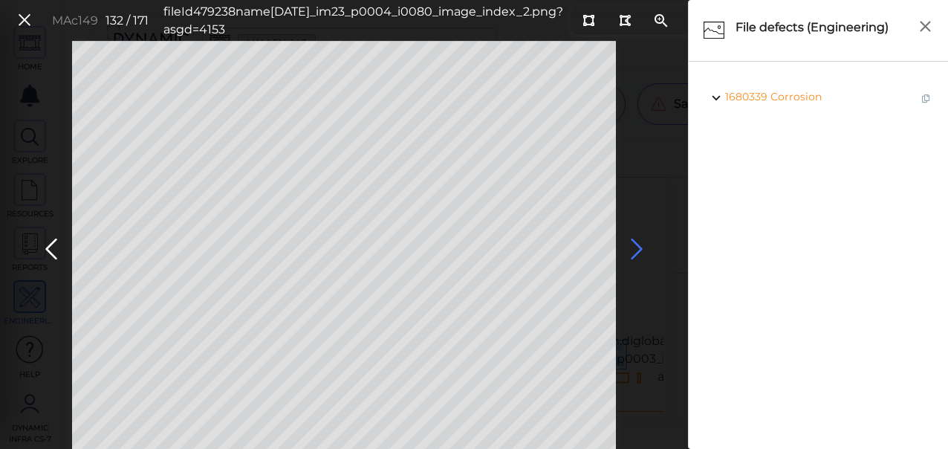
click at [637, 250] on icon at bounding box center [637, 249] width 24 height 29
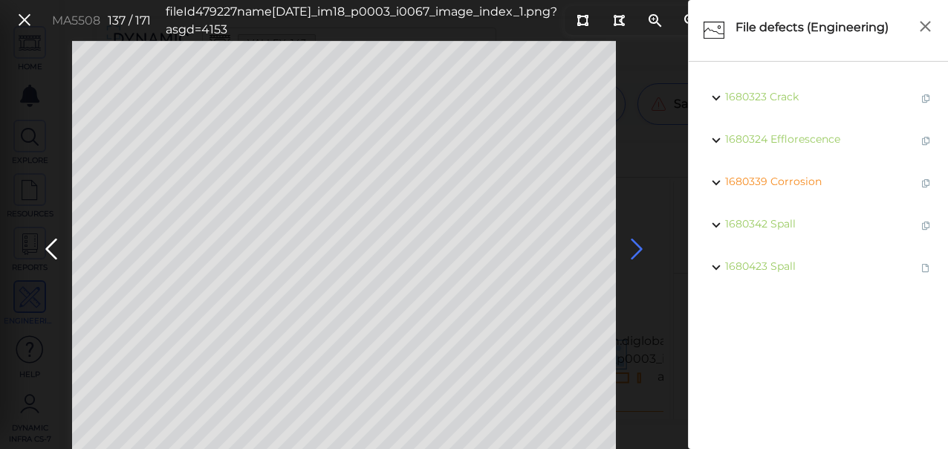
click at [637, 250] on icon at bounding box center [637, 249] width 24 height 29
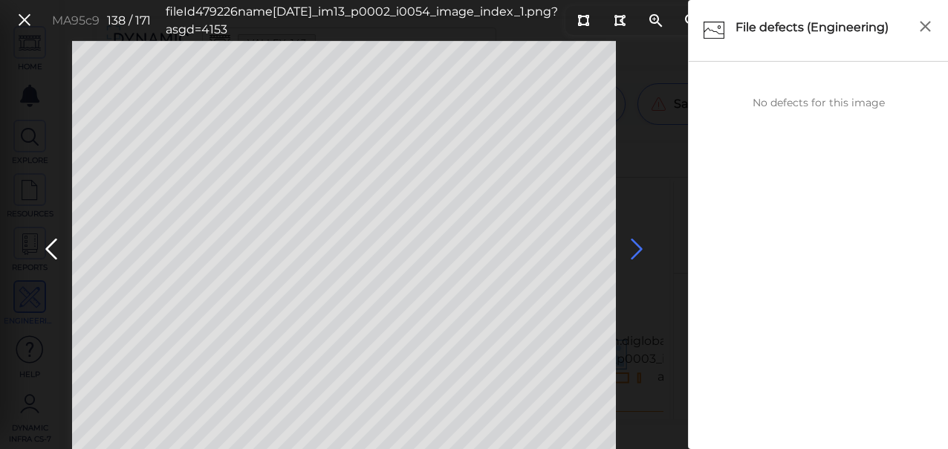
click at [637, 250] on icon at bounding box center [637, 249] width 24 height 29
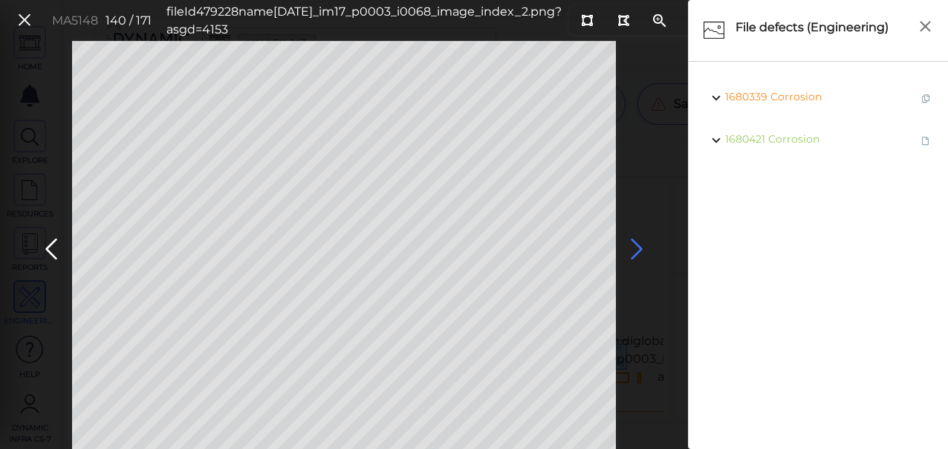
click at [637, 250] on icon at bounding box center [637, 249] width 24 height 29
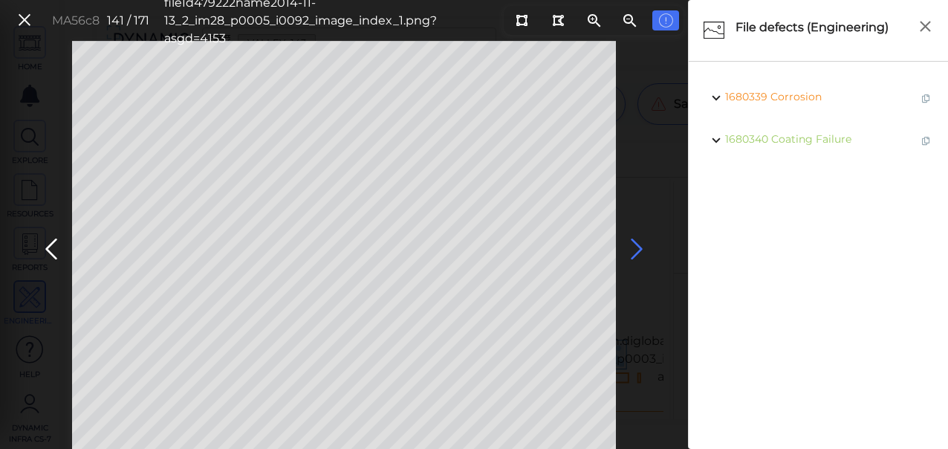
click at [637, 250] on icon at bounding box center [637, 249] width 24 height 29
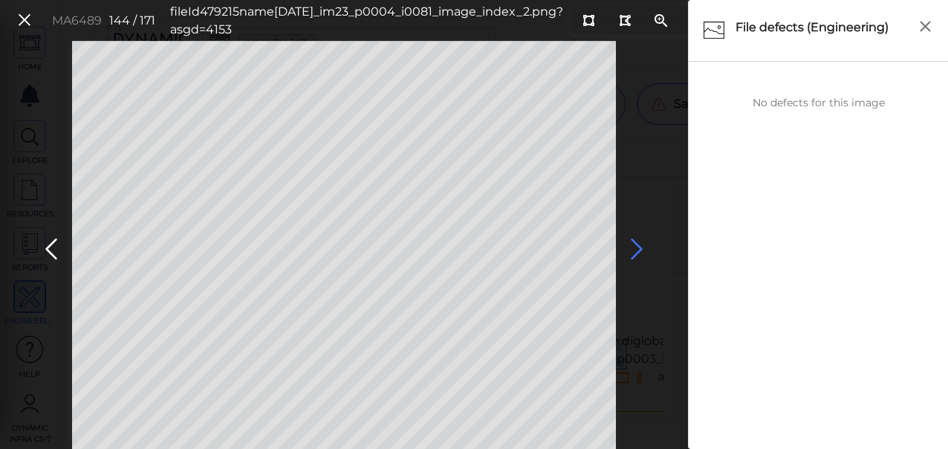
click at [637, 250] on icon at bounding box center [637, 249] width 24 height 29
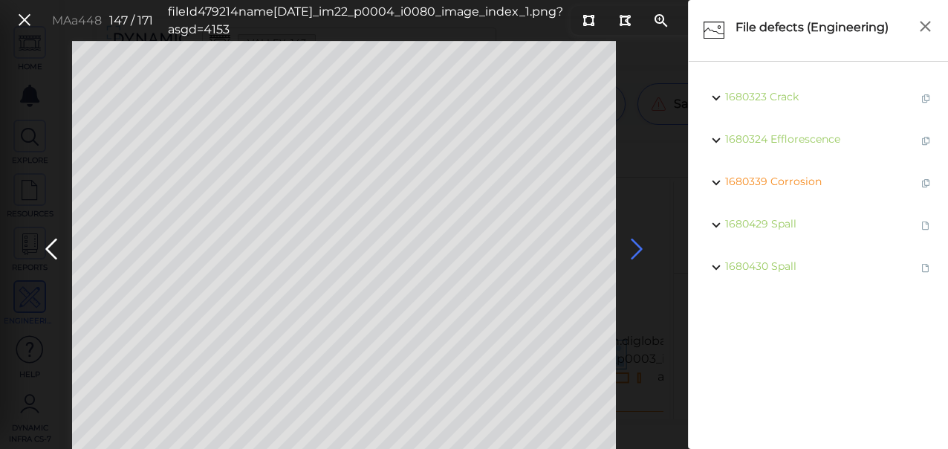
click at [637, 250] on icon at bounding box center [637, 249] width 24 height 29
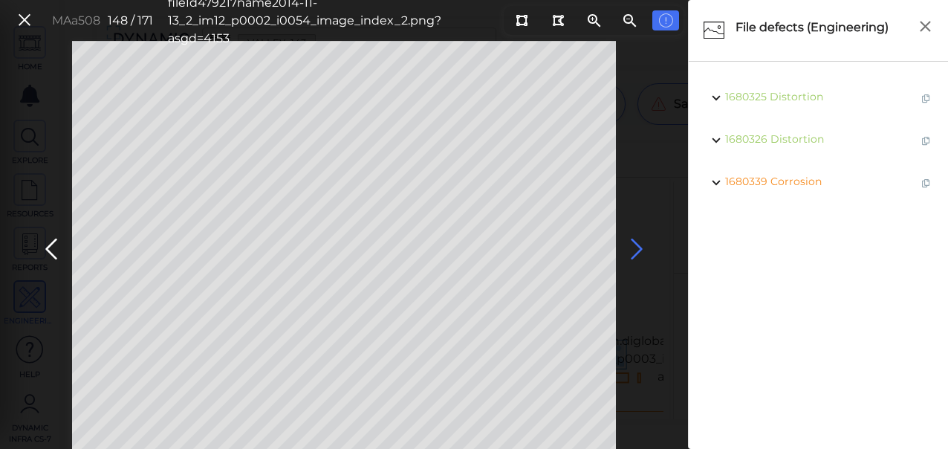
click at [637, 250] on icon at bounding box center [637, 249] width 24 height 29
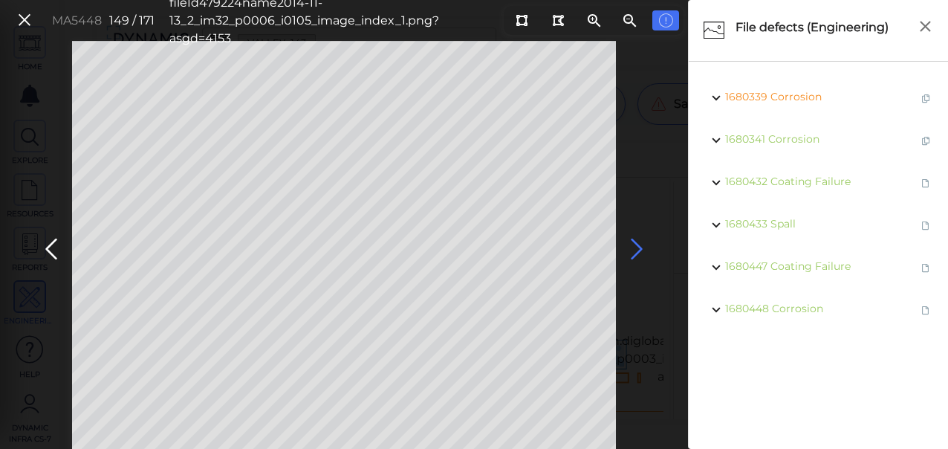
click at [636, 250] on icon at bounding box center [637, 249] width 24 height 29
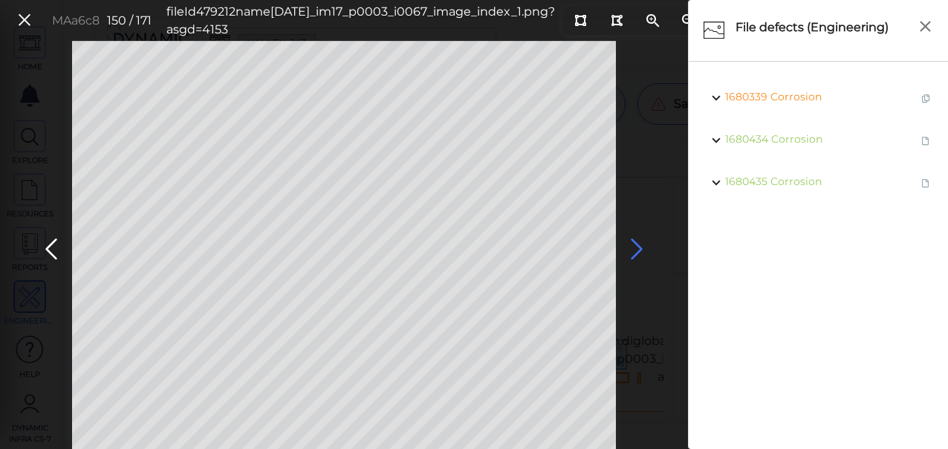
click at [636, 250] on icon at bounding box center [637, 249] width 24 height 29
click at [635, 251] on icon at bounding box center [637, 249] width 24 height 29
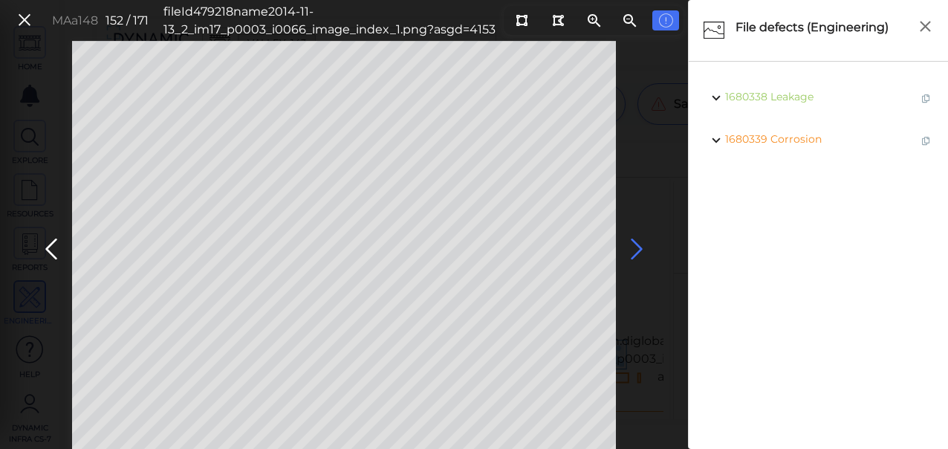
click at [635, 251] on icon at bounding box center [637, 249] width 24 height 29
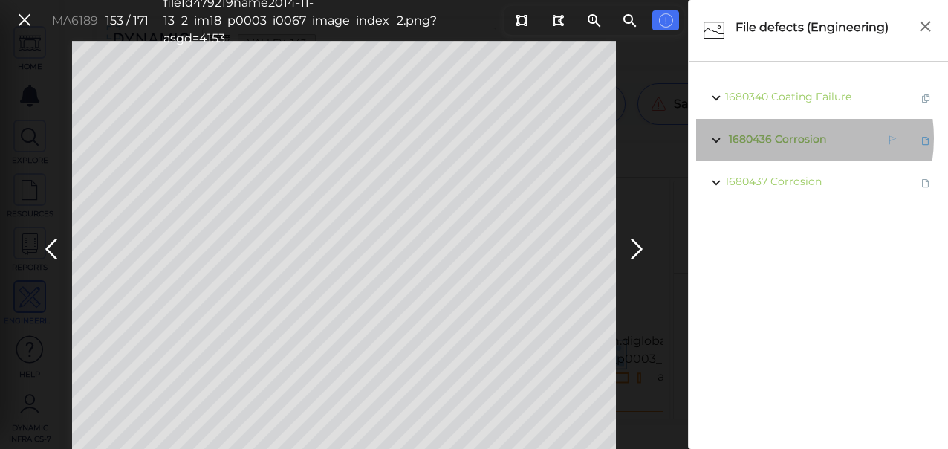
click at [784, 138] on span "Corrosion" at bounding box center [800, 138] width 51 height 13
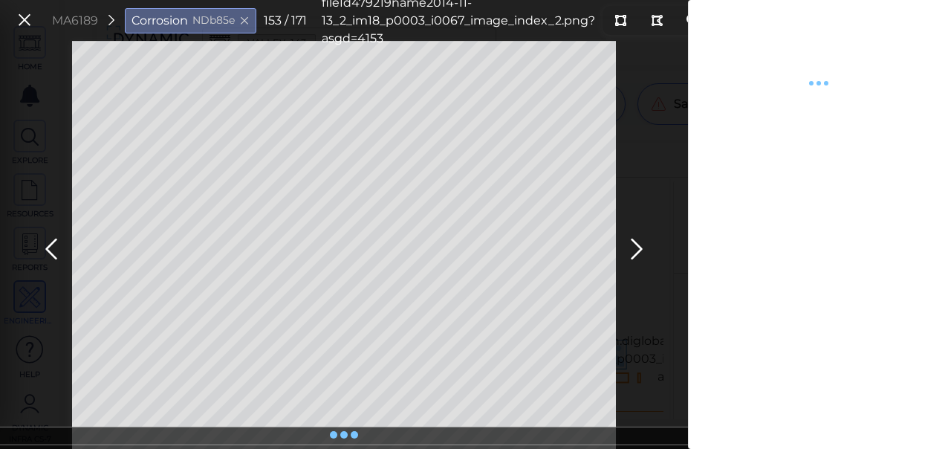
type textarea "x"
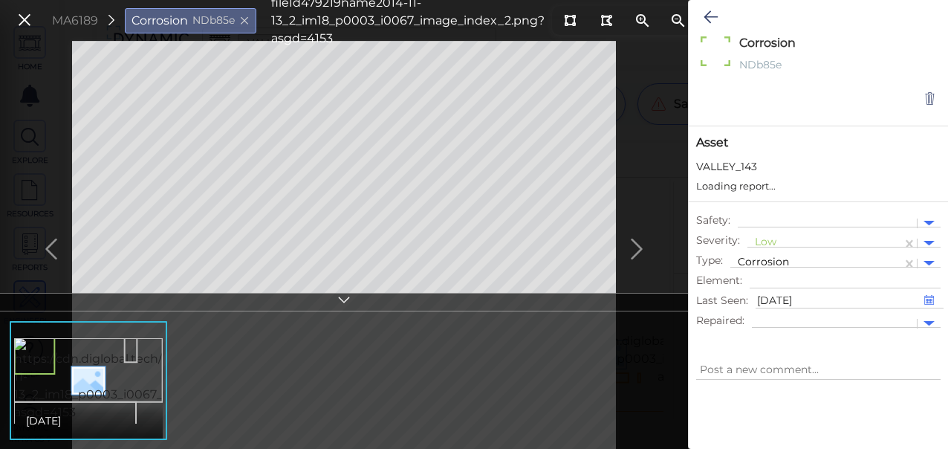
type textarea "x"
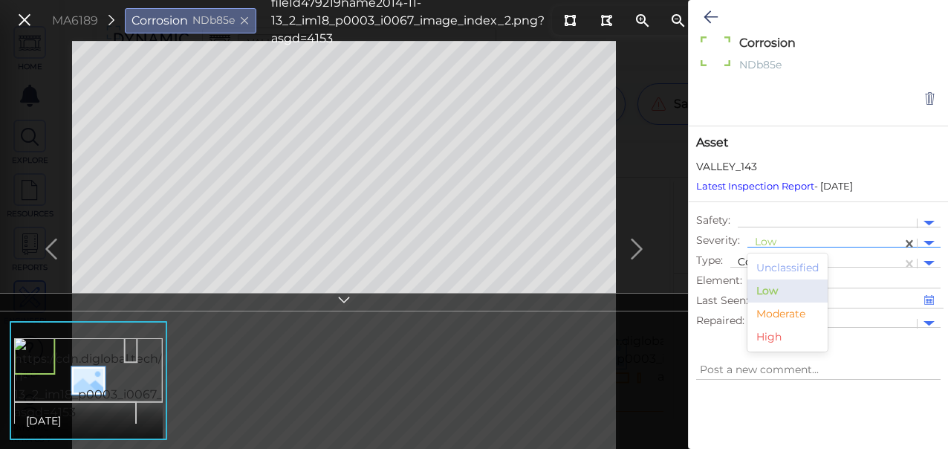
click at [770, 244] on div at bounding box center [825, 243] width 140 height 16
click at [764, 313] on div "Moderate" at bounding box center [787, 313] width 80 height 23
type textarea "x"
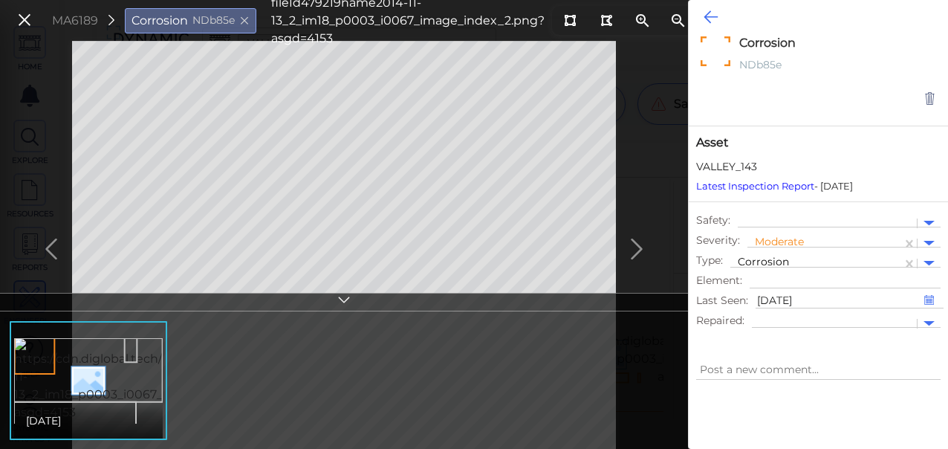
click at [713, 14] on icon at bounding box center [710, 17] width 14 height 18
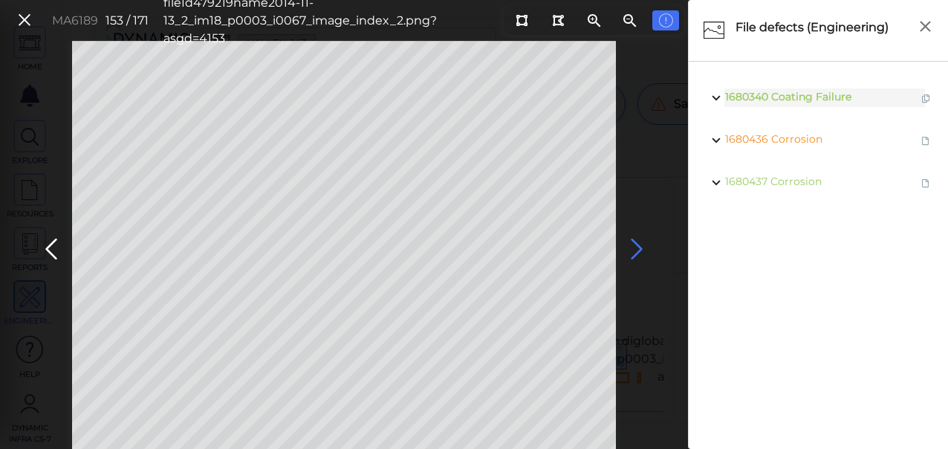
click at [637, 244] on icon at bounding box center [637, 249] width 24 height 29
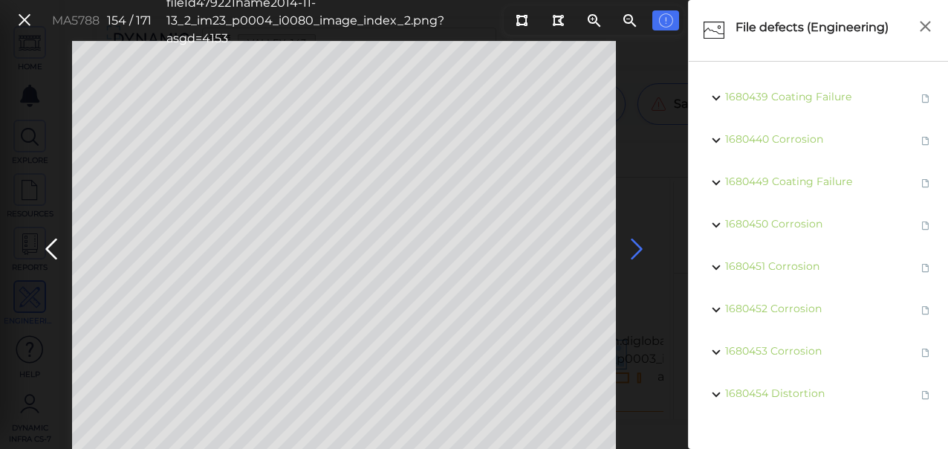
click at [637, 244] on icon at bounding box center [637, 249] width 24 height 29
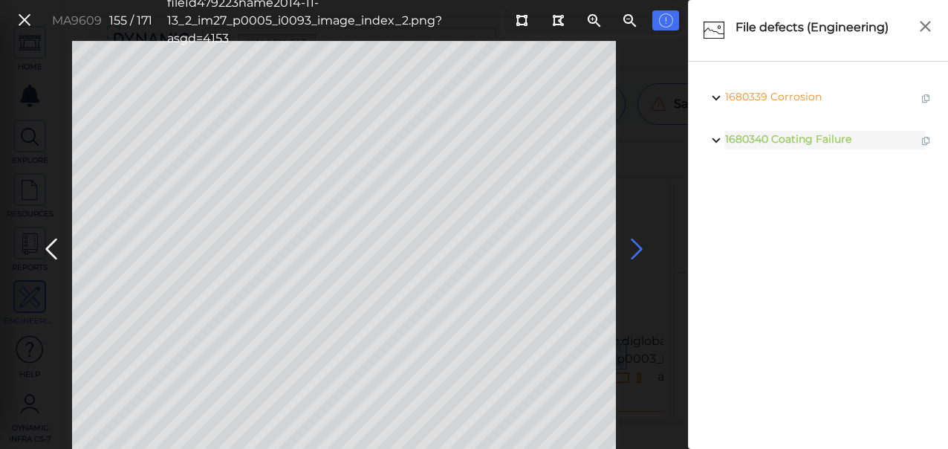
click at [637, 244] on icon at bounding box center [637, 249] width 24 height 29
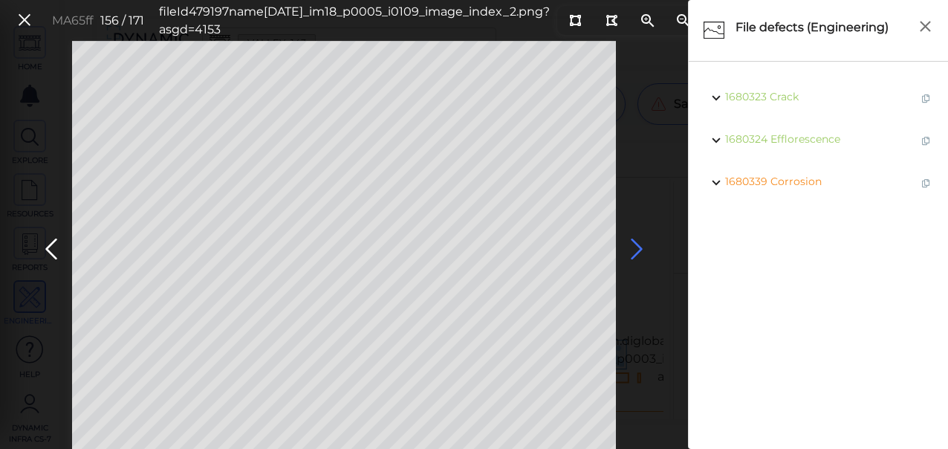
click at [637, 244] on icon at bounding box center [637, 249] width 24 height 29
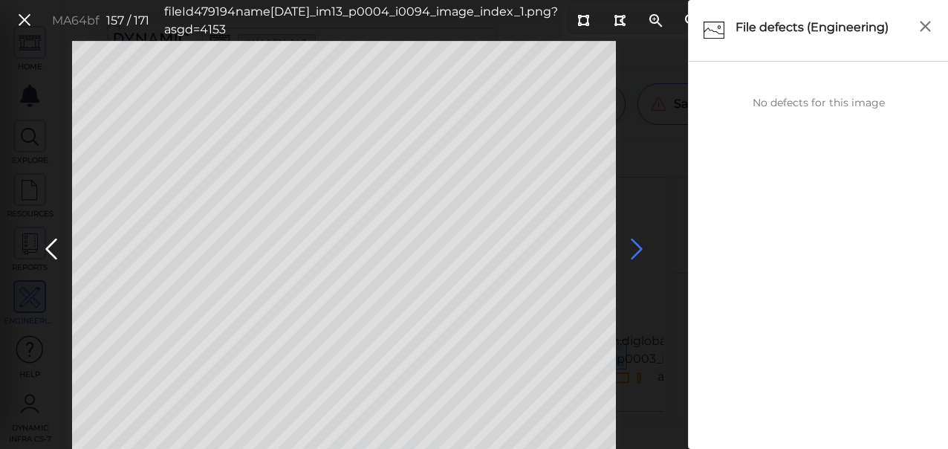
click at [637, 244] on icon at bounding box center [637, 249] width 24 height 29
click at [640, 244] on icon at bounding box center [637, 249] width 24 height 29
click at [637, 244] on icon at bounding box center [637, 249] width 24 height 29
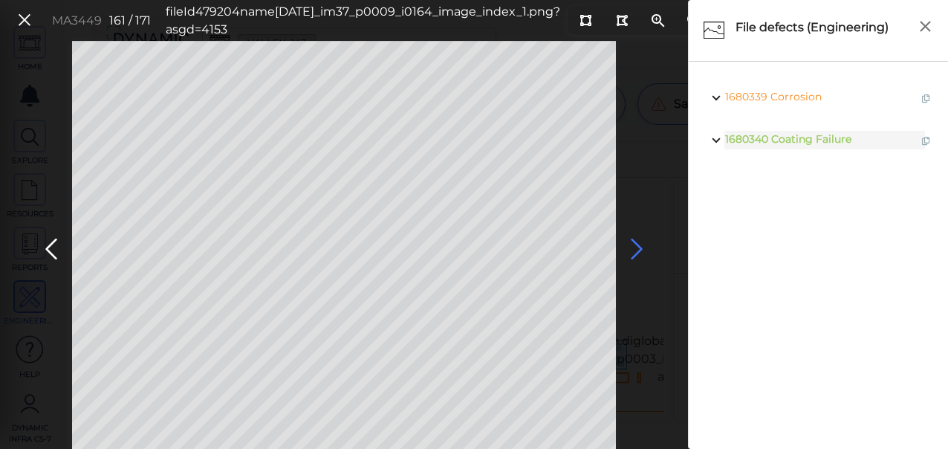
click at [636, 245] on icon at bounding box center [637, 249] width 24 height 29
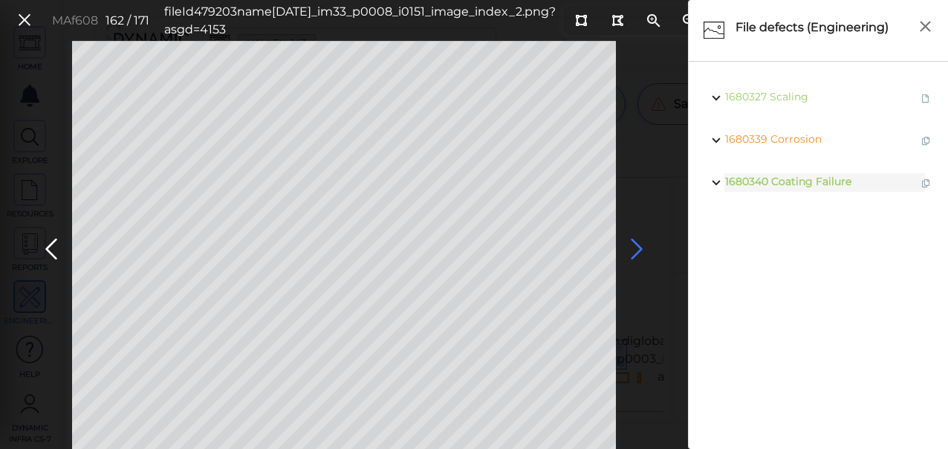
click at [636, 245] on icon at bounding box center [637, 249] width 24 height 29
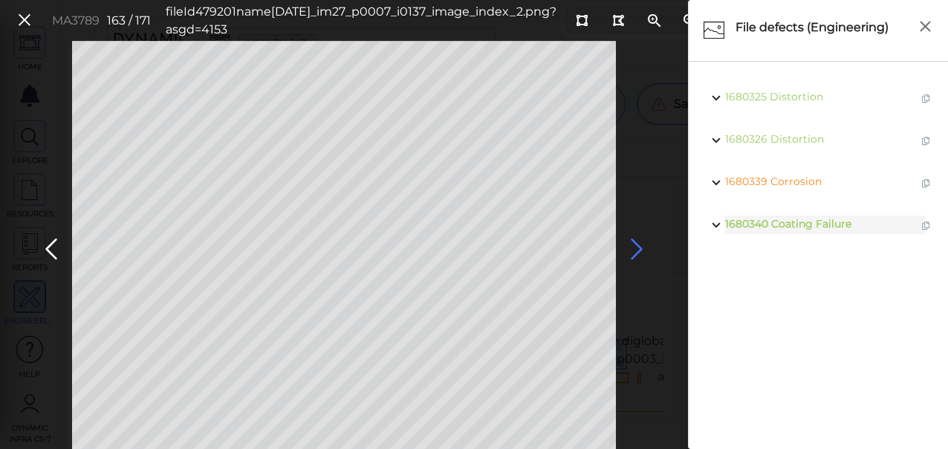
click at [637, 247] on icon at bounding box center [637, 249] width 24 height 29
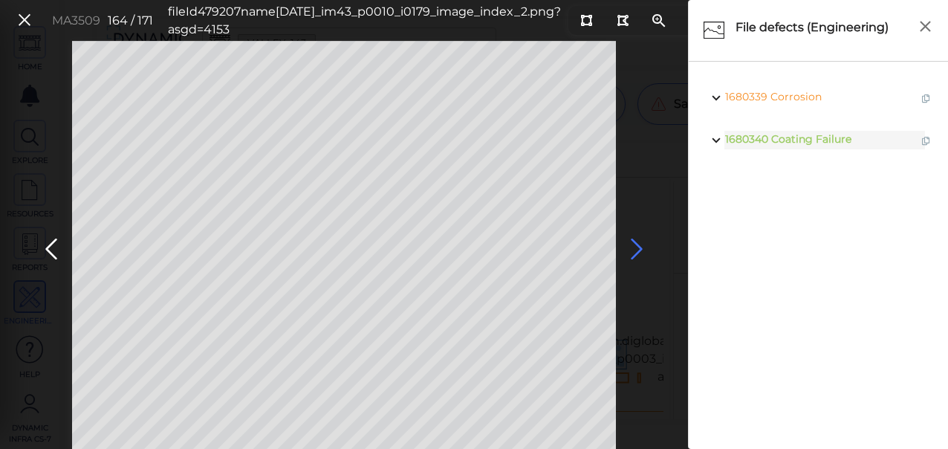
click at [638, 247] on icon at bounding box center [637, 249] width 24 height 29
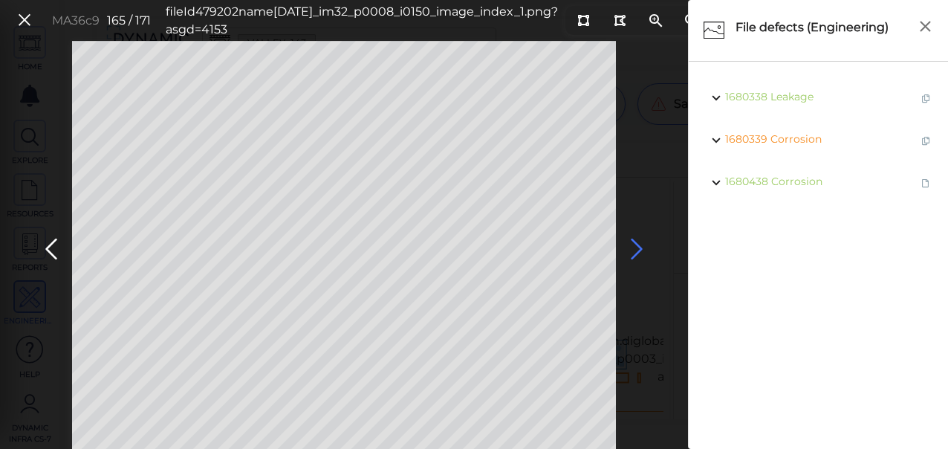
click at [638, 247] on icon at bounding box center [637, 249] width 24 height 29
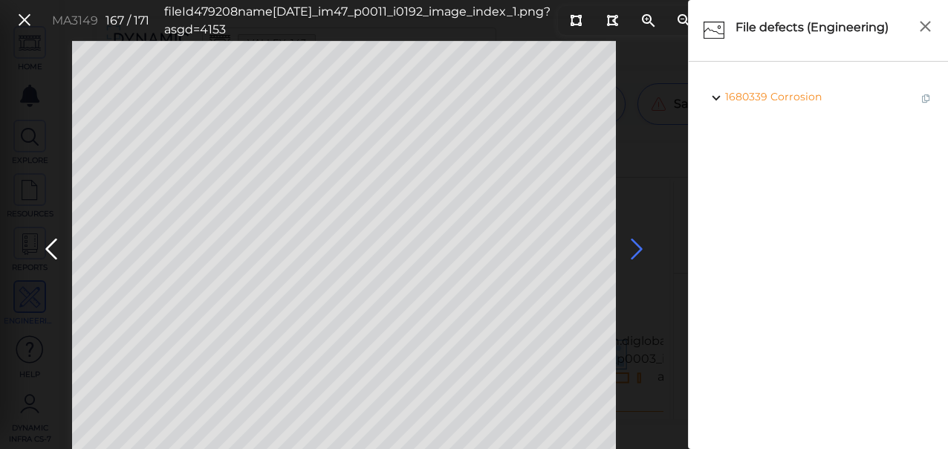
click at [638, 247] on icon at bounding box center [637, 249] width 24 height 29
click at [25, 19] on icon at bounding box center [24, 20] width 16 height 20
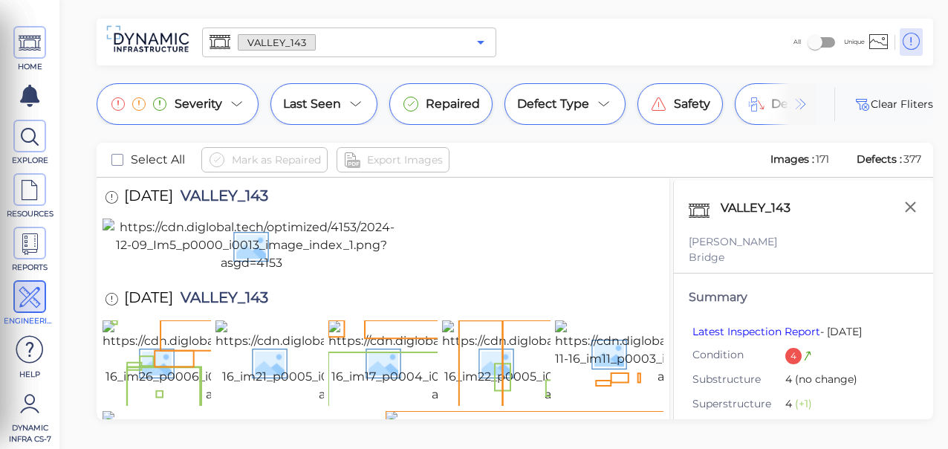
click at [484, 45] on icon "Open" at bounding box center [481, 42] width 18 height 18
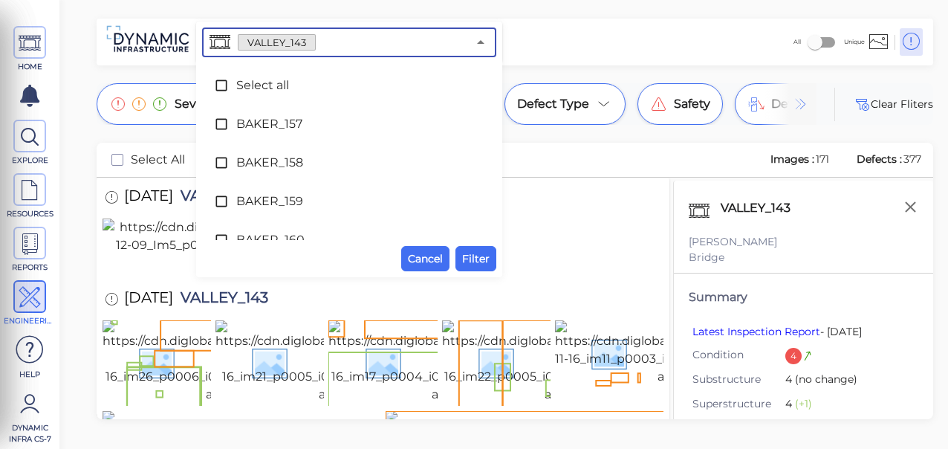
scroll to position [8285, 0]
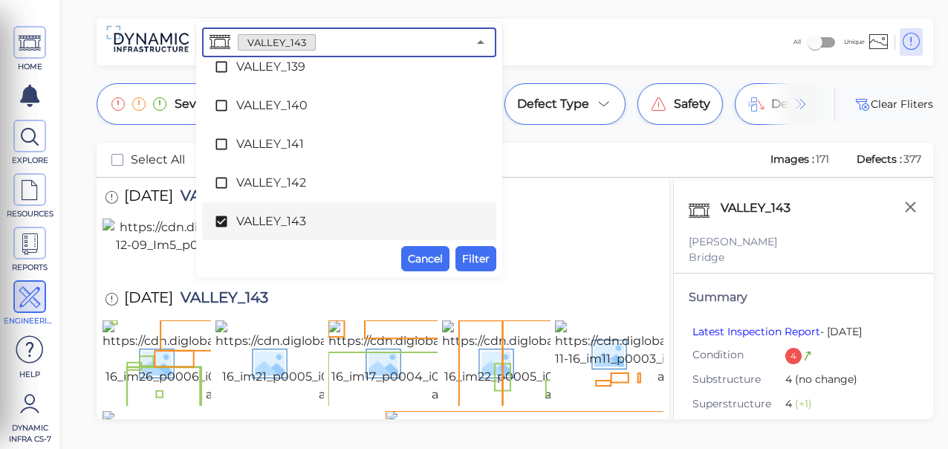
click at [223, 223] on icon at bounding box center [220, 221] width 11 height 11
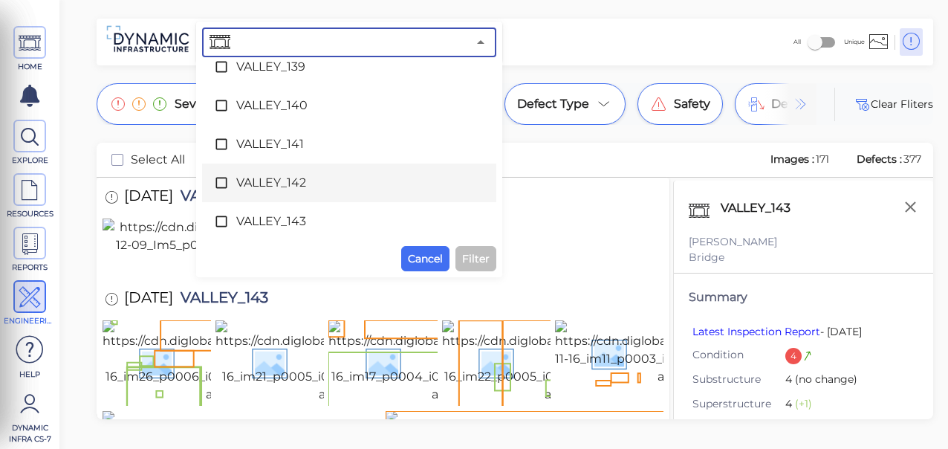
click at [220, 187] on icon at bounding box center [220, 183] width 11 height 11
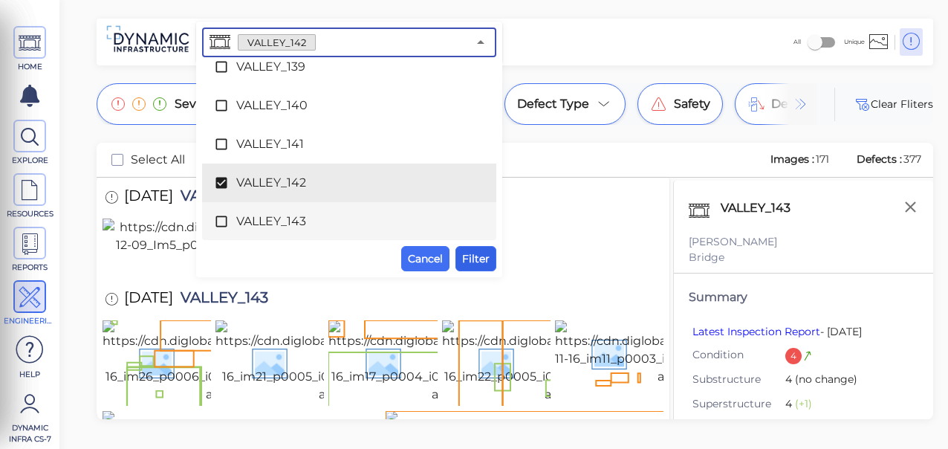
click at [475, 251] on span "Filter" at bounding box center [475, 259] width 27 height 18
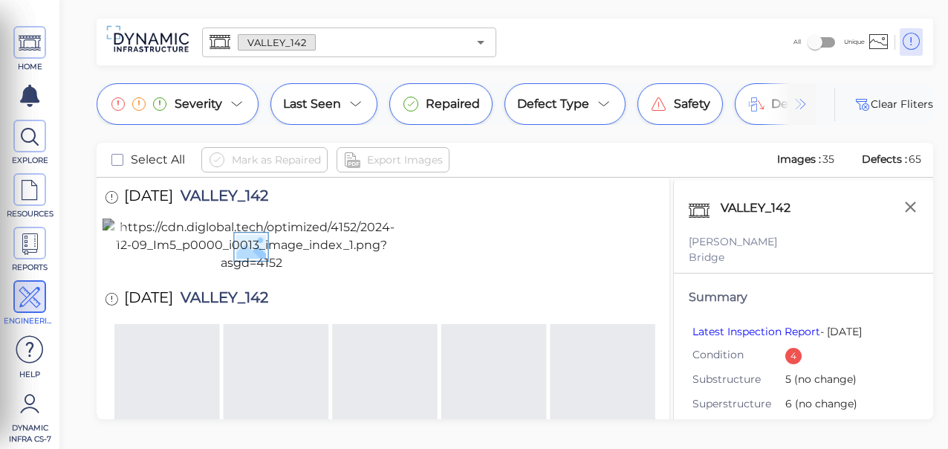
click at [253, 272] on img at bounding box center [251, 244] width 297 height 53
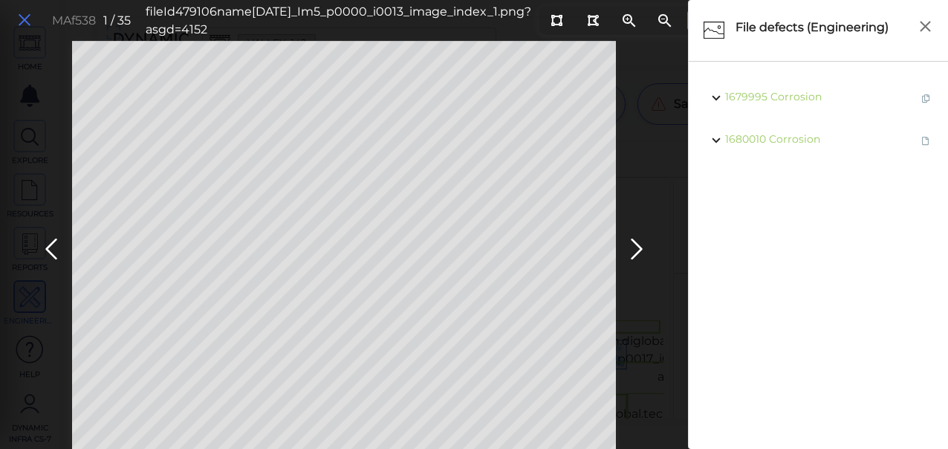
click at [27, 21] on icon at bounding box center [24, 20] width 16 height 20
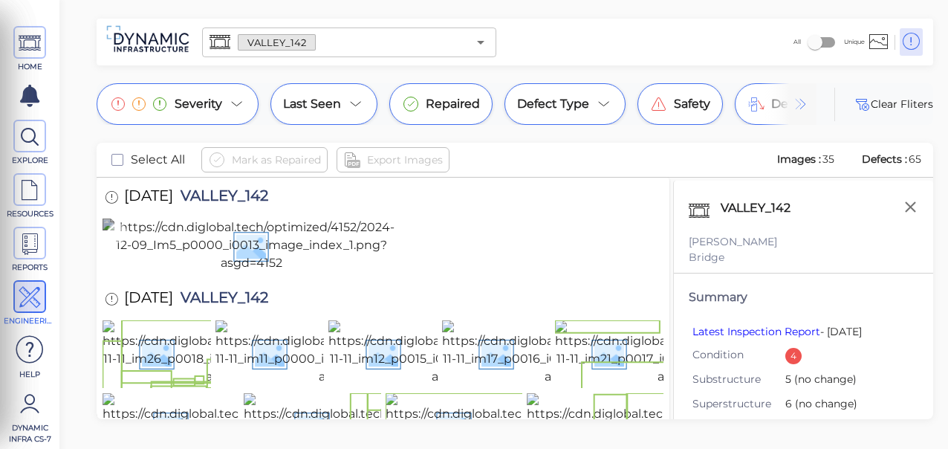
click at [232, 272] on img at bounding box center [251, 244] width 297 height 53
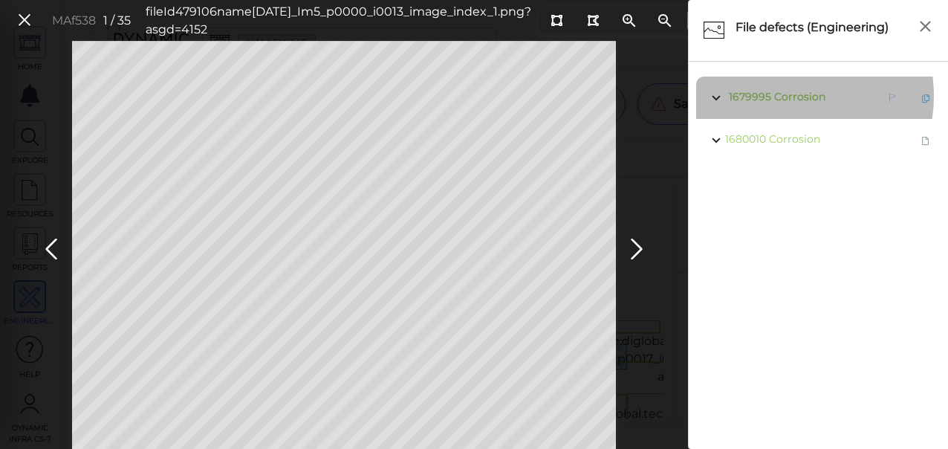
click at [781, 96] on span "Corrosion" at bounding box center [799, 96] width 51 height 13
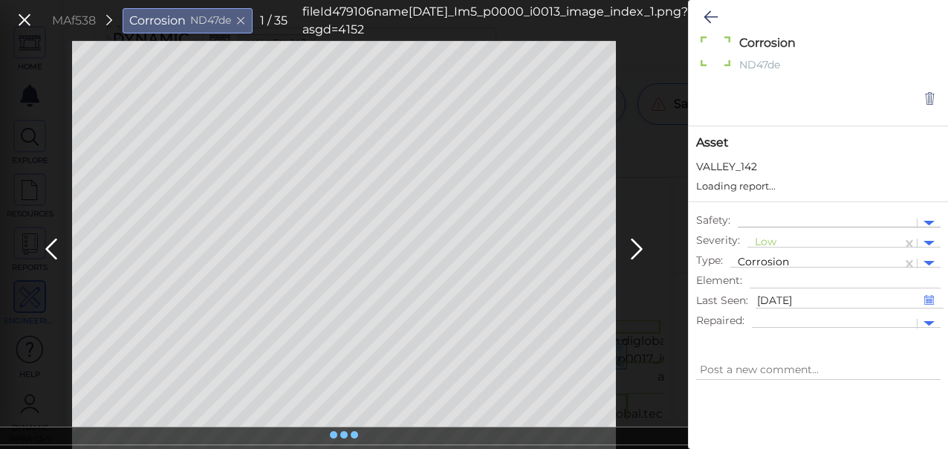
type textarea "x"
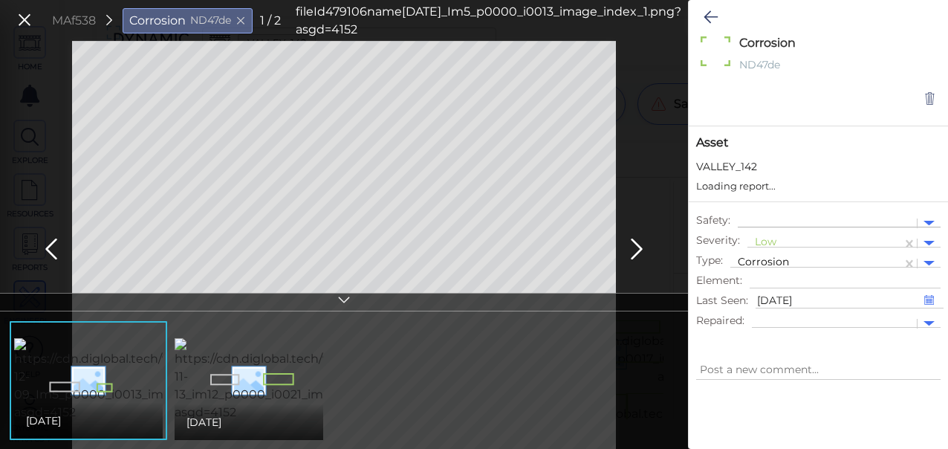
type textarea "x"
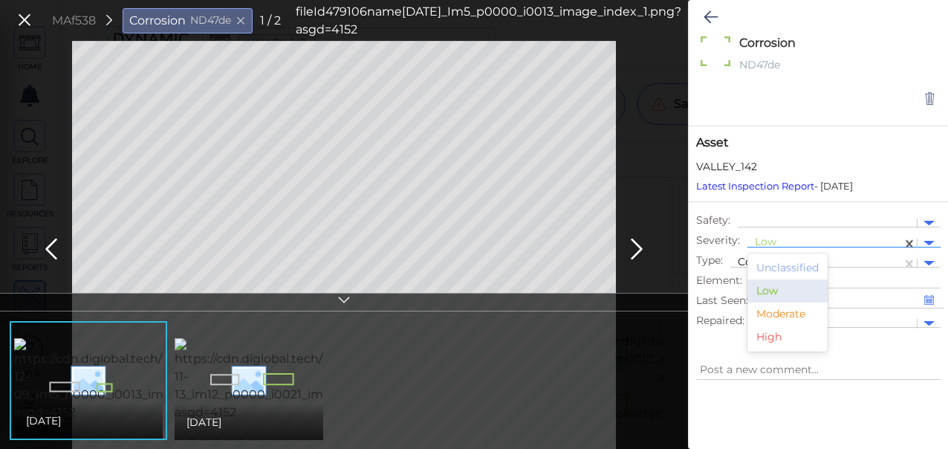
click at [780, 241] on div at bounding box center [825, 243] width 140 height 16
click at [774, 313] on div "Moderate" at bounding box center [787, 313] width 80 height 23
type textarea "x"
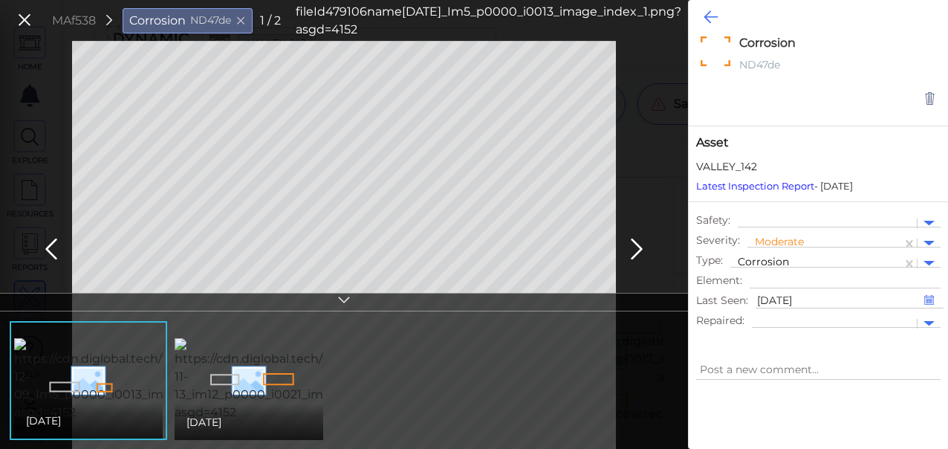
click at [708, 18] on icon at bounding box center [710, 17] width 14 height 18
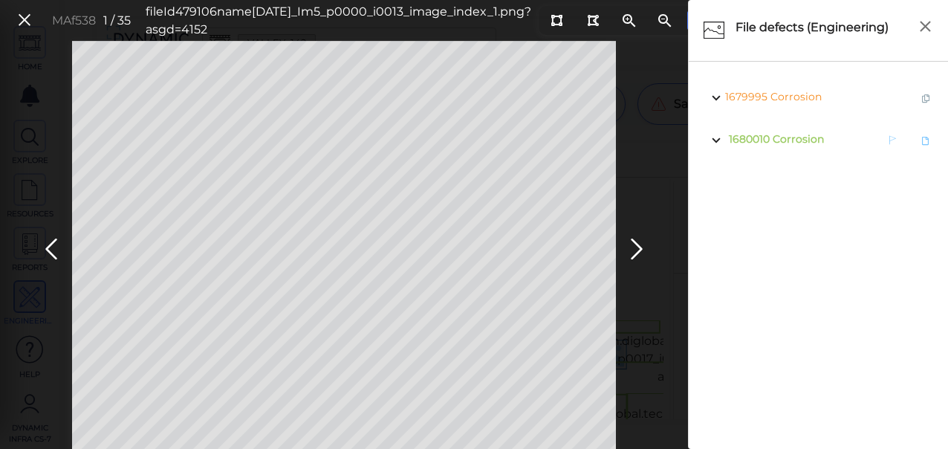
click at [770, 146] on span "1680010 Corrosion" at bounding box center [774, 140] width 99 height 19
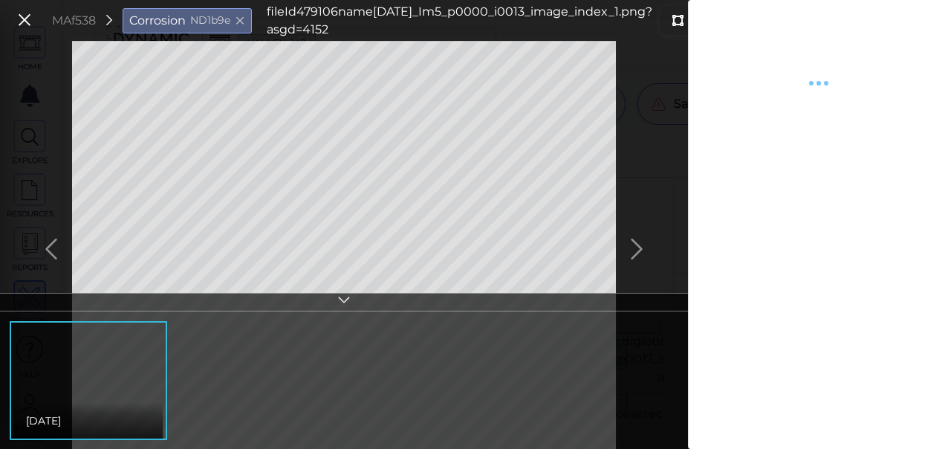
type textarea "x"
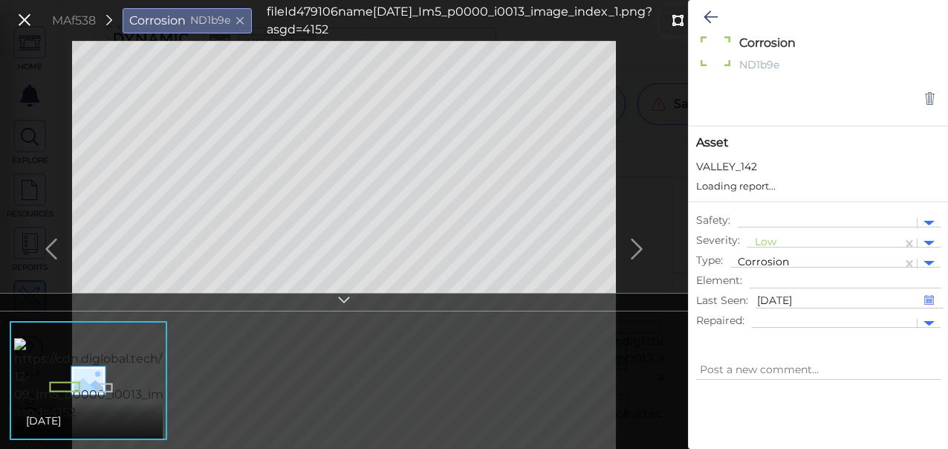
type textarea "x"
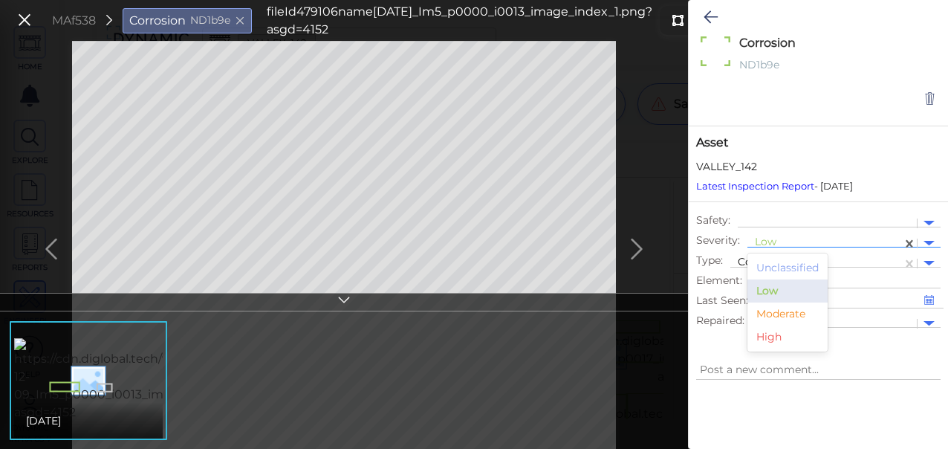
click at [770, 238] on div at bounding box center [825, 243] width 140 height 16
click at [773, 311] on div "Moderate" at bounding box center [787, 313] width 80 height 23
type textarea "x"
click at [708, 17] on icon at bounding box center [710, 17] width 14 height 18
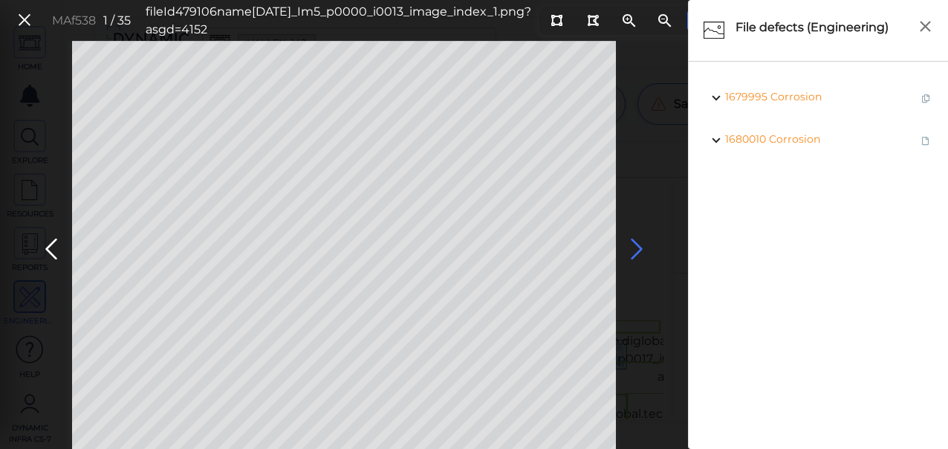
click at [639, 246] on icon at bounding box center [637, 249] width 24 height 29
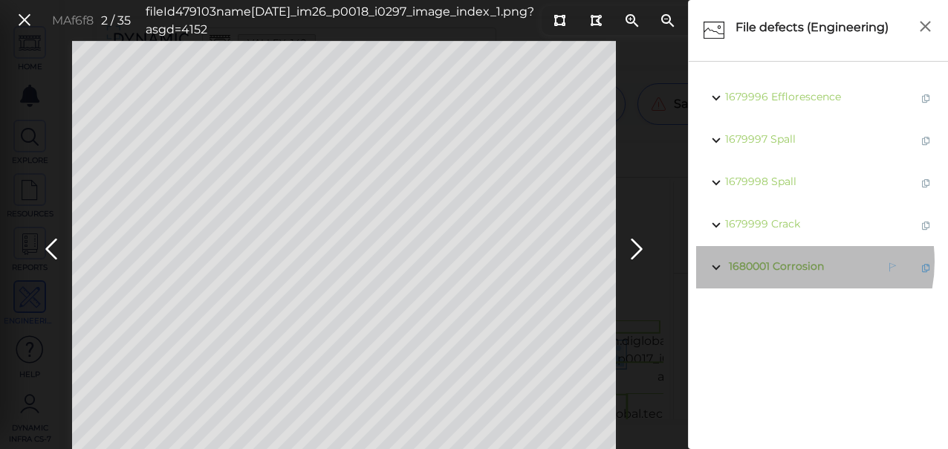
click at [789, 261] on span "Corrosion" at bounding box center [798, 265] width 51 height 13
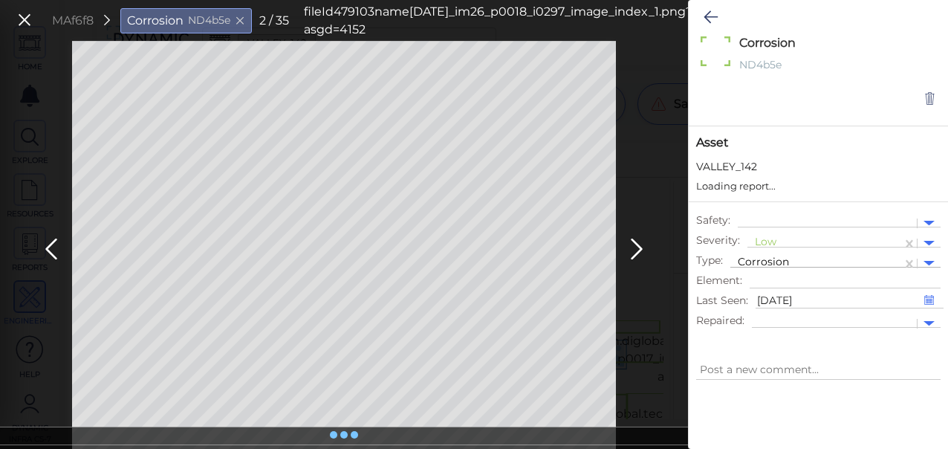
type textarea "x"
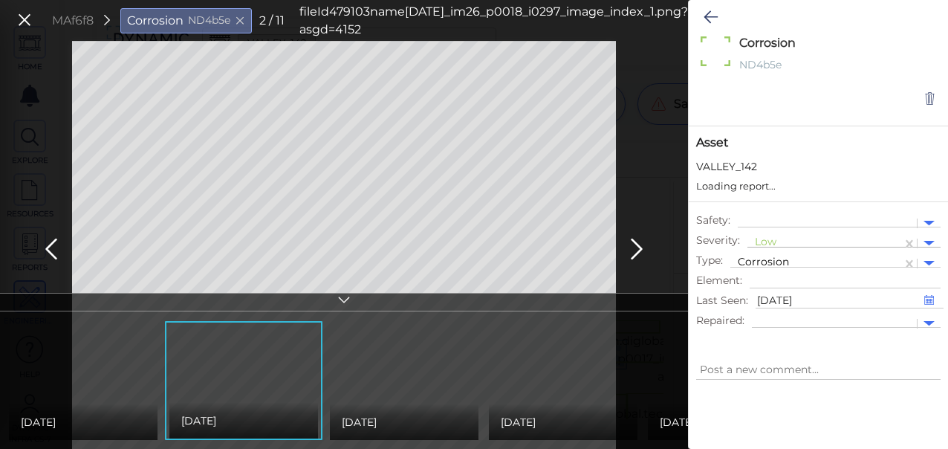
type textarea "x"
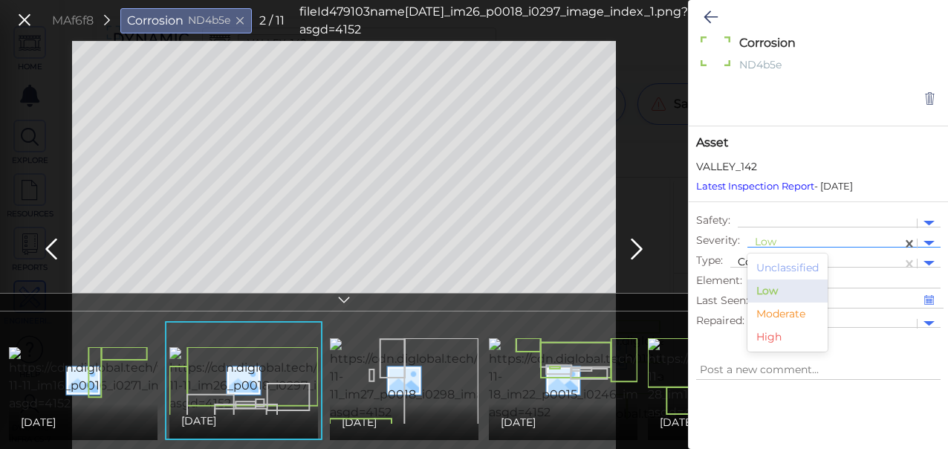
click at [764, 238] on div at bounding box center [825, 243] width 140 height 16
click at [769, 308] on div "Moderate" at bounding box center [787, 313] width 80 height 23
type textarea "x"
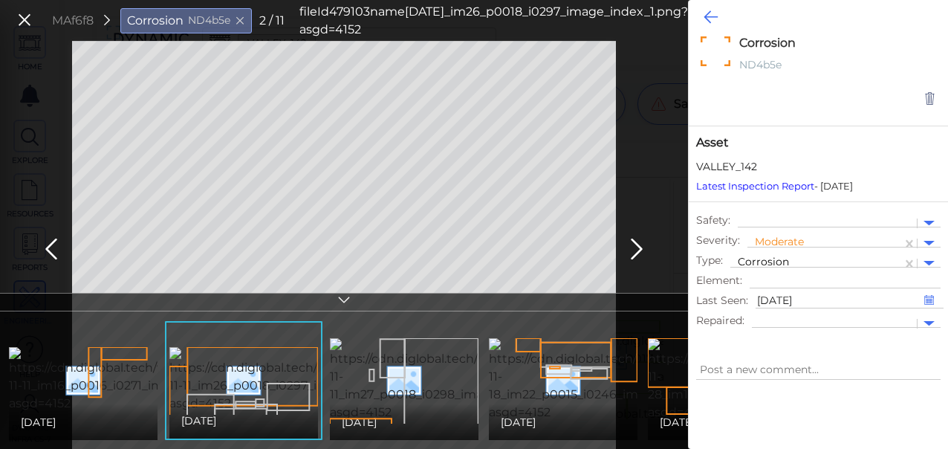
click at [699, 16] on button at bounding box center [710, 17] width 29 height 33
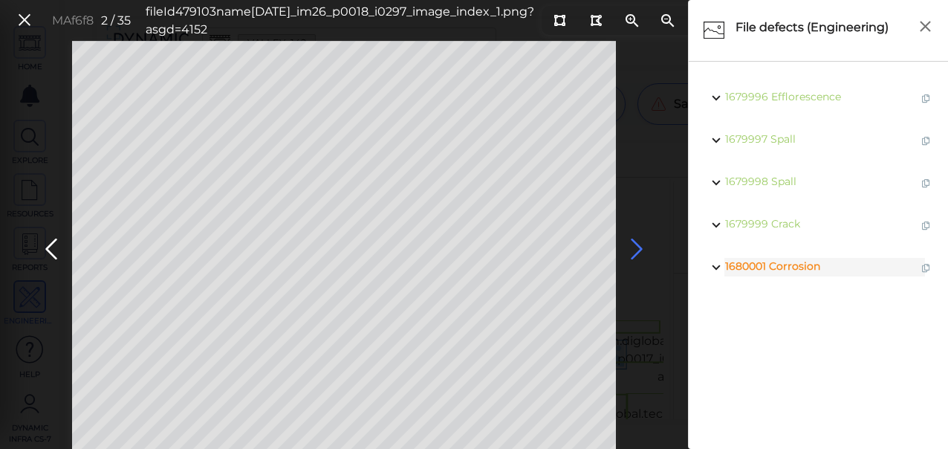
click at [628, 243] on icon at bounding box center [637, 249] width 24 height 29
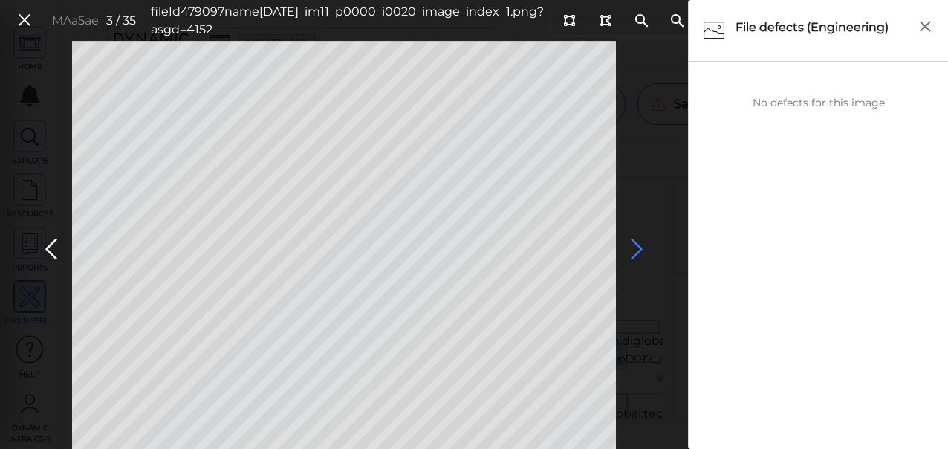
click at [630, 247] on icon at bounding box center [637, 249] width 24 height 29
click at [632, 247] on icon at bounding box center [637, 249] width 24 height 29
click at [636, 251] on icon at bounding box center [637, 249] width 24 height 29
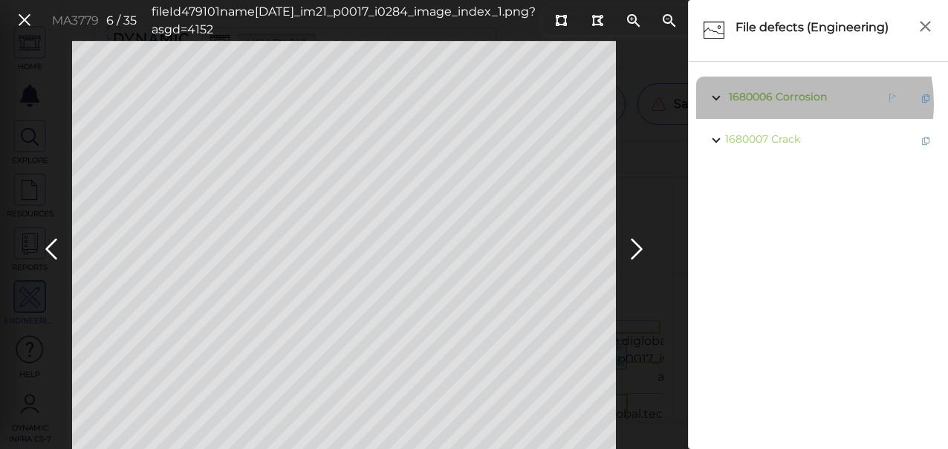
click at [787, 103] on span "1680006 Corrosion" at bounding box center [776, 97] width 102 height 19
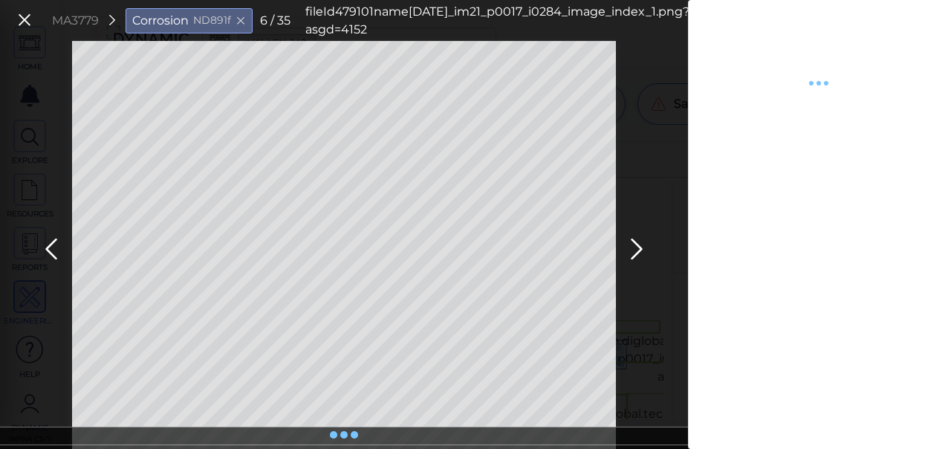
type textarea "x"
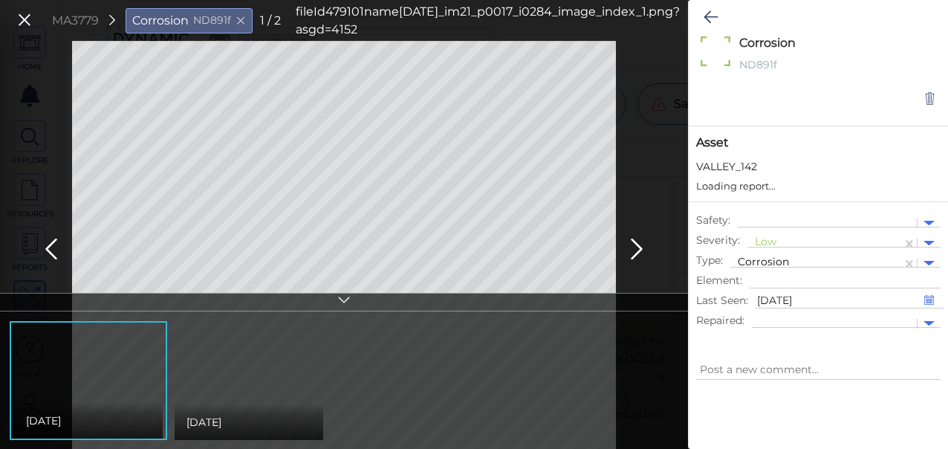
type textarea "x"
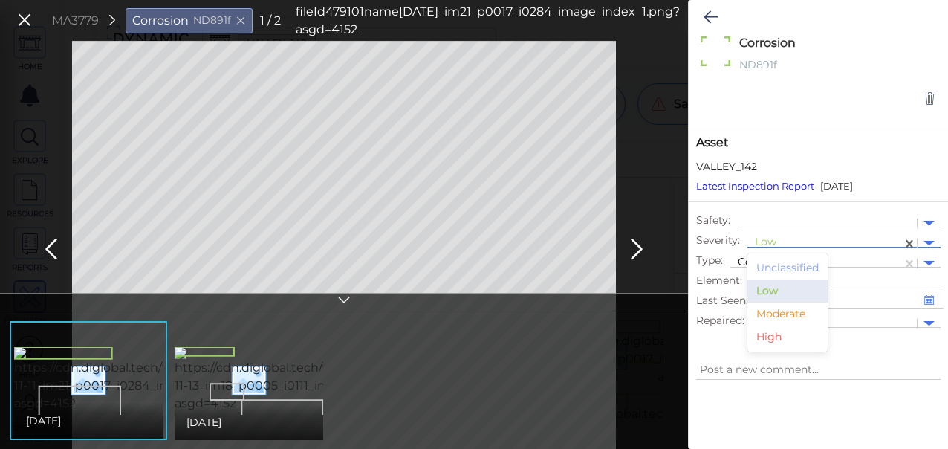
click at [769, 238] on div at bounding box center [825, 243] width 140 height 16
click at [770, 311] on div "Moderate" at bounding box center [787, 313] width 80 height 23
type textarea "x"
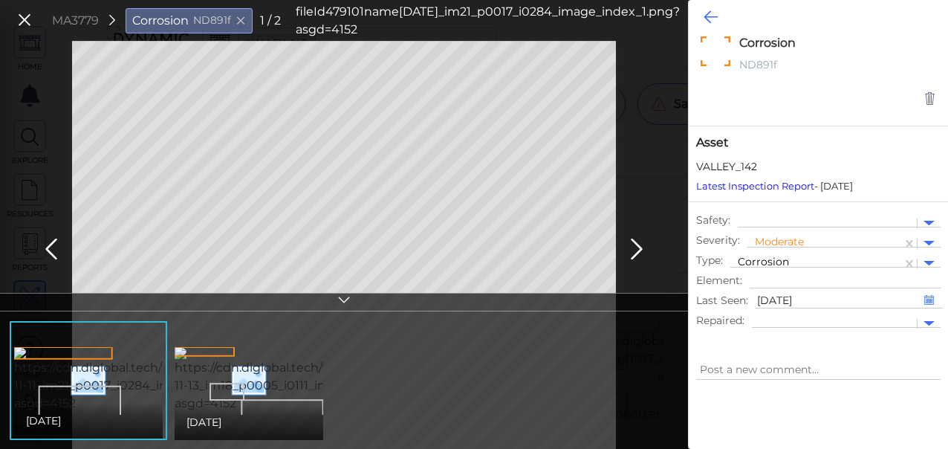
click at [707, 12] on icon at bounding box center [710, 17] width 14 height 18
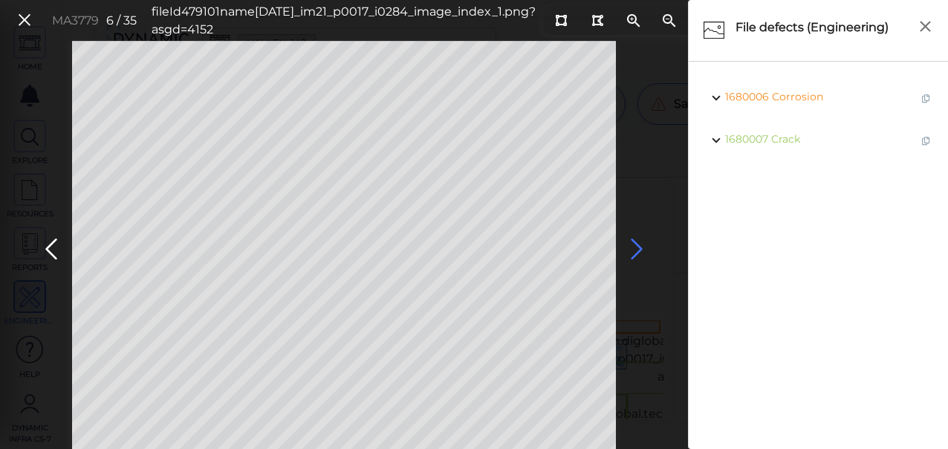
click at [638, 247] on icon at bounding box center [637, 249] width 24 height 29
click at [638, 249] on icon at bounding box center [637, 249] width 24 height 29
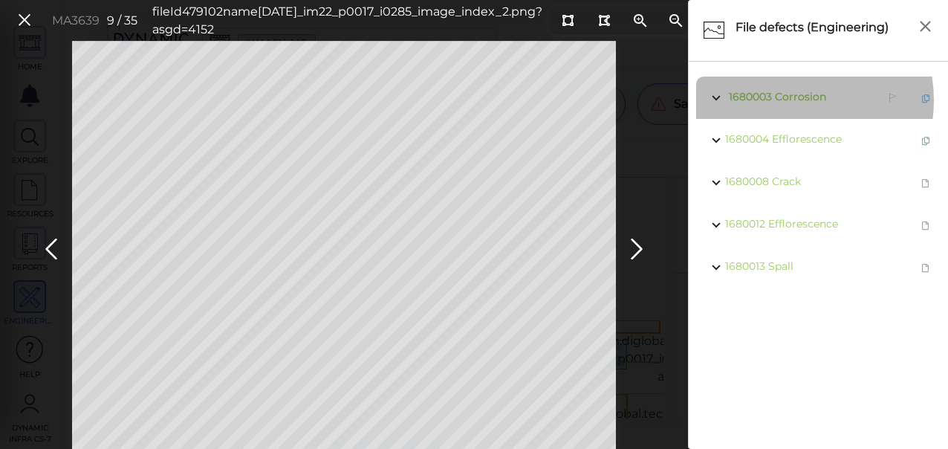
click at [788, 100] on span "Corrosion" at bounding box center [800, 96] width 51 height 13
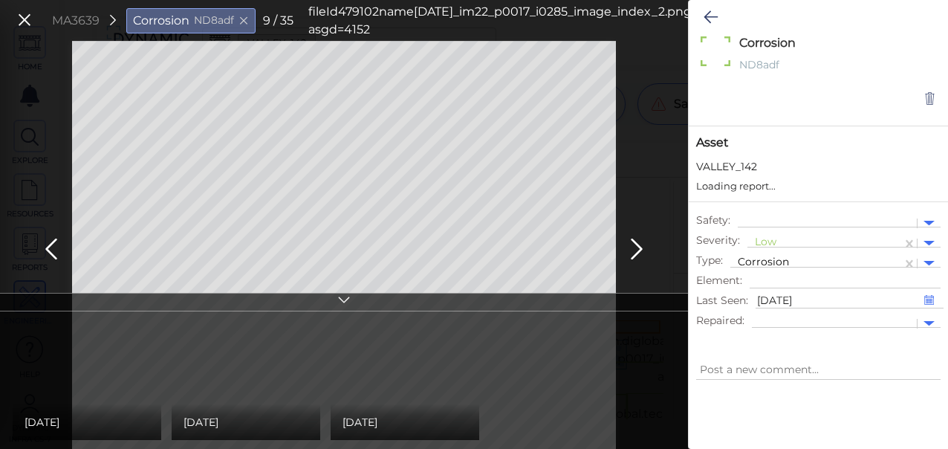
type textarea "x"
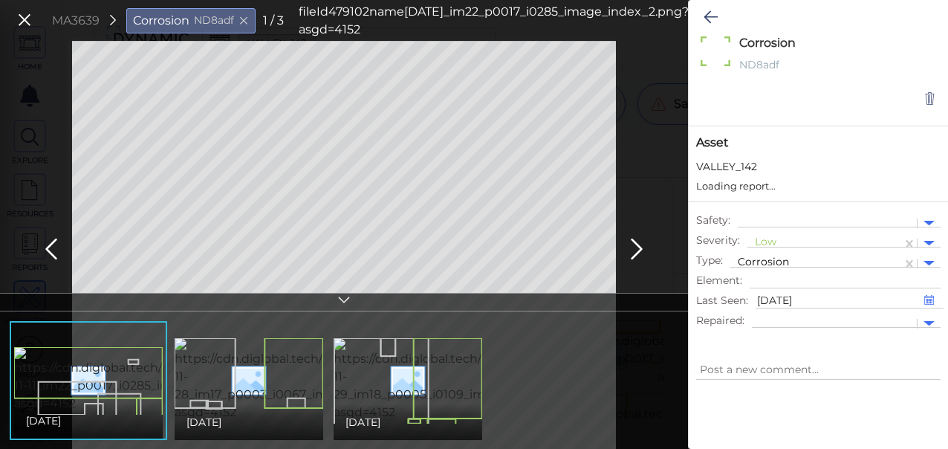
type textarea "x"
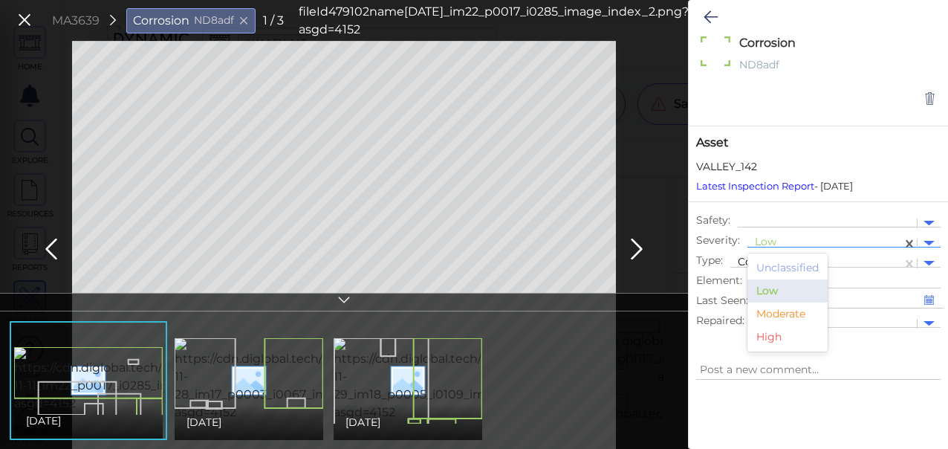
click at [776, 241] on div at bounding box center [825, 243] width 140 height 16
click at [787, 312] on div "Moderate" at bounding box center [787, 313] width 80 height 23
type textarea "x"
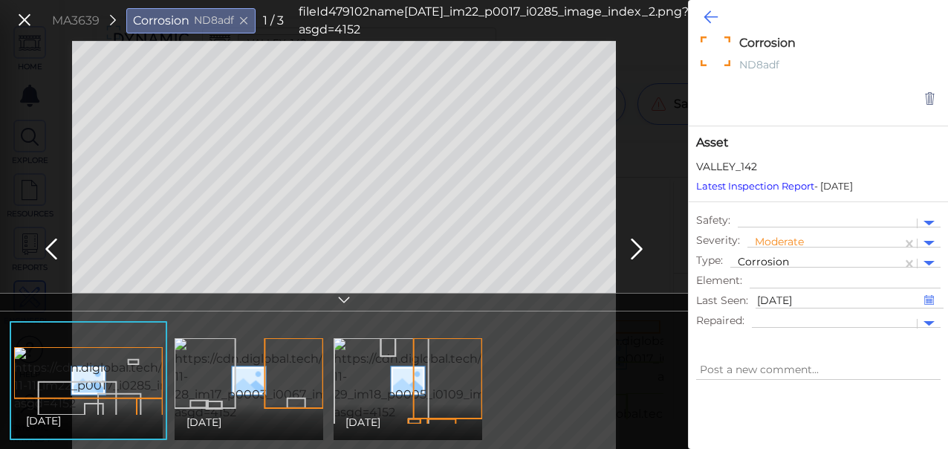
click at [704, 16] on icon at bounding box center [710, 17] width 14 height 18
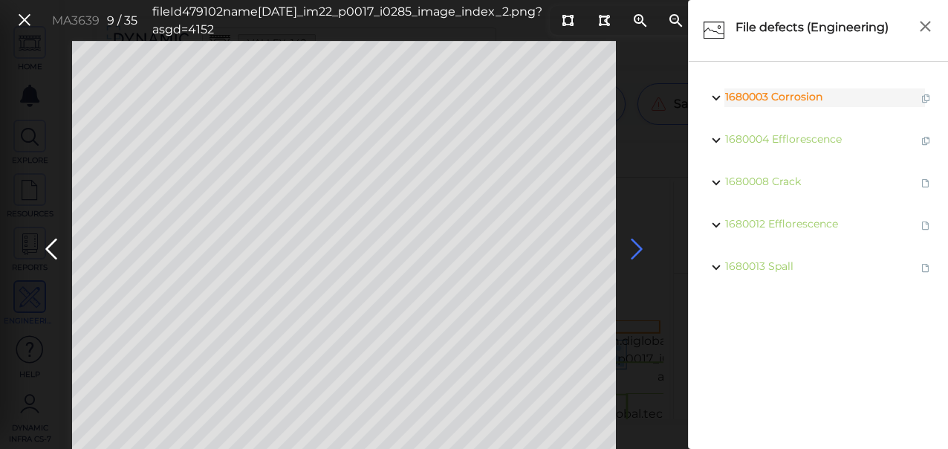
click at [633, 250] on icon at bounding box center [637, 249] width 24 height 29
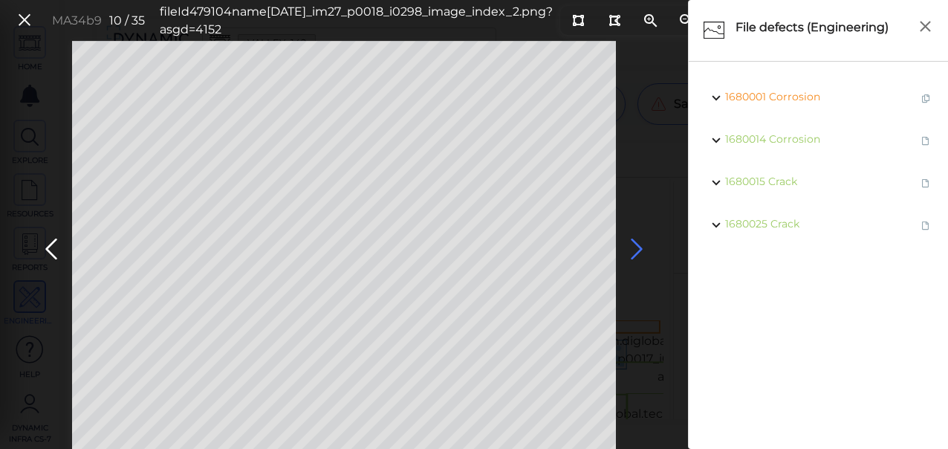
click at [635, 250] on icon at bounding box center [637, 249] width 24 height 29
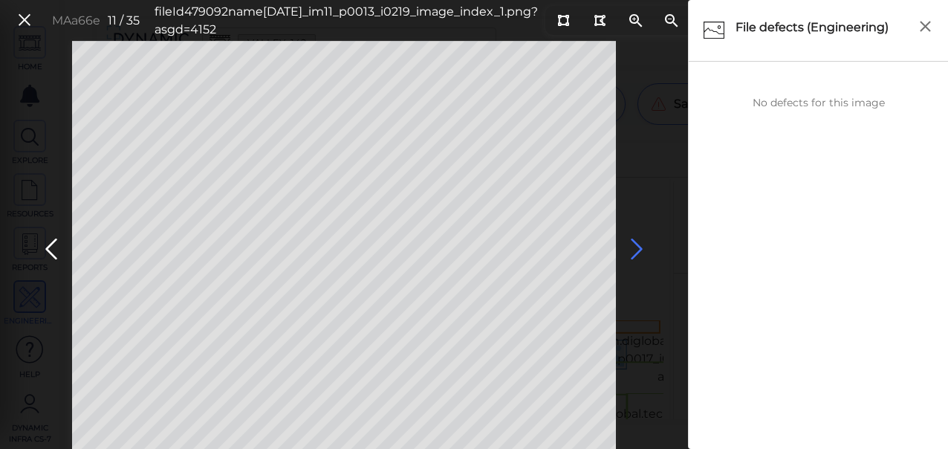
click at [633, 246] on icon at bounding box center [637, 249] width 24 height 29
click at [634, 246] on icon at bounding box center [637, 249] width 24 height 29
click at [633, 247] on icon at bounding box center [637, 249] width 24 height 29
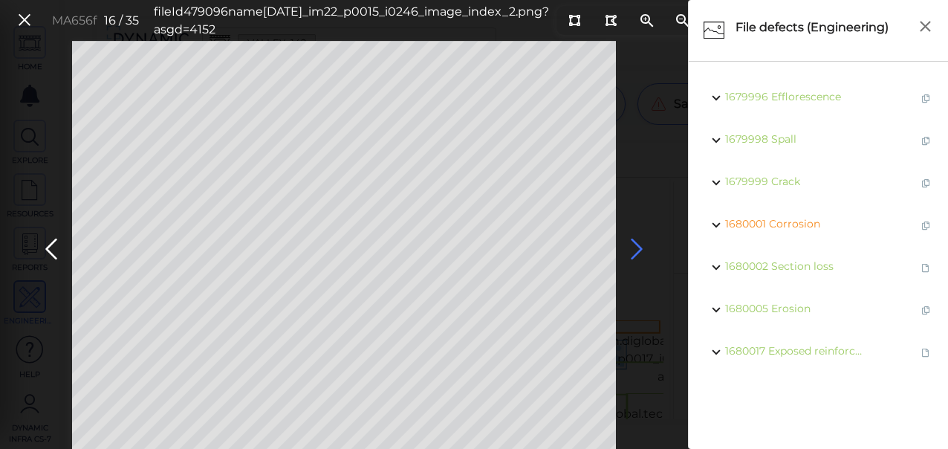
click at [636, 250] on icon at bounding box center [637, 249] width 24 height 29
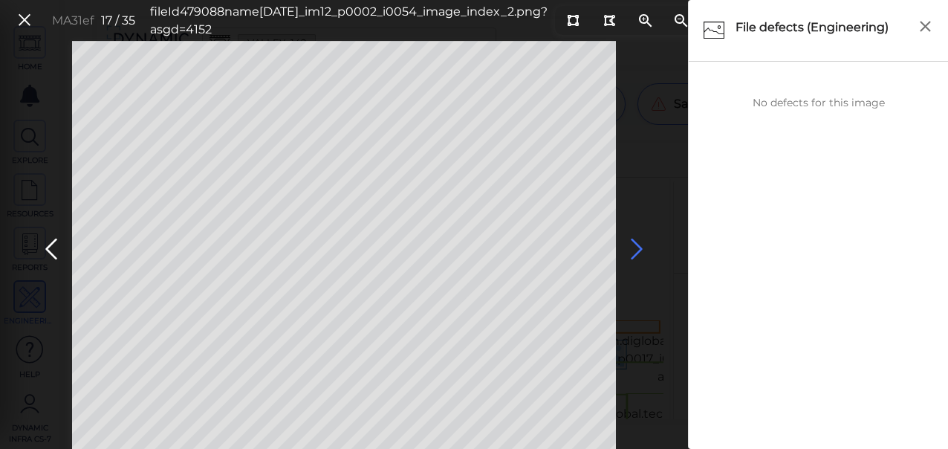
click at [633, 250] on icon at bounding box center [637, 249] width 24 height 29
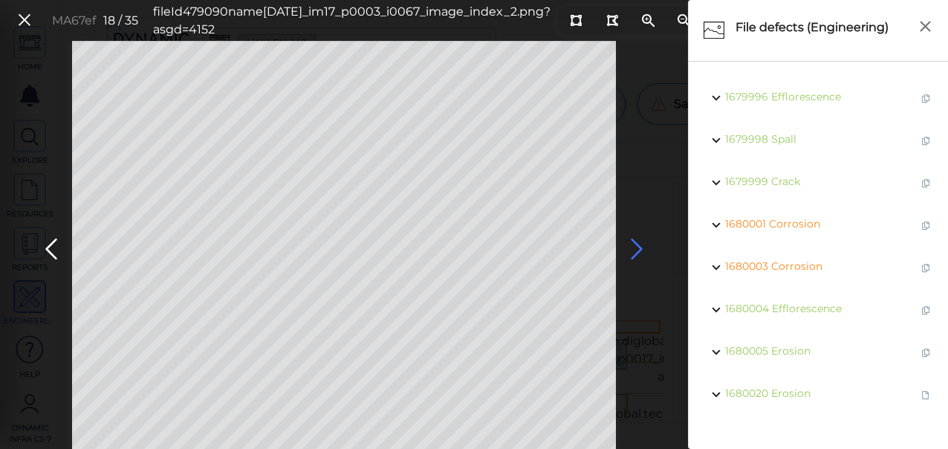
click at [630, 250] on icon at bounding box center [637, 249] width 24 height 29
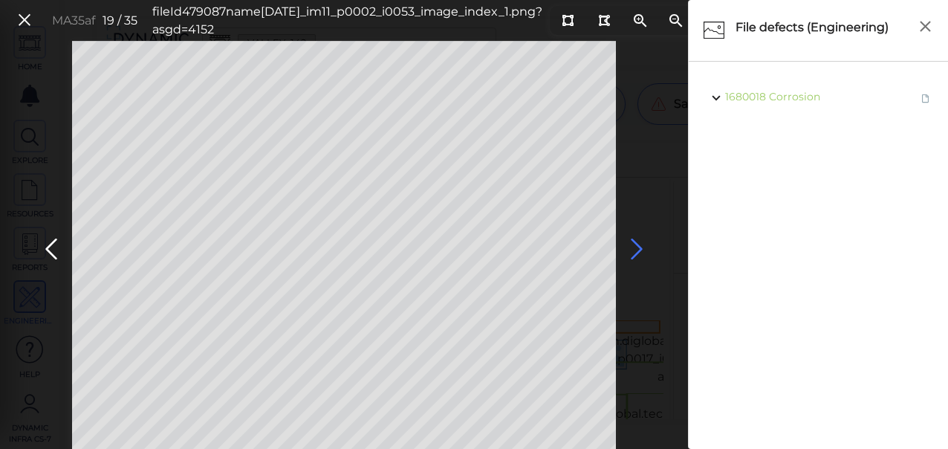
click at [630, 250] on icon at bounding box center [637, 249] width 24 height 29
click at [637, 250] on icon at bounding box center [637, 249] width 24 height 29
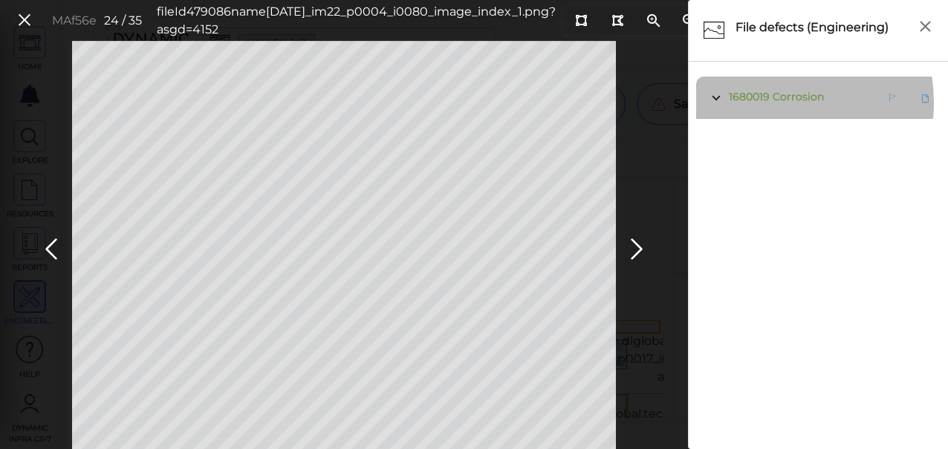
click at [756, 103] on span "1680019 Corrosion" at bounding box center [774, 97] width 99 height 19
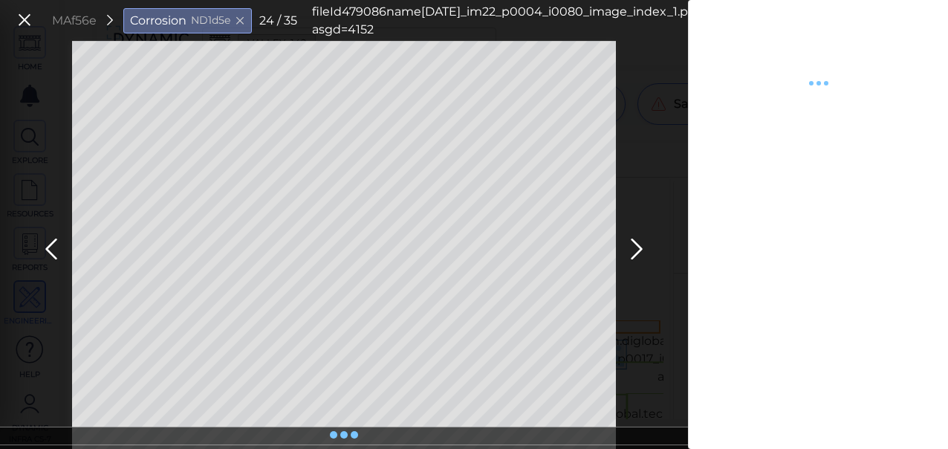
type textarea "x"
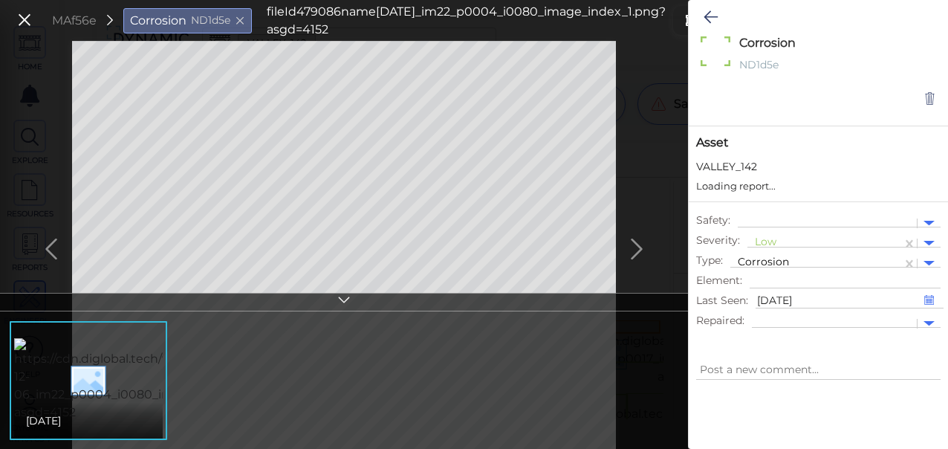
type textarea "x"
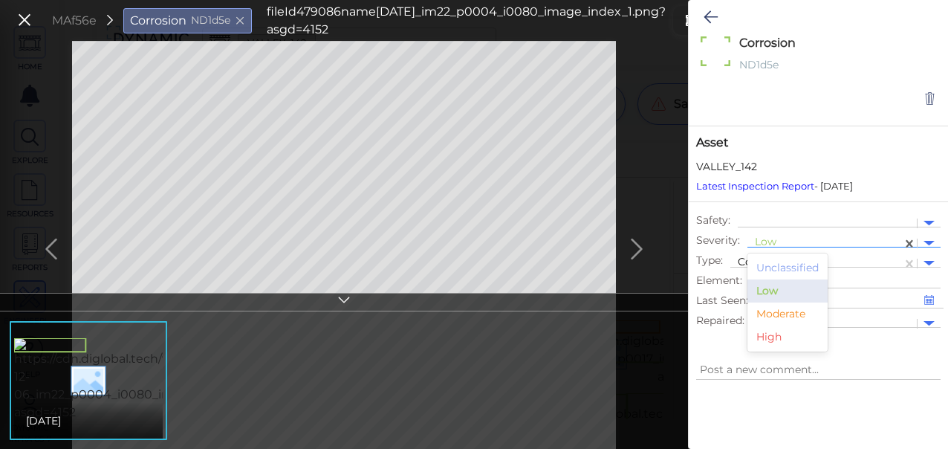
click at [766, 242] on div at bounding box center [825, 243] width 140 height 16
click at [773, 308] on div "Moderate" at bounding box center [787, 313] width 80 height 23
type textarea "x"
click at [713, 21] on icon at bounding box center [710, 17] width 14 height 18
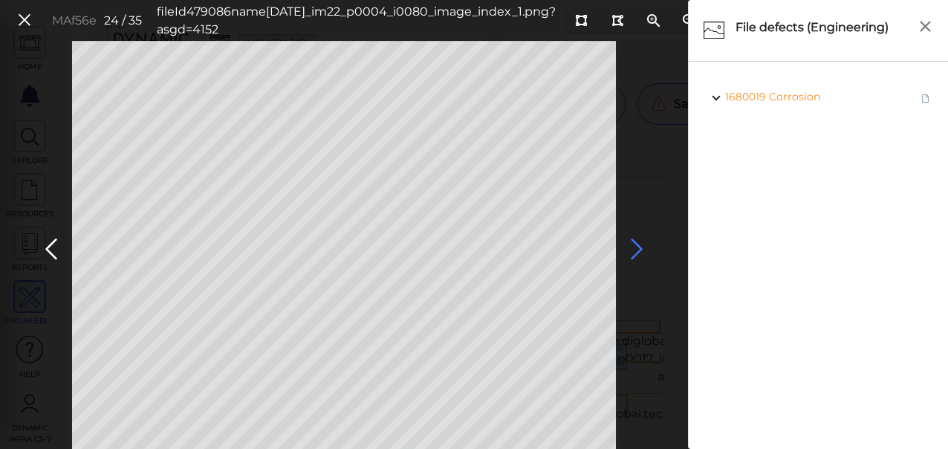
click at [636, 250] on icon at bounding box center [637, 249] width 24 height 29
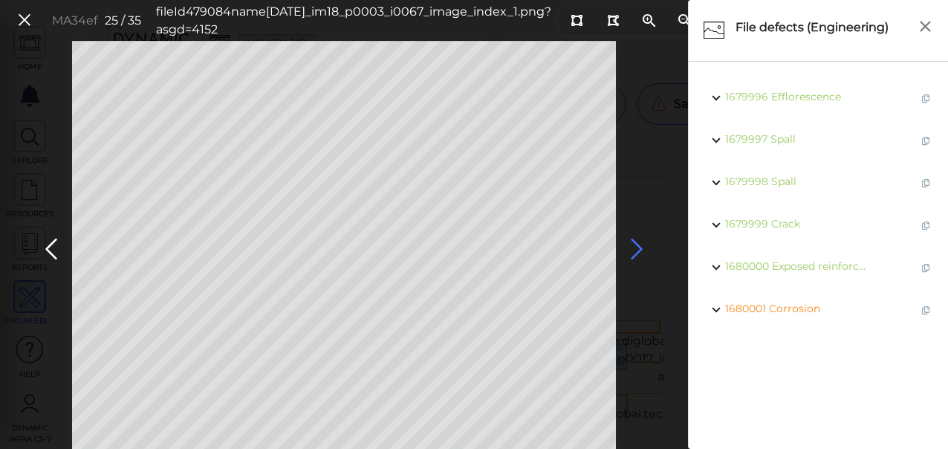
click at [633, 247] on icon at bounding box center [637, 249] width 24 height 29
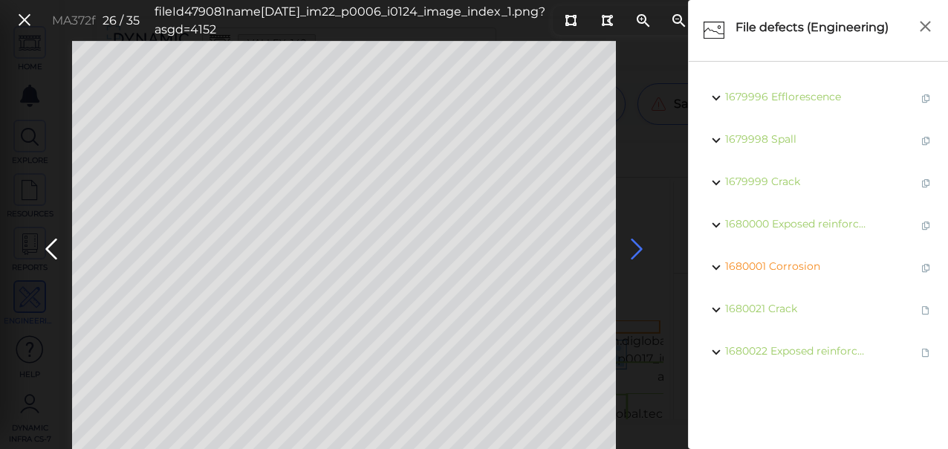
click at [633, 247] on icon at bounding box center [637, 249] width 24 height 29
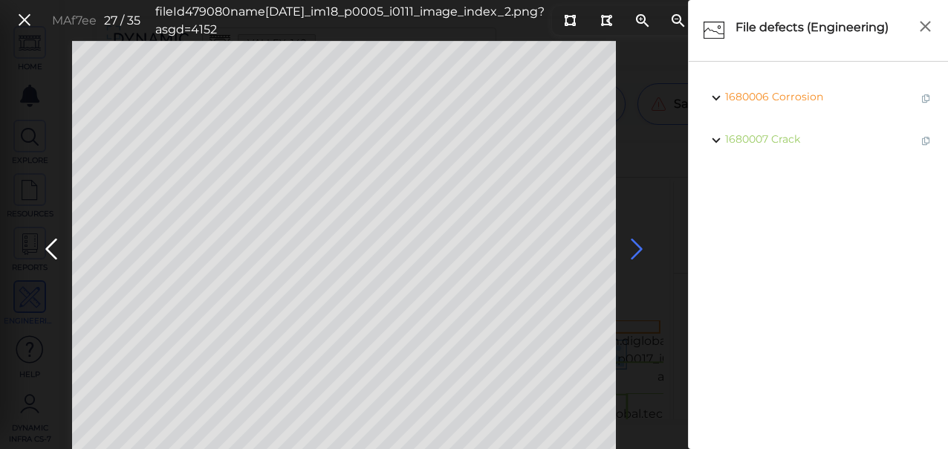
click at [633, 247] on icon at bounding box center [637, 249] width 24 height 29
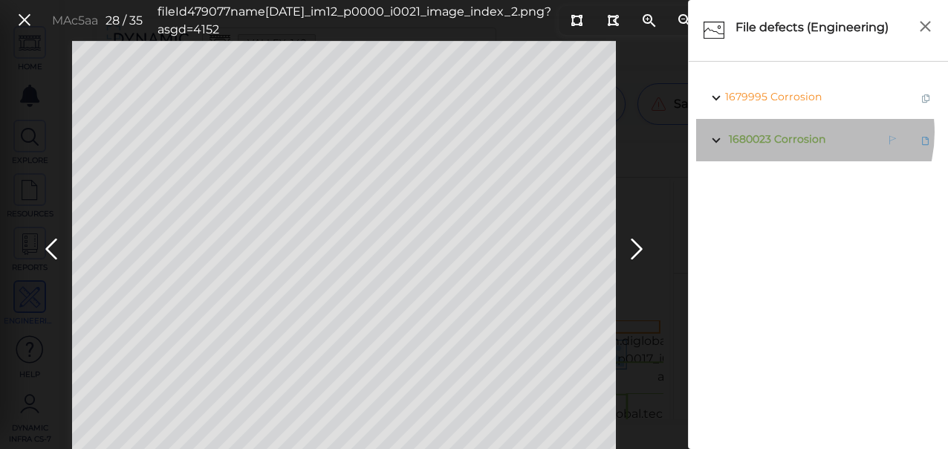
click at [799, 132] on span "Corrosion" at bounding box center [799, 138] width 51 height 13
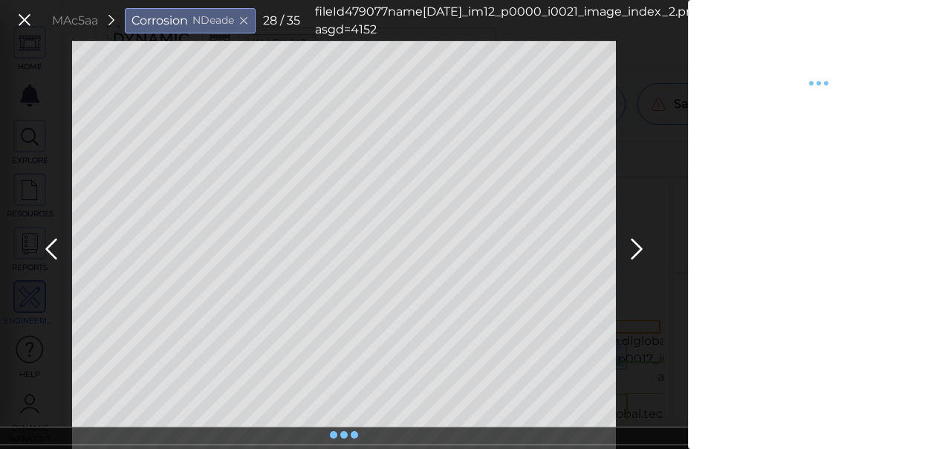
type textarea "x"
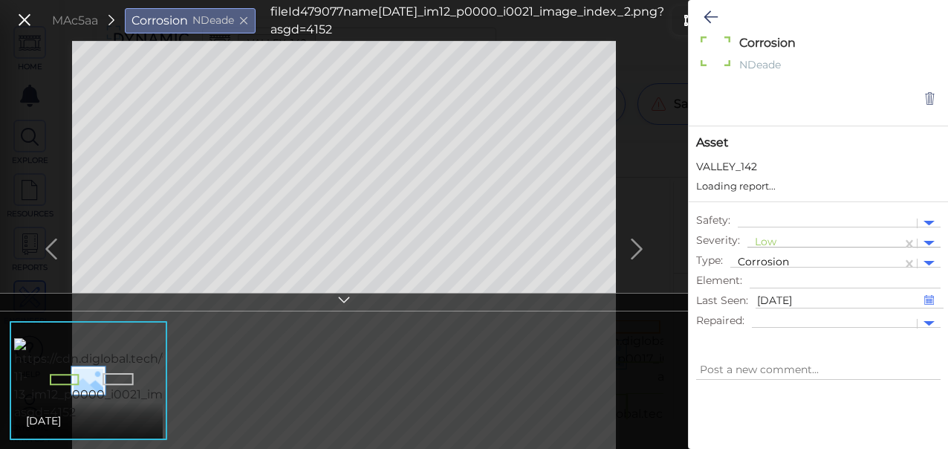
type textarea "x"
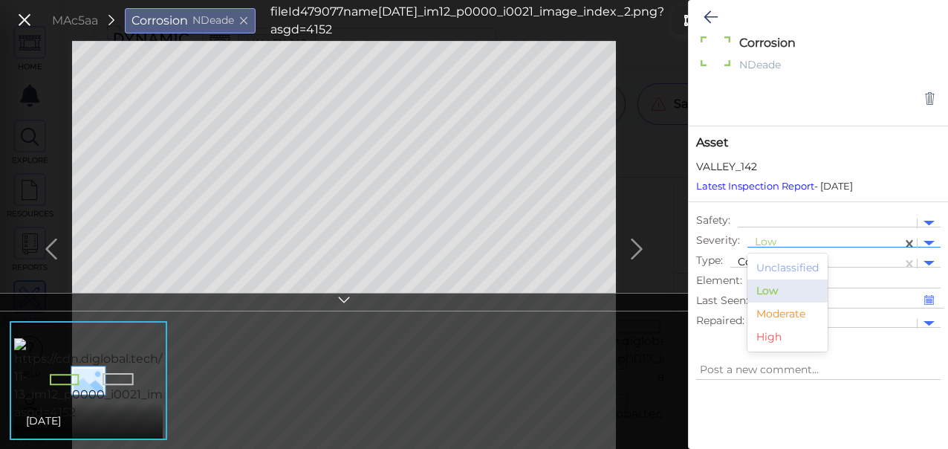
click at [772, 234] on div "Low" at bounding box center [825, 243] width 140 height 19
click at [778, 310] on div "Moderate" at bounding box center [787, 313] width 80 height 23
type textarea "x"
click at [711, 16] on icon at bounding box center [710, 17] width 14 height 18
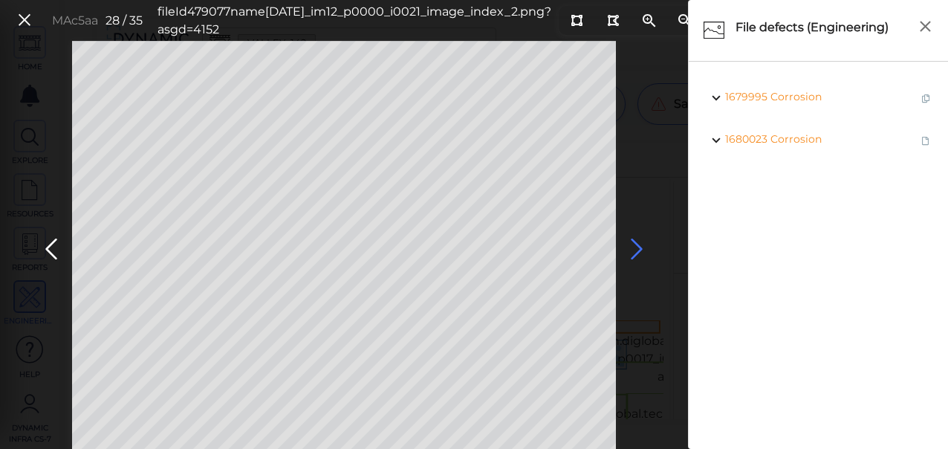
click at [634, 250] on icon at bounding box center [637, 249] width 24 height 29
click at [635, 250] on icon at bounding box center [637, 249] width 24 height 29
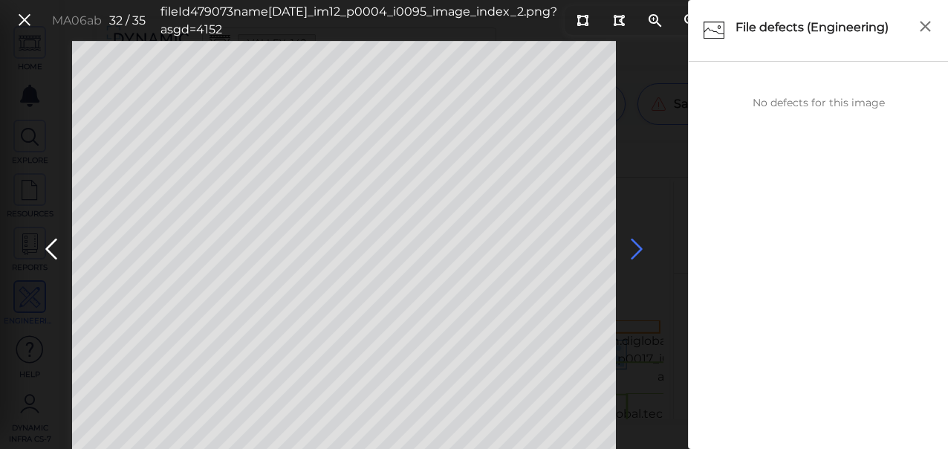
click at [635, 250] on icon at bounding box center [637, 249] width 24 height 29
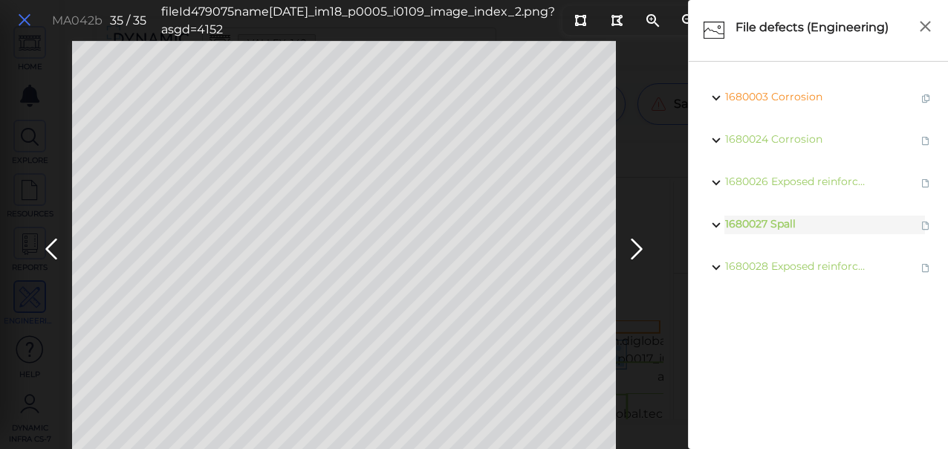
click at [21, 18] on icon at bounding box center [24, 20] width 16 height 20
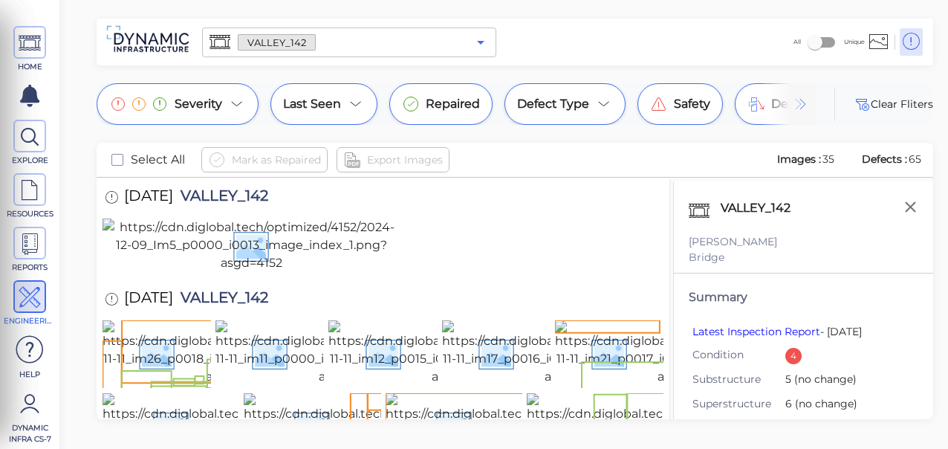
click at [475, 41] on icon "Open" at bounding box center [481, 42] width 18 height 18
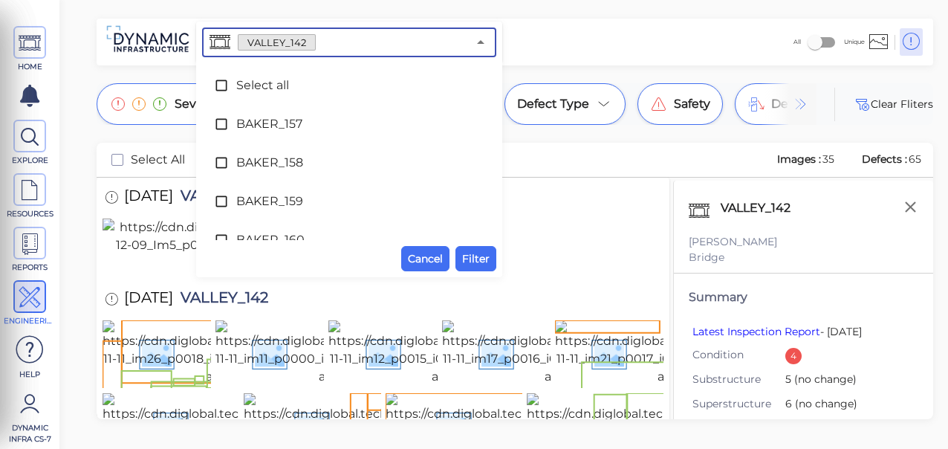
scroll to position [8246, 0]
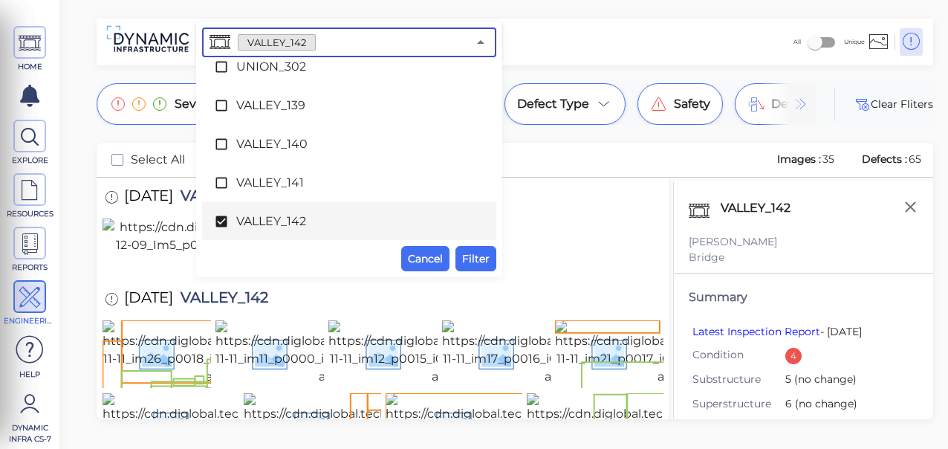
click at [224, 218] on icon at bounding box center [221, 221] width 15 height 15
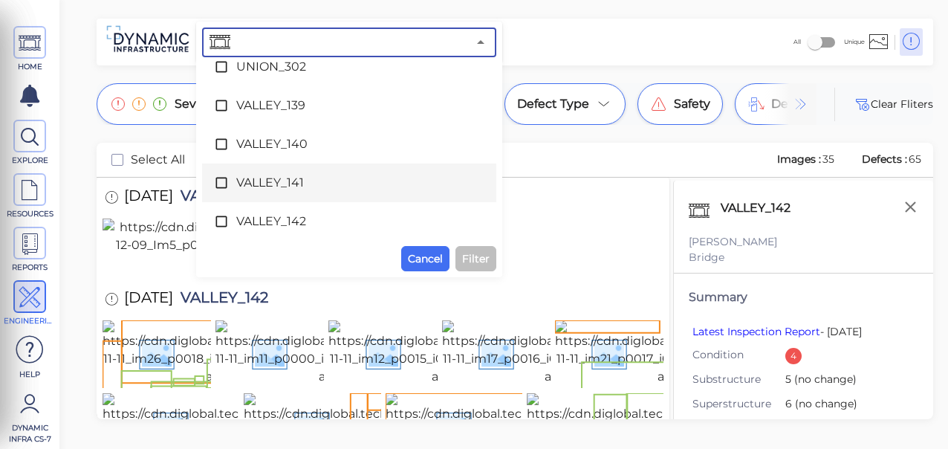
click at [217, 178] on icon at bounding box center [221, 182] width 15 height 15
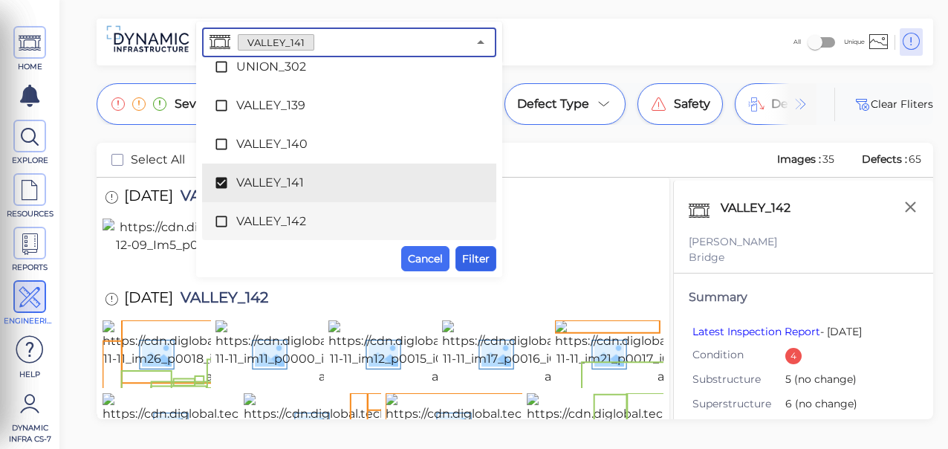
click at [478, 258] on span "Filter" at bounding box center [475, 259] width 27 height 18
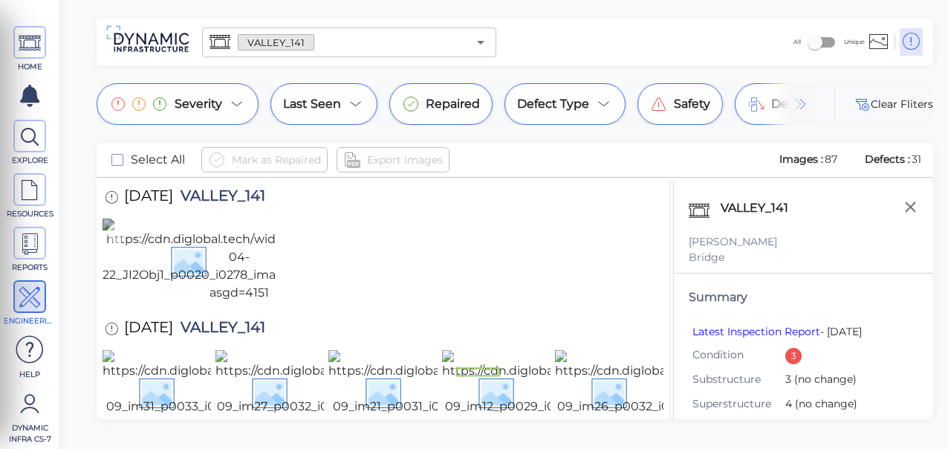
click at [217, 302] on img at bounding box center [239, 259] width 273 height 83
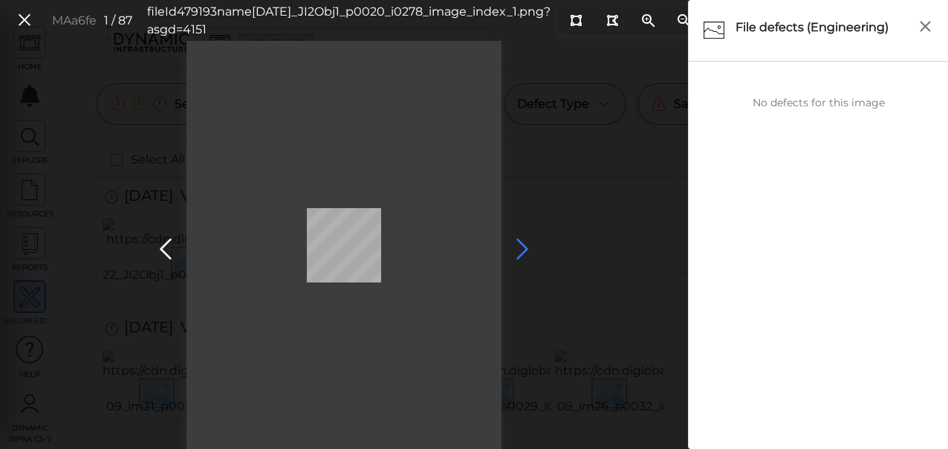
click at [517, 247] on icon at bounding box center [522, 249] width 24 height 29
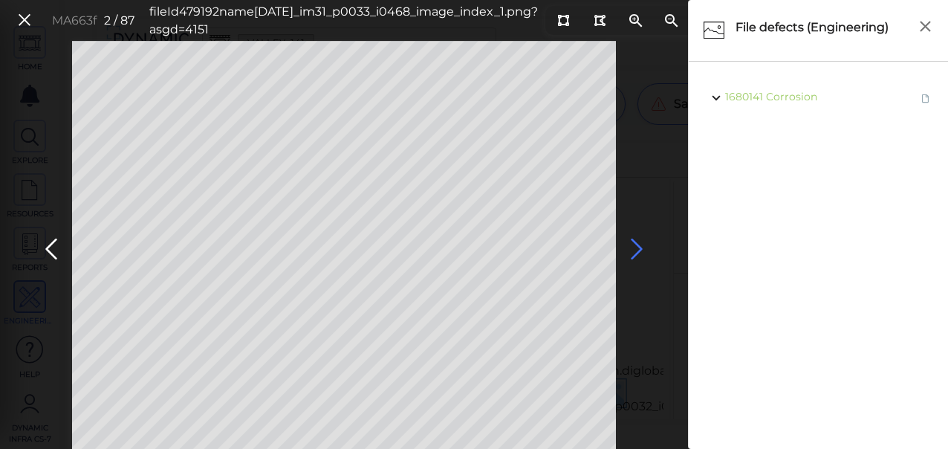
click at [632, 253] on icon at bounding box center [637, 249] width 24 height 29
click at [637, 246] on icon at bounding box center [637, 249] width 24 height 29
click at [638, 247] on icon at bounding box center [637, 249] width 24 height 29
click at [637, 248] on icon at bounding box center [637, 249] width 24 height 29
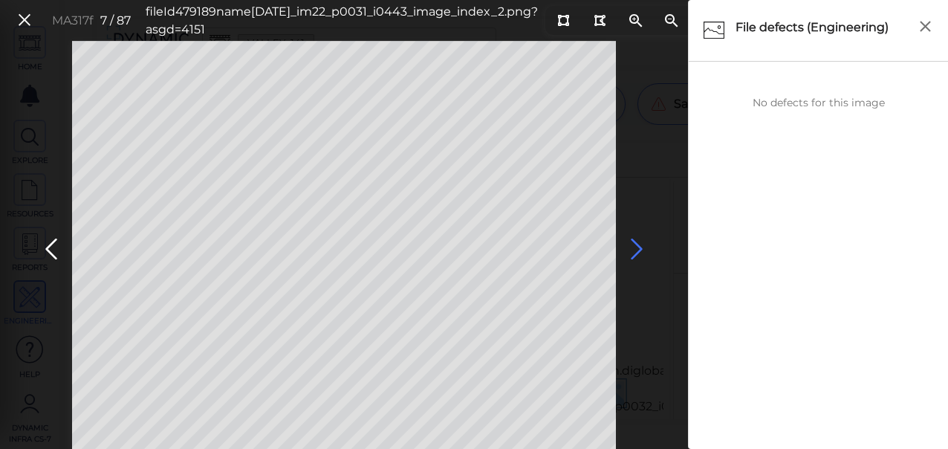
click at [637, 248] on icon at bounding box center [637, 249] width 24 height 29
click at [635, 252] on icon at bounding box center [637, 249] width 24 height 29
click at [636, 252] on icon at bounding box center [637, 249] width 24 height 29
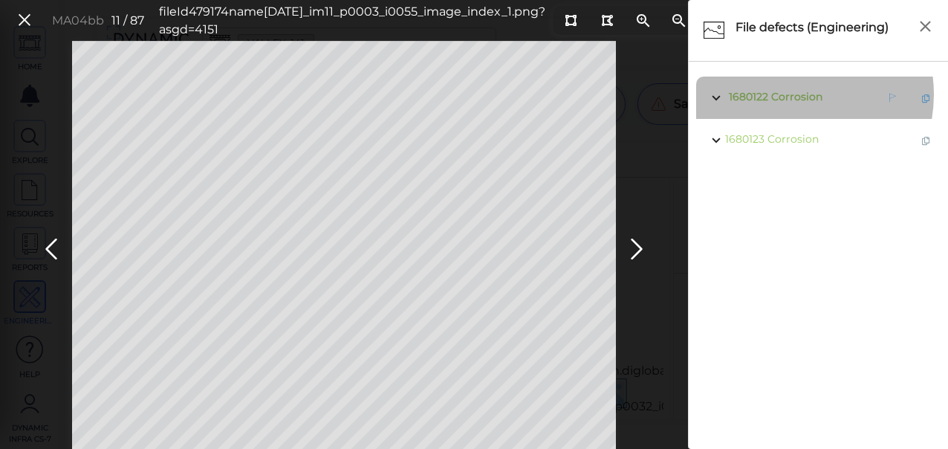
click at [787, 94] on span "Corrosion" at bounding box center [796, 96] width 51 height 13
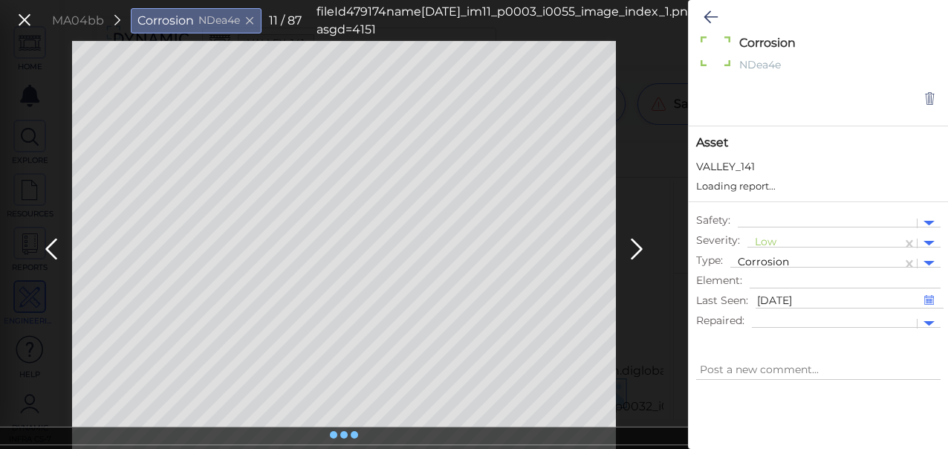
type textarea "x"
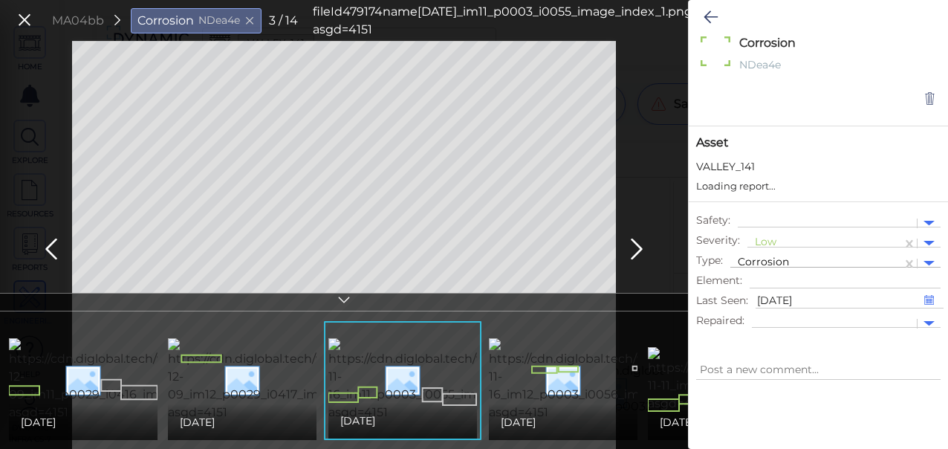
type textarea "x"
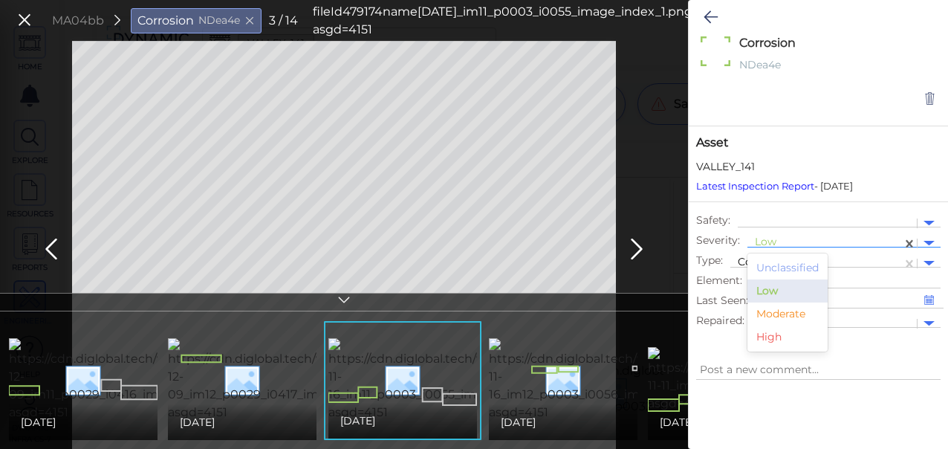
click at [778, 242] on div at bounding box center [825, 243] width 140 height 16
click at [782, 310] on div "Moderate" at bounding box center [787, 313] width 80 height 23
type textarea "x"
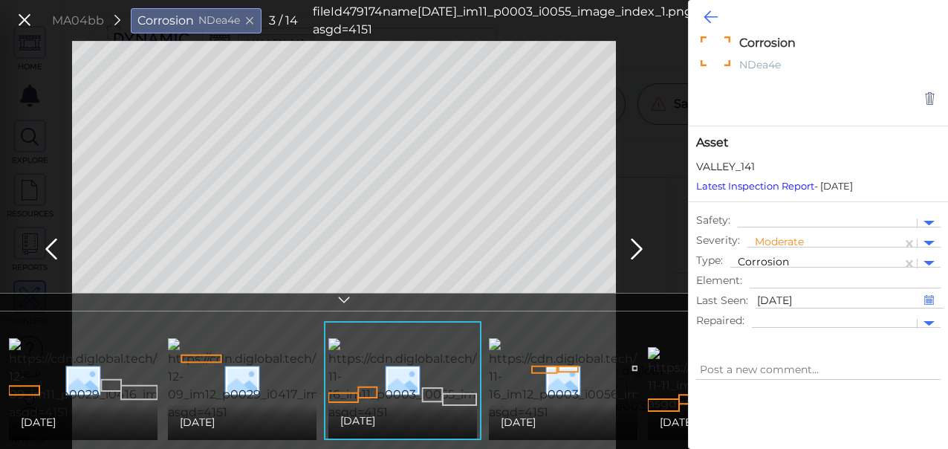
click at [704, 15] on icon at bounding box center [710, 17] width 14 height 18
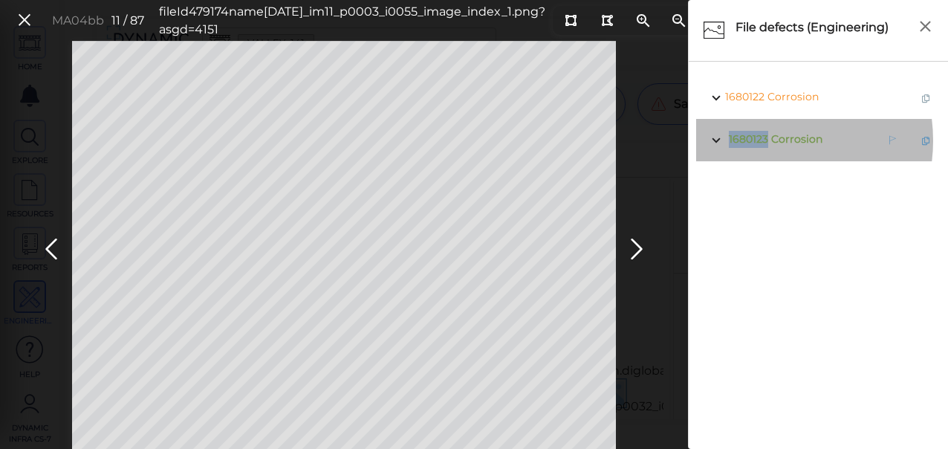
click at [762, 140] on span "1680123" at bounding box center [748, 138] width 39 height 13
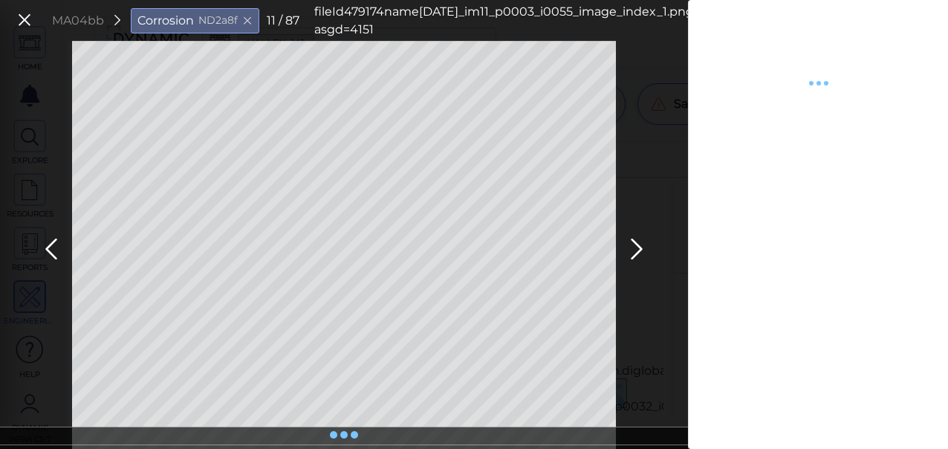
type textarea "x"
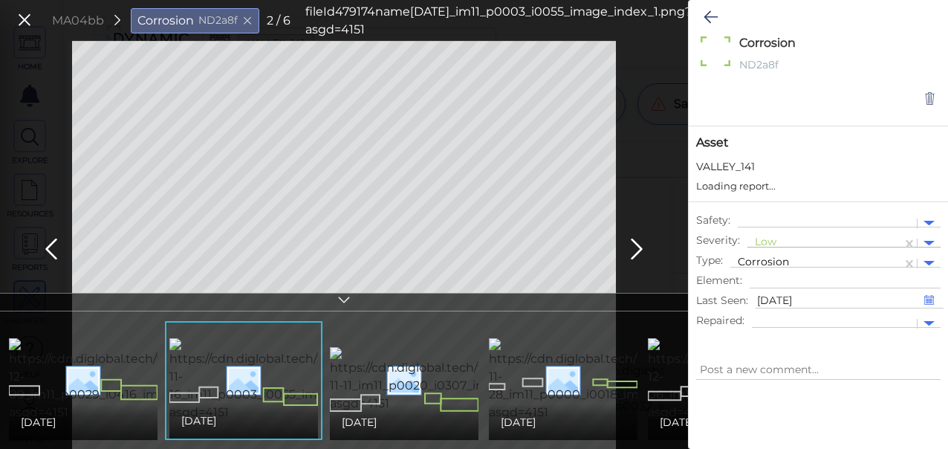
type textarea "x"
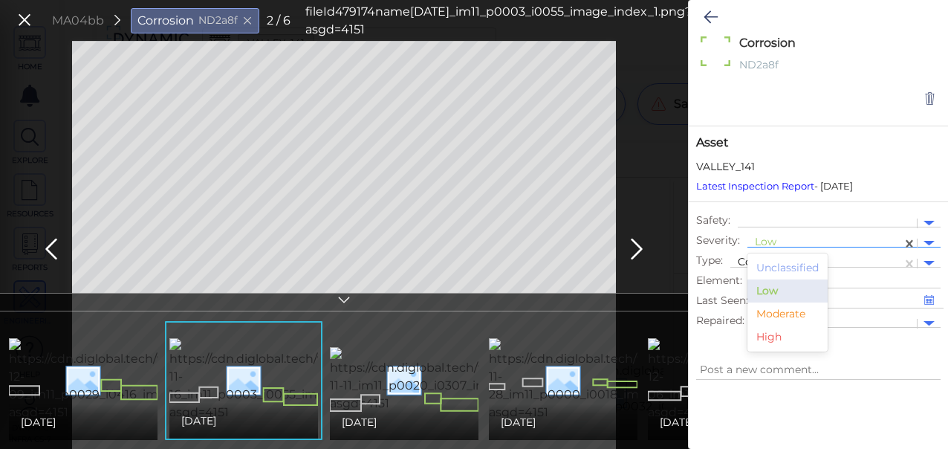
click at [772, 244] on div at bounding box center [825, 243] width 140 height 16
click at [775, 316] on div "Moderate" at bounding box center [787, 313] width 80 height 23
type textarea "x"
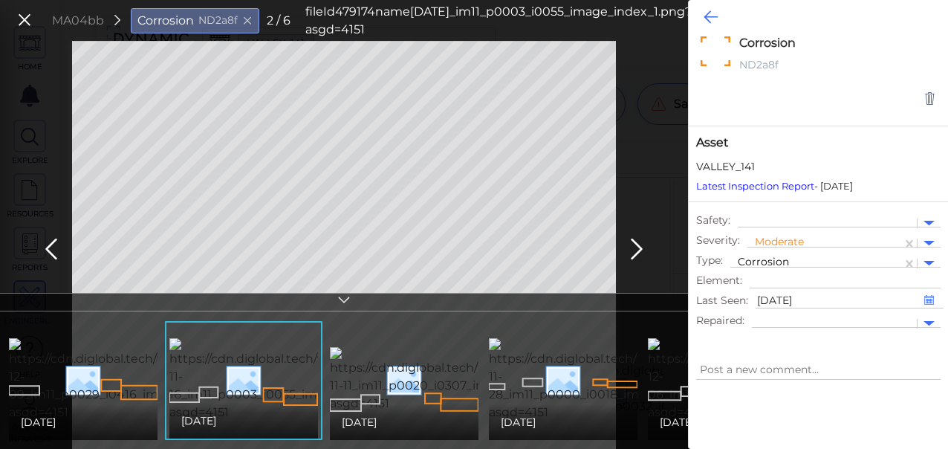
click at [704, 15] on icon at bounding box center [710, 17] width 14 height 18
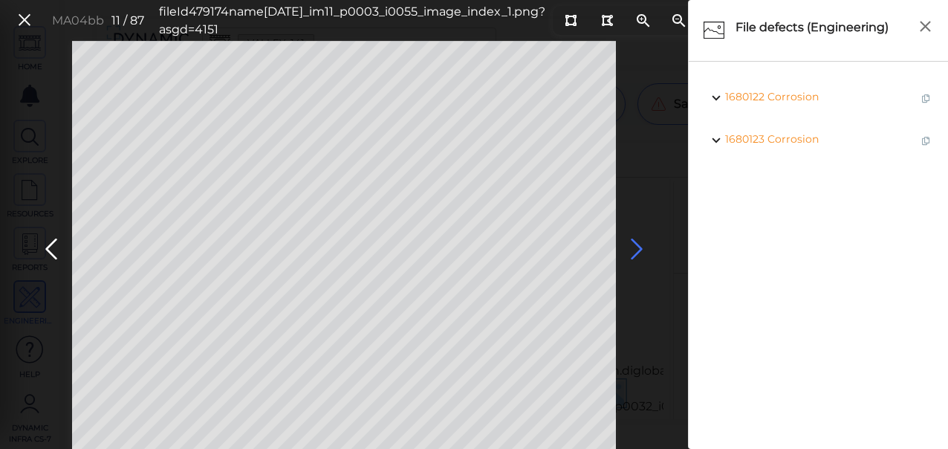
click at [638, 250] on icon at bounding box center [637, 249] width 24 height 29
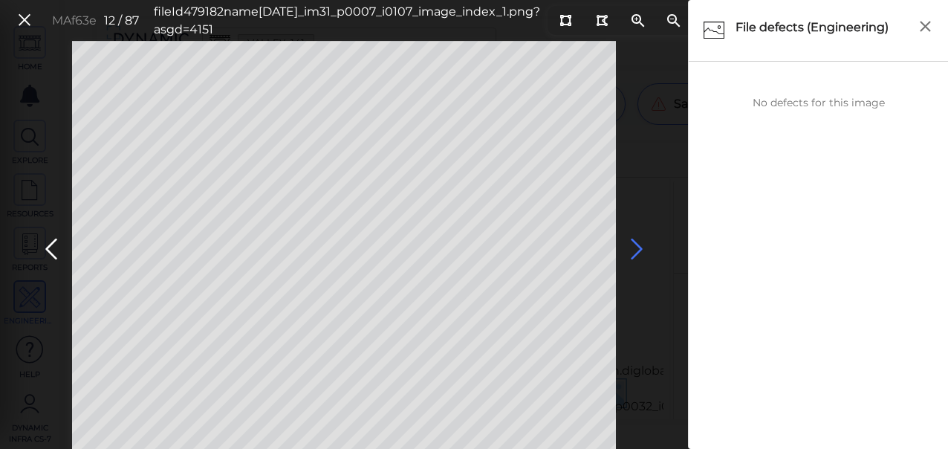
click at [638, 247] on icon at bounding box center [637, 249] width 24 height 29
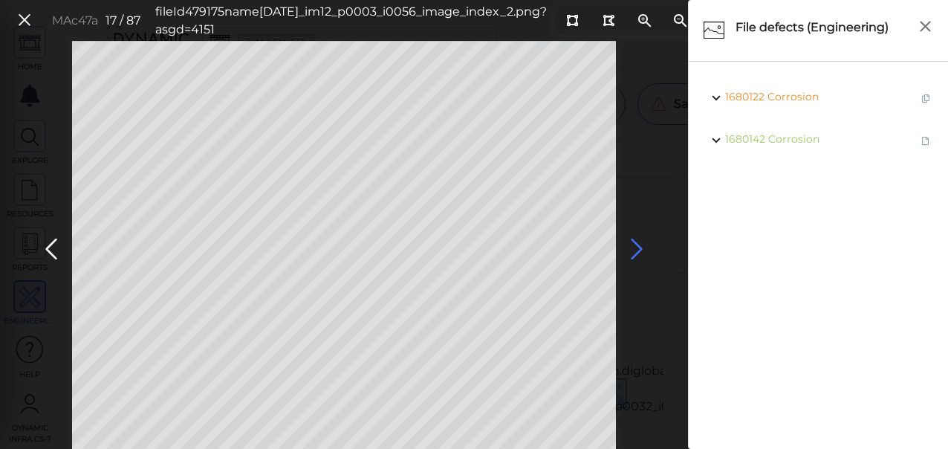
click at [638, 247] on icon at bounding box center [637, 249] width 24 height 29
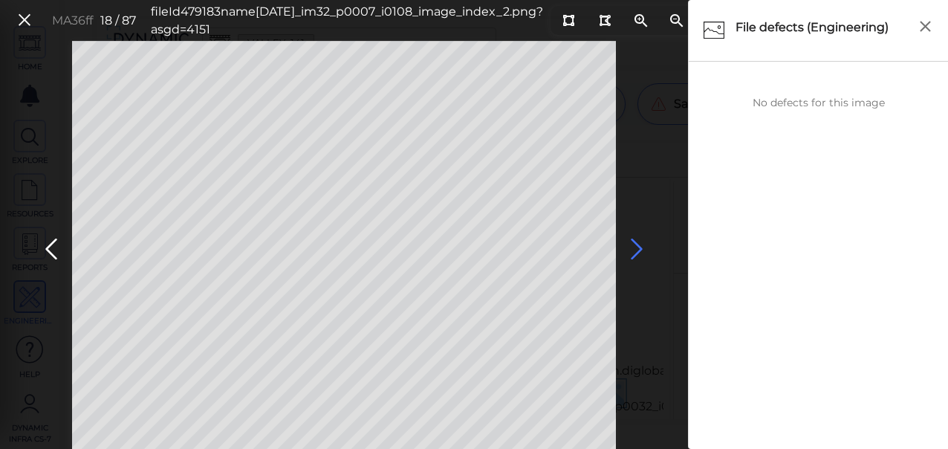
click at [640, 247] on icon at bounding box center [637, 249] width 24 height 29
click at [636, 248] on icon at bounding box center [637, 249] width 24 height 29
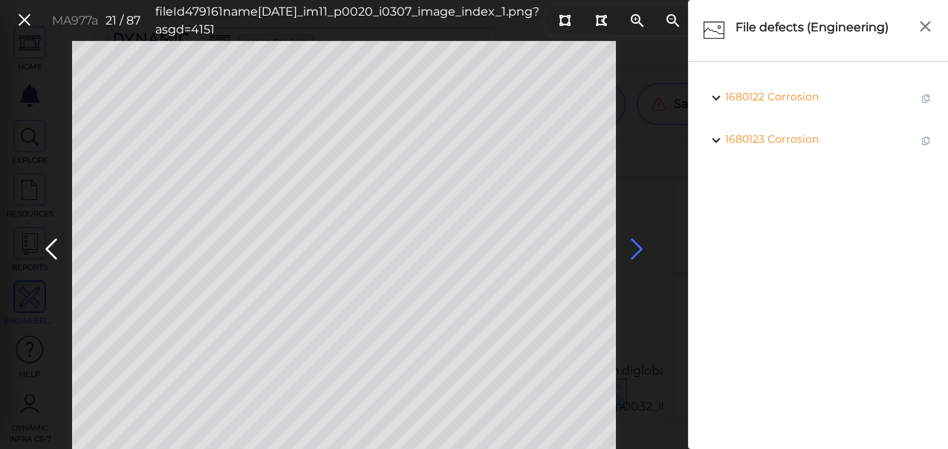
click at [635, 248] on icon at bounding box center [637, 249] width 24 height 29
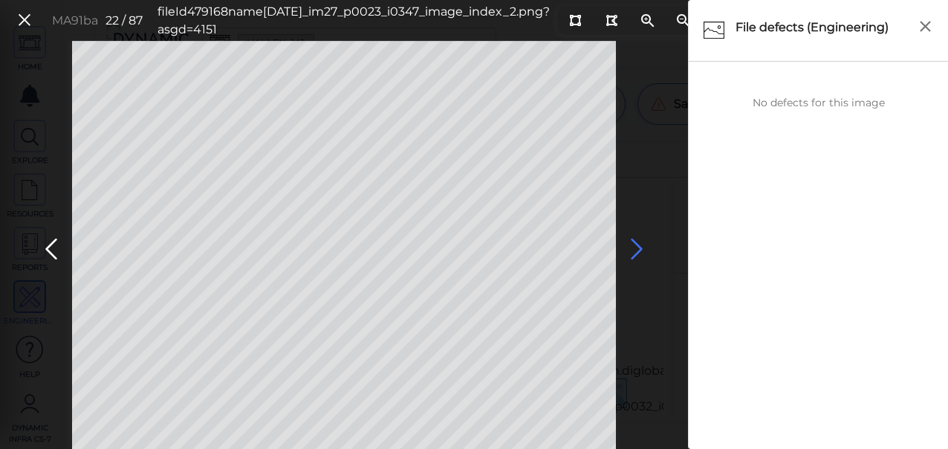
click at [635, 248] on icon at bounding box center [637, 249] width 24 height 29
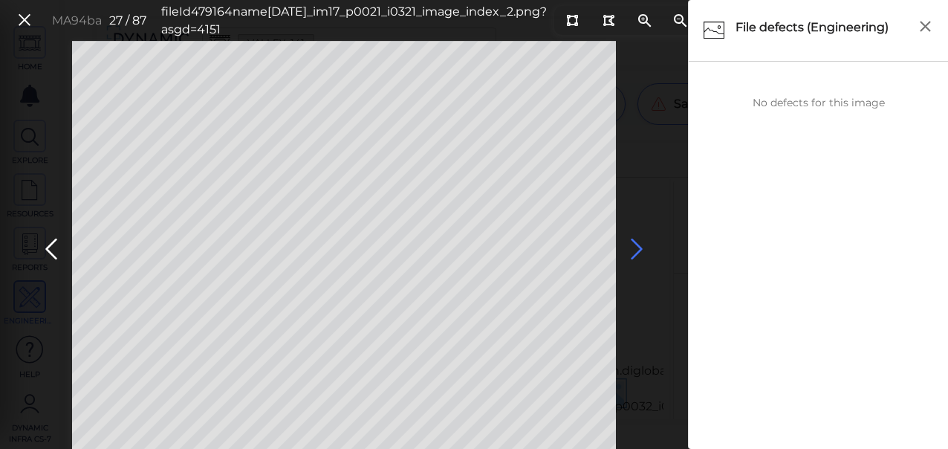
click at [635, 248] on icon at bounding box center [637, 249] width 24 height 29
click at [636, 250] on icon at bounding box center [637, 249] width 24 height 29
click at [637, 247] on icon at bounding box center [637, 249] width 24 height 29
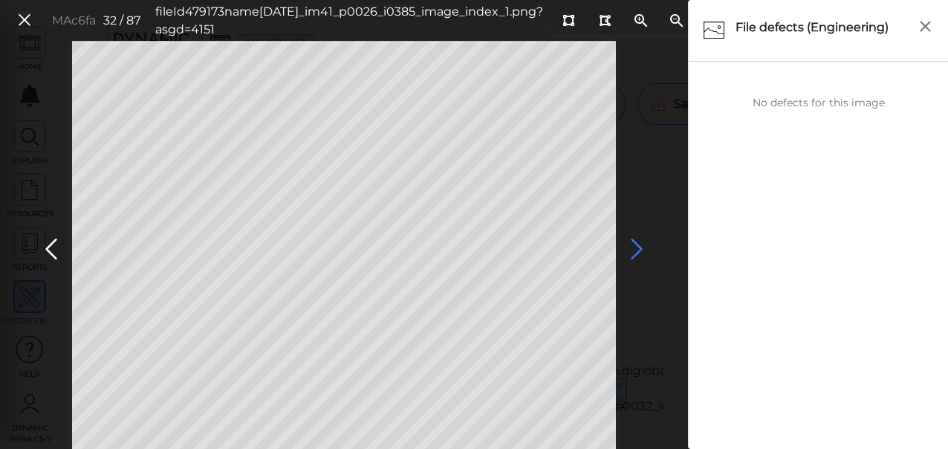
click at [637, 247] on icon at bounding box center [637, 249] width 24 height 29
click at [634, 247] on icon at bounding box center [637, 249] width 24 height 29
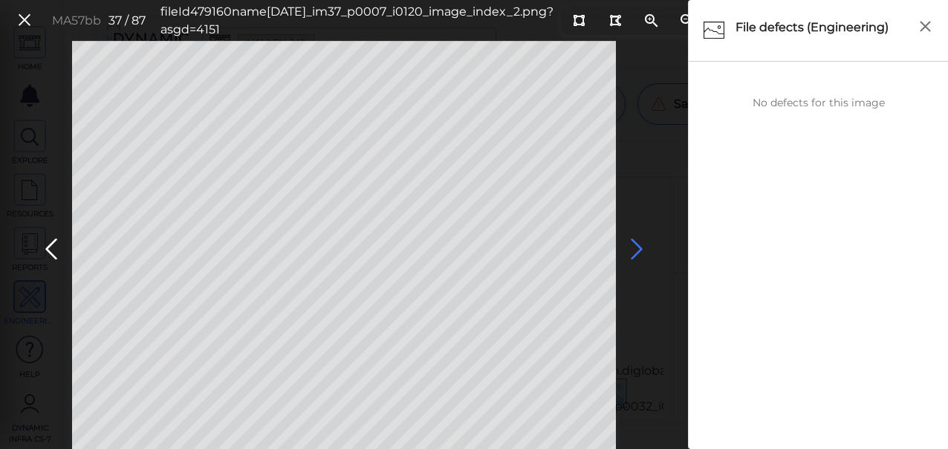
click at [634, 247] on icon at bounding box center [637, 249] width 24 height 29
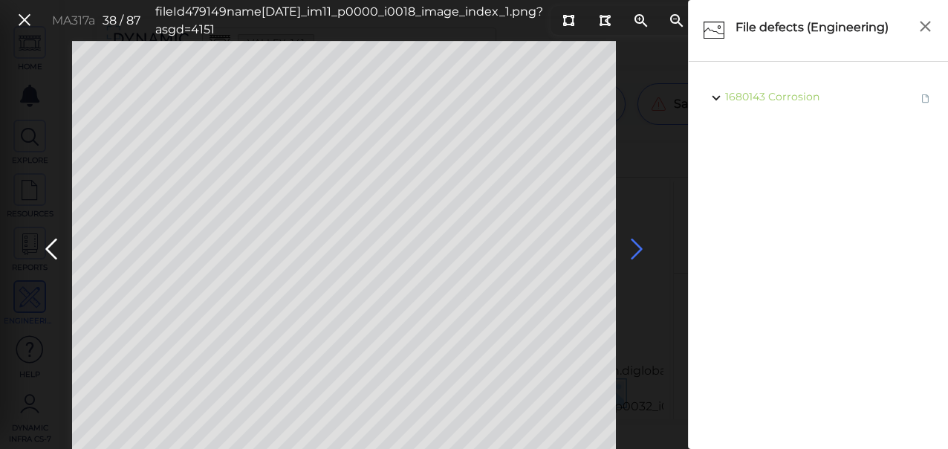
click at [633, 249] on icon at bounding box center [637, 249] width 24 height 29
click at [634, 250] on icon at bounding box center [637, 249] width 24 height 29
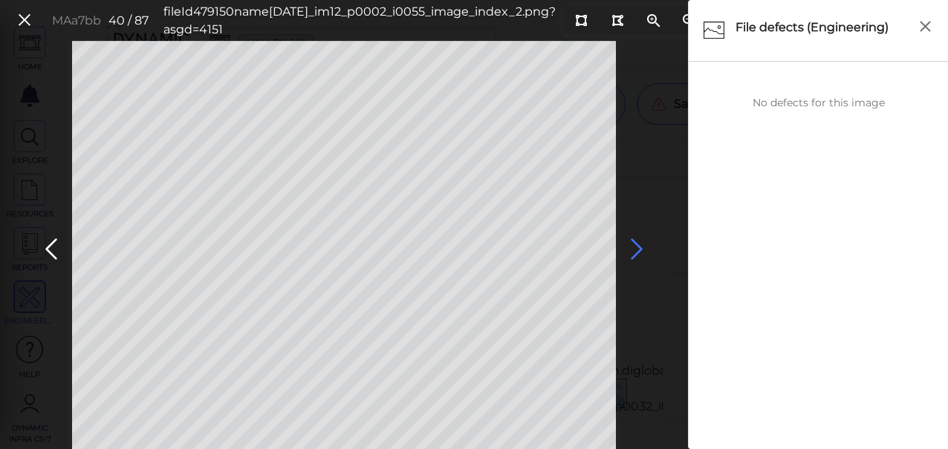
click at [634, 250] on icon at bounding box center [637, 249] width 24 height 29
click at [634, 251] on icon at bounding box center [637, 249] width 24 height 29
click at [635, 252] on icon at bounding box center [637, 249] width 24 height 29
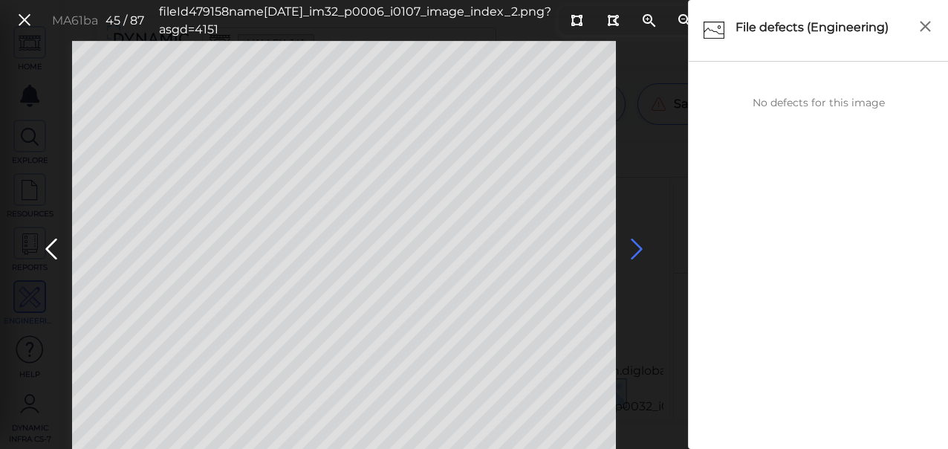
click at [635, 252] on icon at bounding box center [637, 249] width 24 height 29
click at [636, 253] on icon at bounding box center [637, 249] width 24 height 29
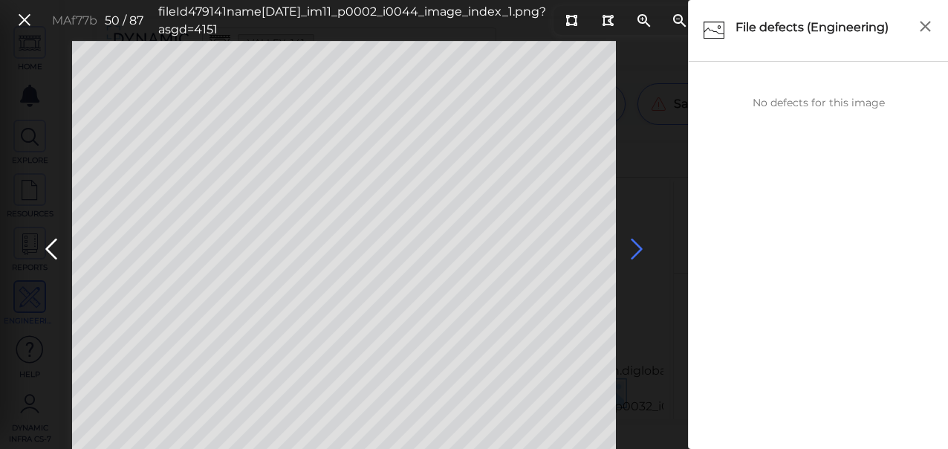
click at [636, 253] on icon at bounding box center [637, 249] width 24 height 29
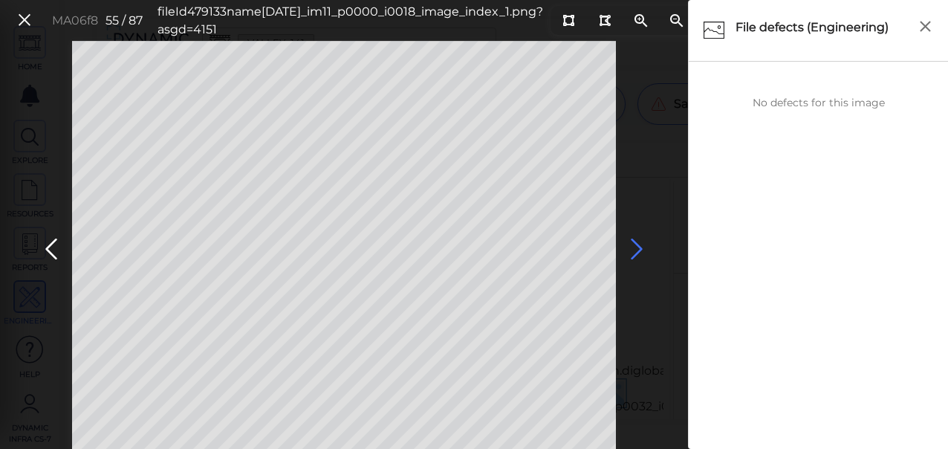
click at [636, 253] on icon at bounding box center [637, 249] width 24 height 29
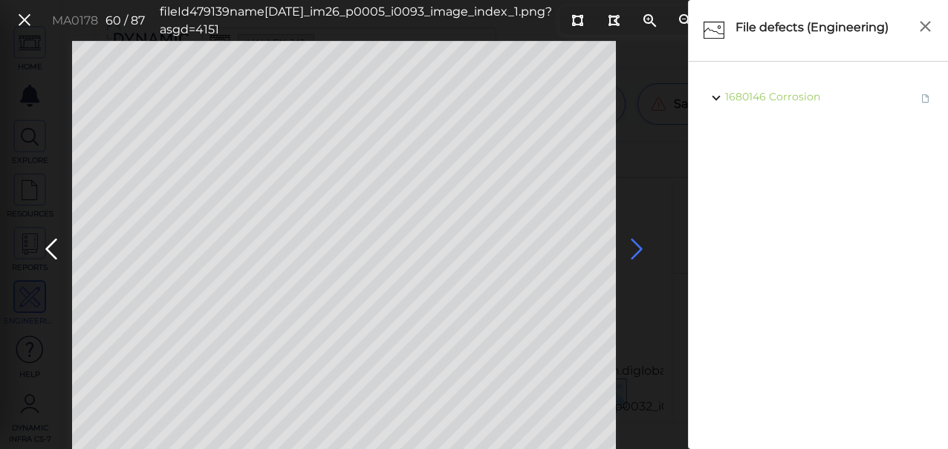
click at [637, 253] on icon at bounding box center [637, 249] width 24 height 29
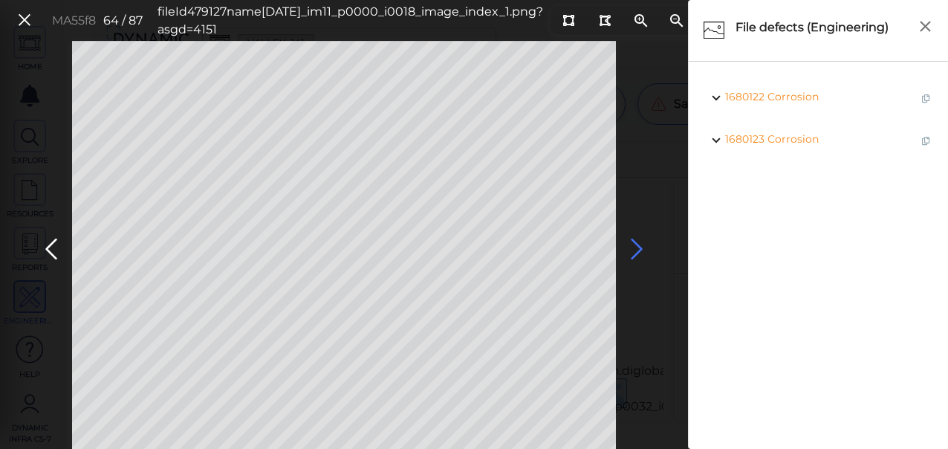
click at [637, 253] on icon at bounding box center [637, 249] width 24 height 29
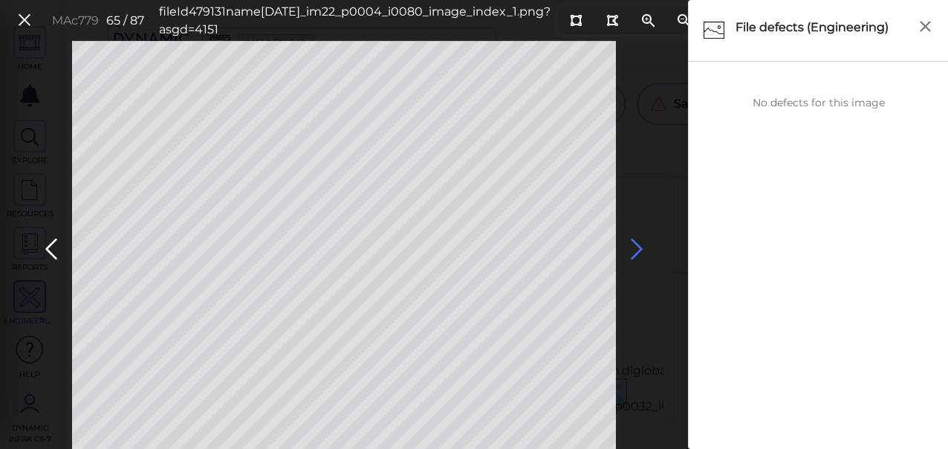
click at [637, 253] on icon at bounding box center [637, 249] width 24 height 29
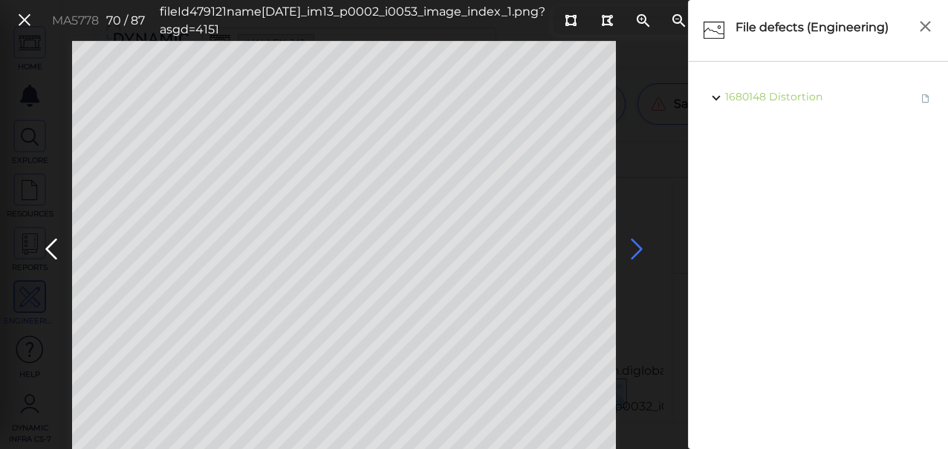
click at [637, 253] on icon at bounding box center [637, 249] width 24 height 29
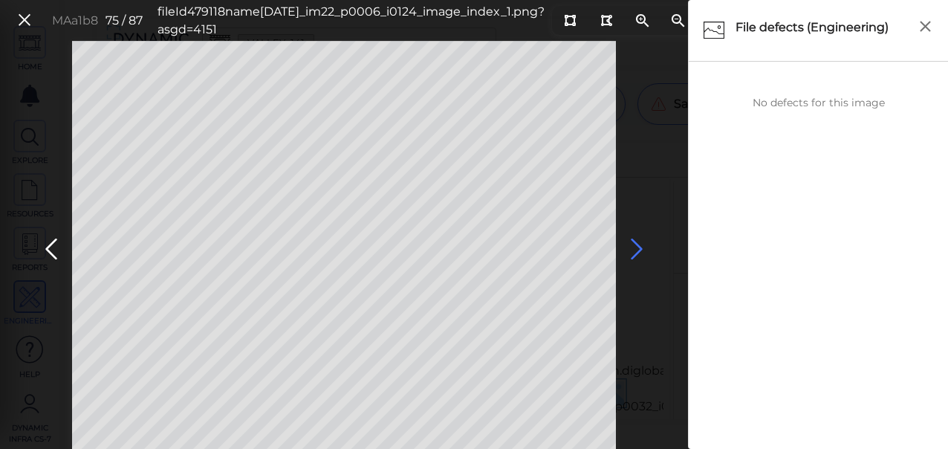
click at [637, 256] on icon at bounding box center [637, 249] width 24 height 29
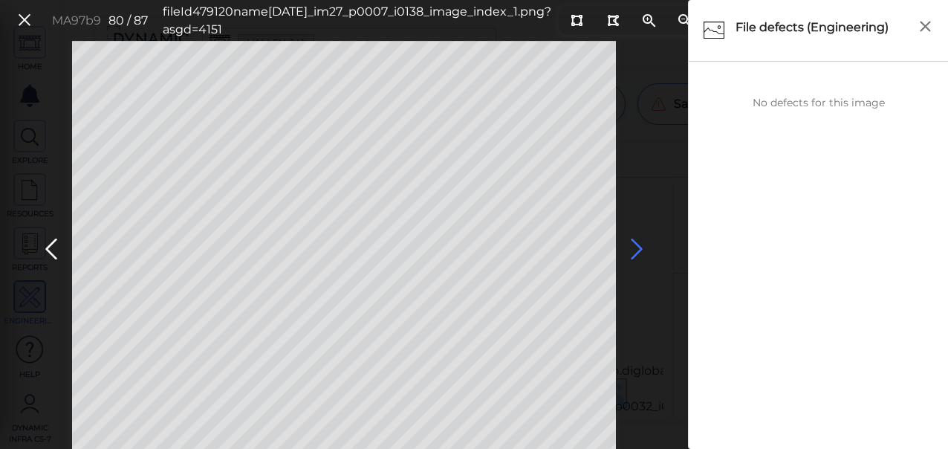
click at [637, 256] on icon at bounding box center [637, 249] width 24 height 29
click at [636, 256] on icon at bounding box center [637, 249] width 24 height 29
click at [639, 253] on icon at bounding box center [637, 249] width 24 height 29
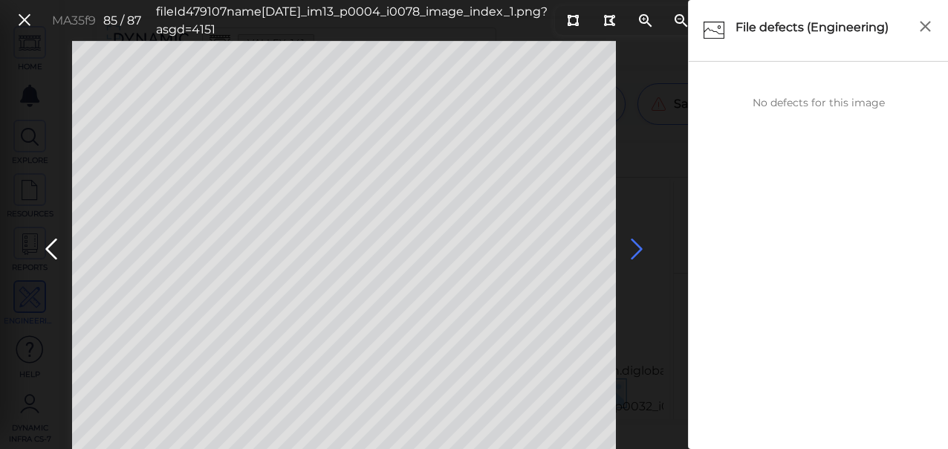
click at [639, 253] on icon at bounding box center [637, 249] width 24 height 29
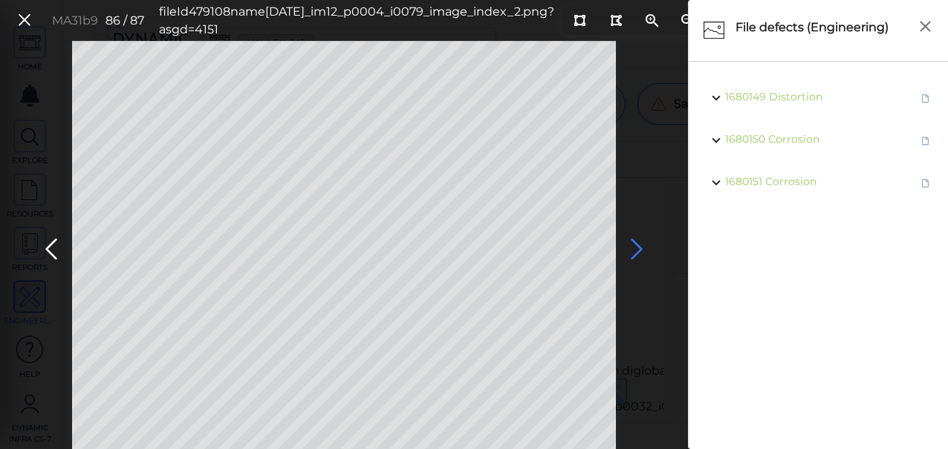
click at [639, 253] on icon at bounding box center [637, 249] width 24 height 29
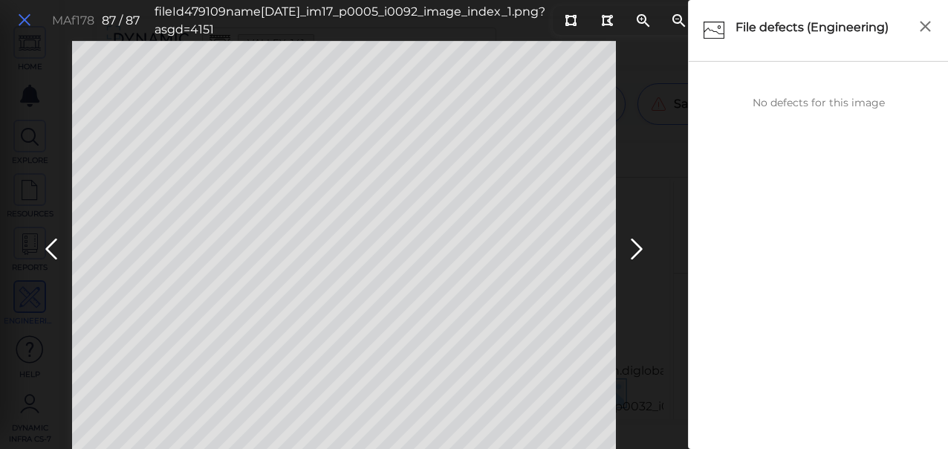
click at [24, 18] on icon at bounding box center [24, 20] width 16 height 20
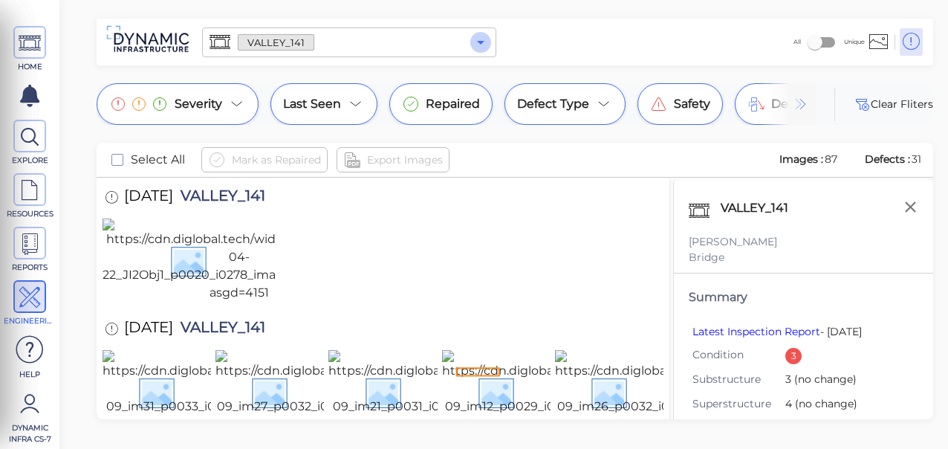
click at [481, 37] on icon "Open" at bounding box center [481, 42] width 18 height 18
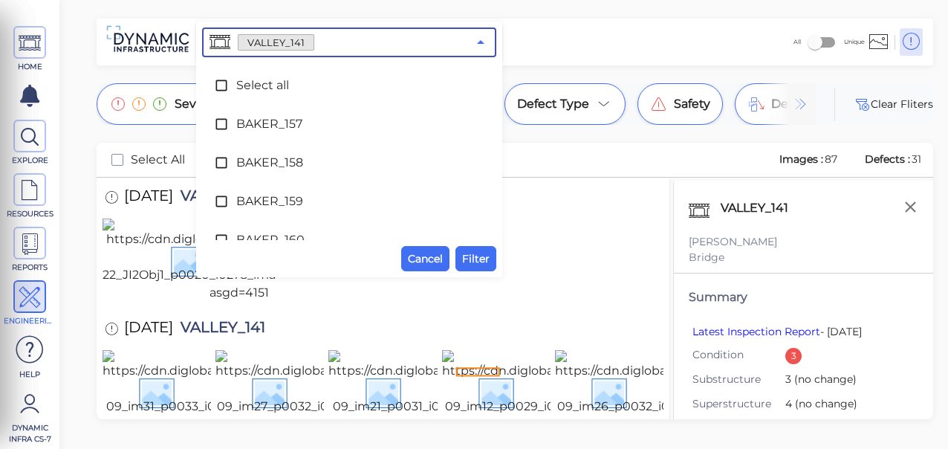
scroll to position [8208, 0]
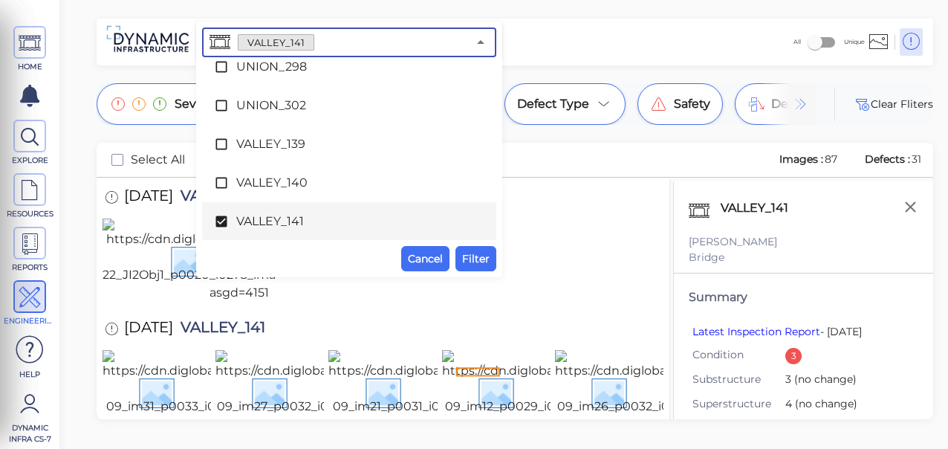
click at [221, 220] on icon at bounding box center [220, 221] width 11 height 11
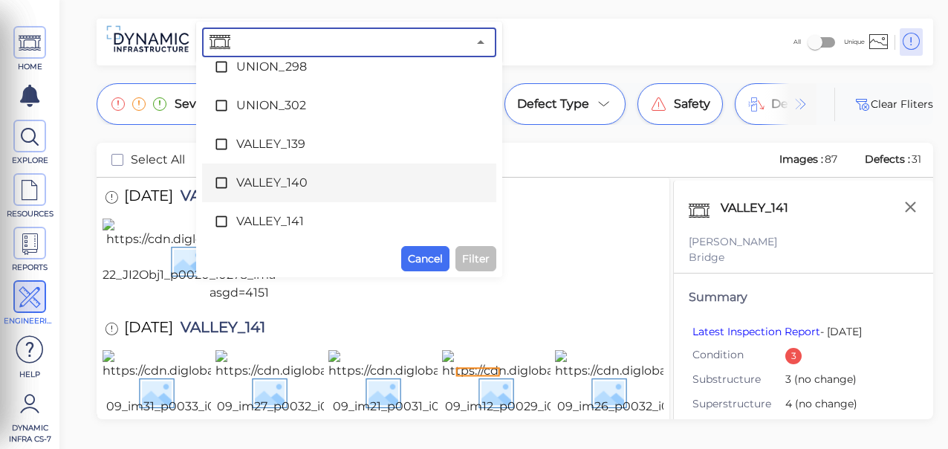
click at [219, 180] on icon at bounding box center [221, 182] width 15 height 15
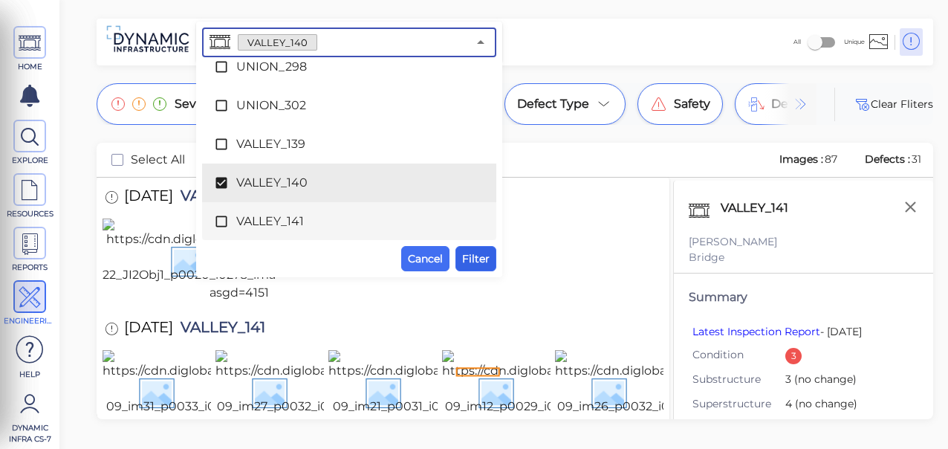
click at [487, 259] on span "Filter" at bounding box center [475, 259] width 27 height 18
